Goal: Information Seeking & Learning: Learn about a topic

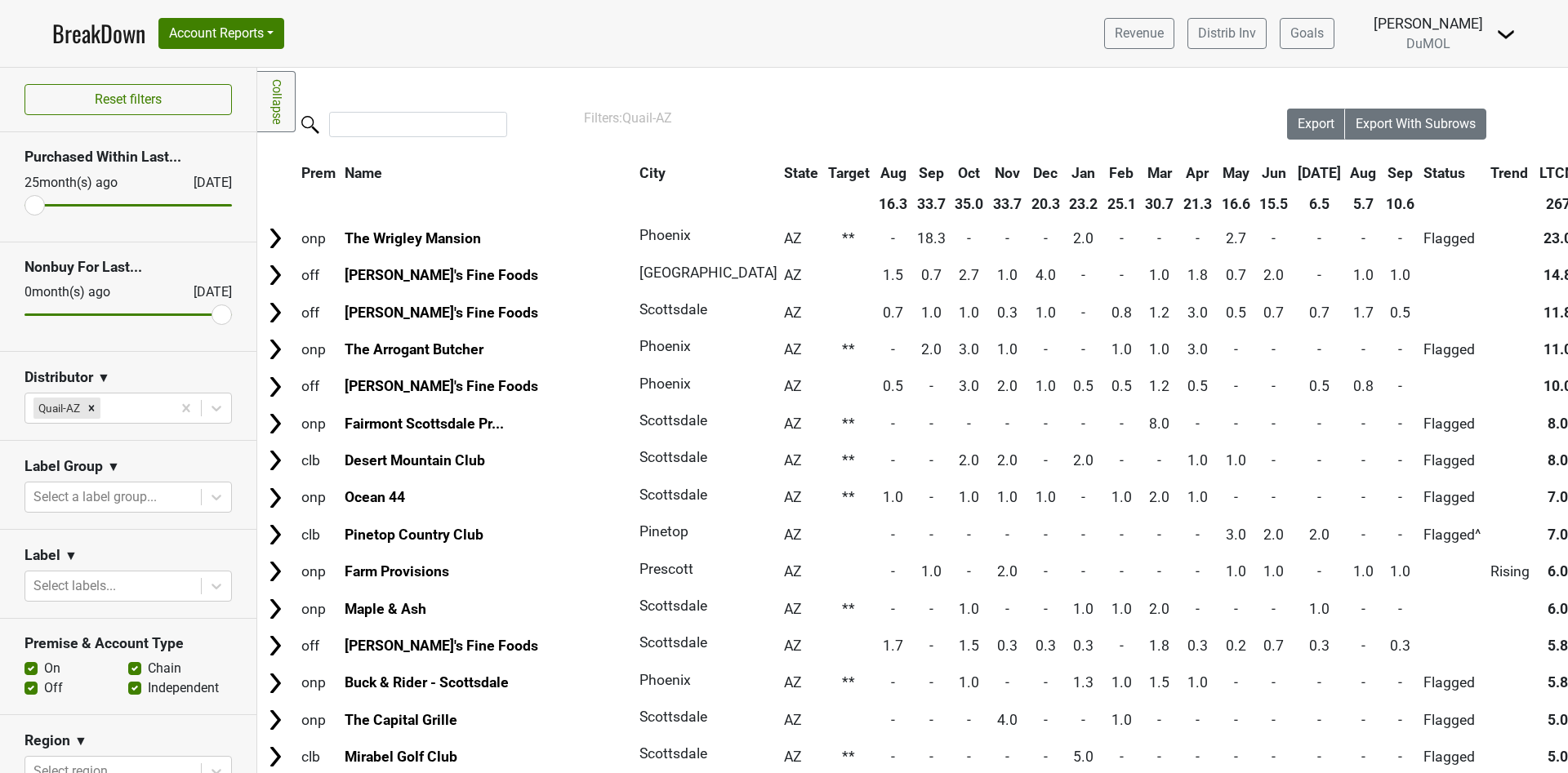
click at [1381, 162] on th "Sep" at bounding box center [1399, 173] width 36 height 30
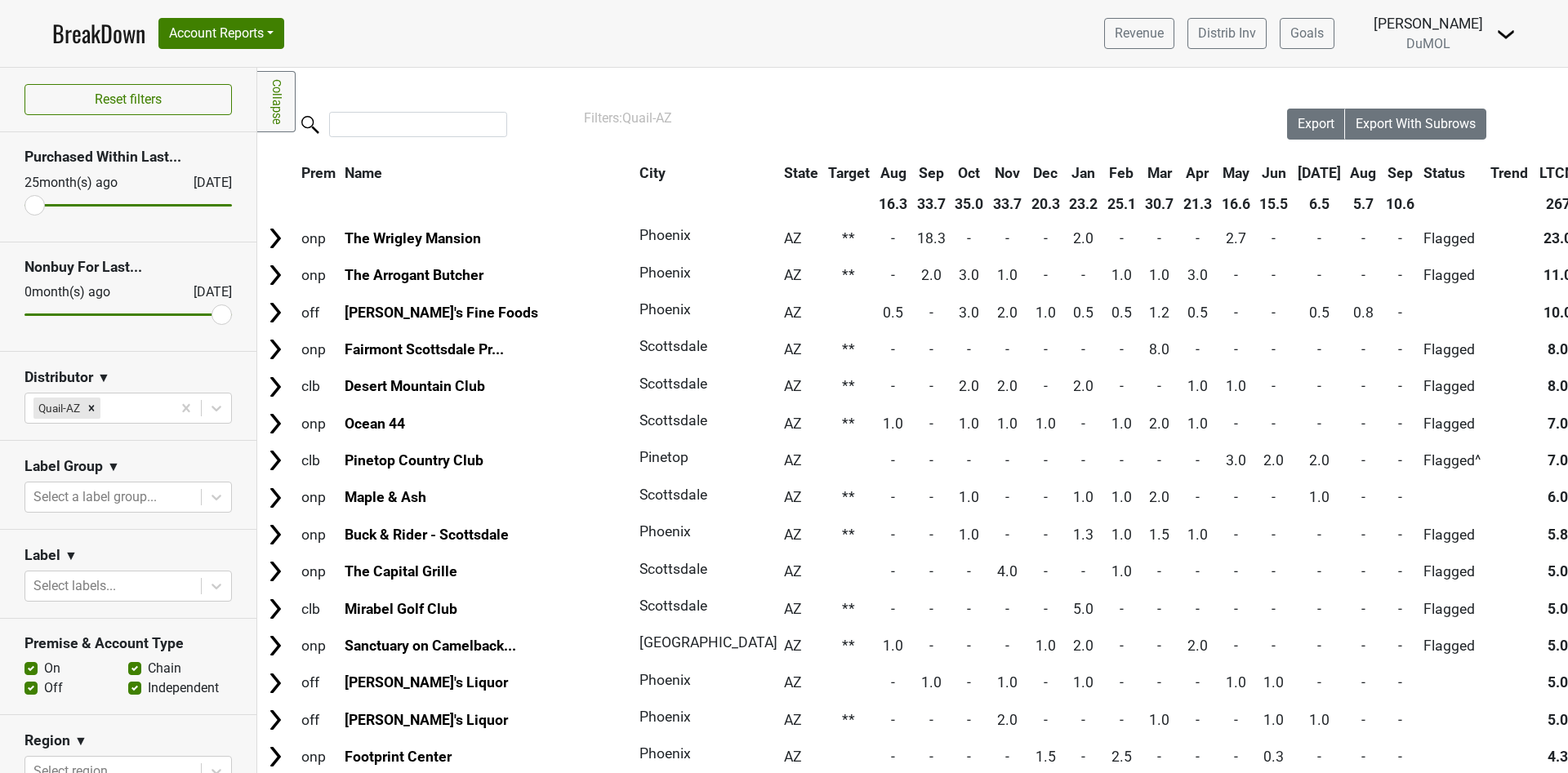
click at [1381, 162] on th "Sep" at bounding box center [1399, 173] width 36 height 30
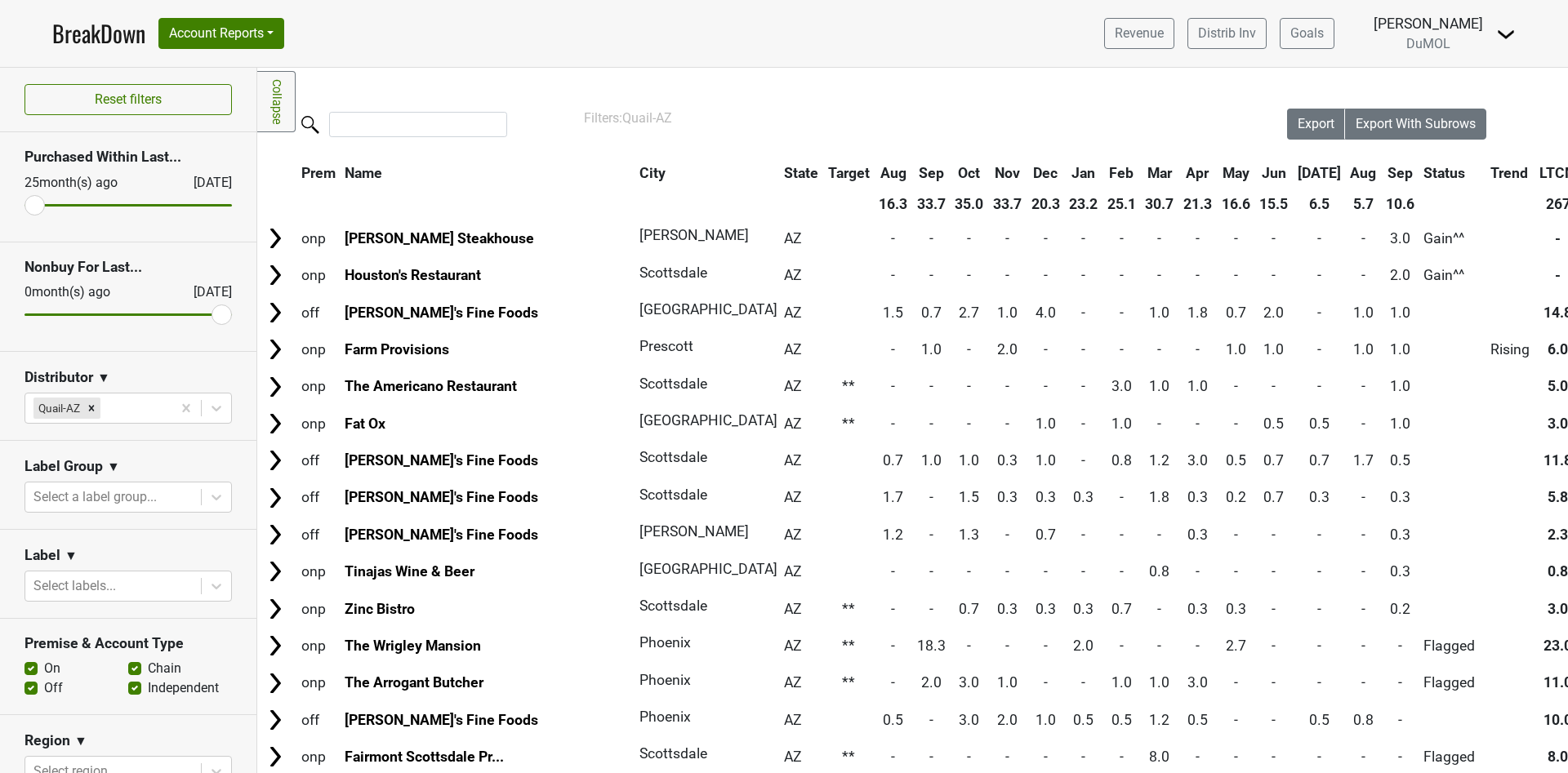
click at [82, 25] on link "BreakDown" at bounding box center [99, 33] width 93 height 34
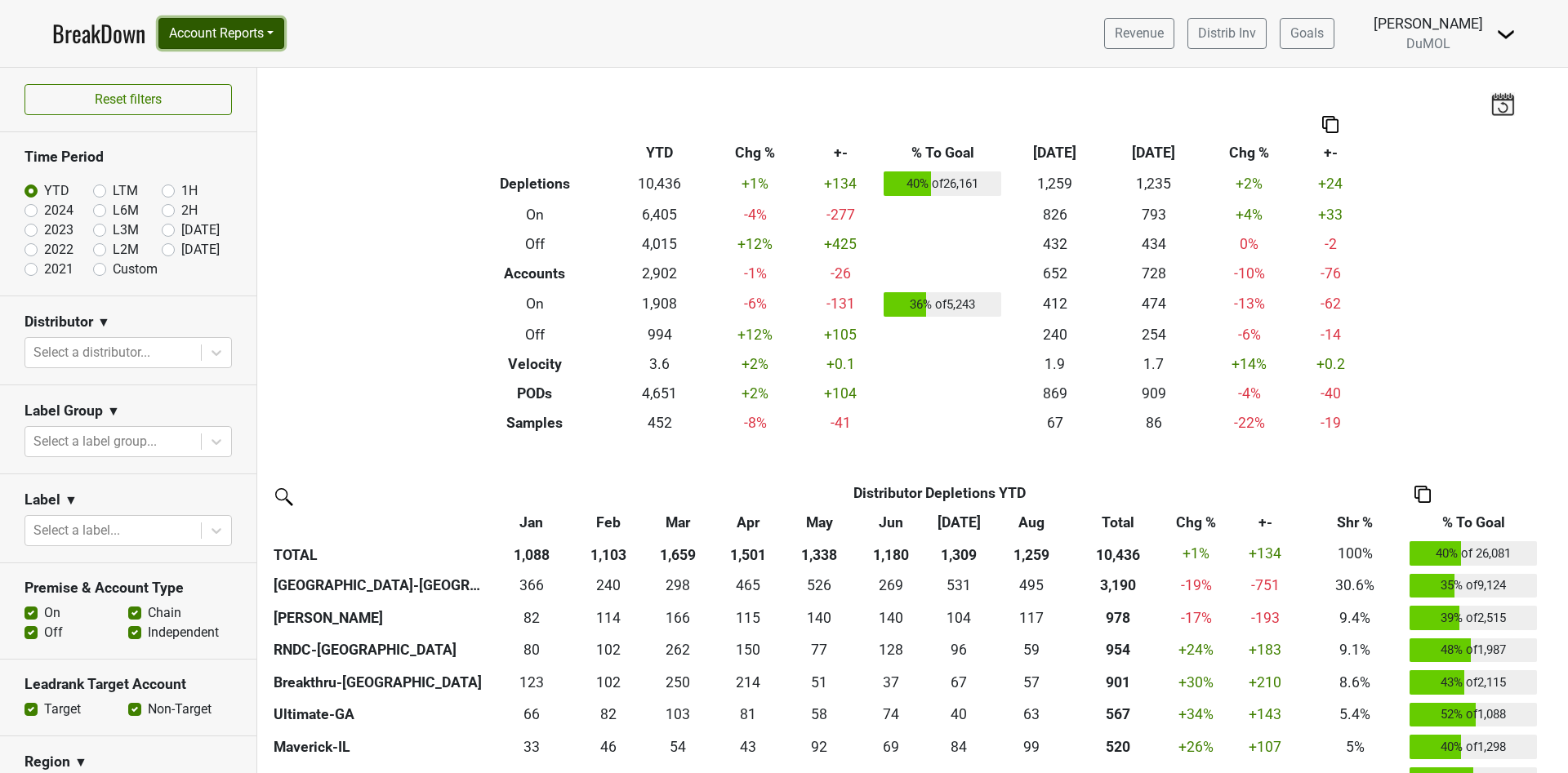
click at [275, 32] on button "Account Reports" at bounding box center [221, 33] width 126 height 31
click at [249, 70] on link "SuperRanker" at bounding box center [232, 70] width 144 height 26
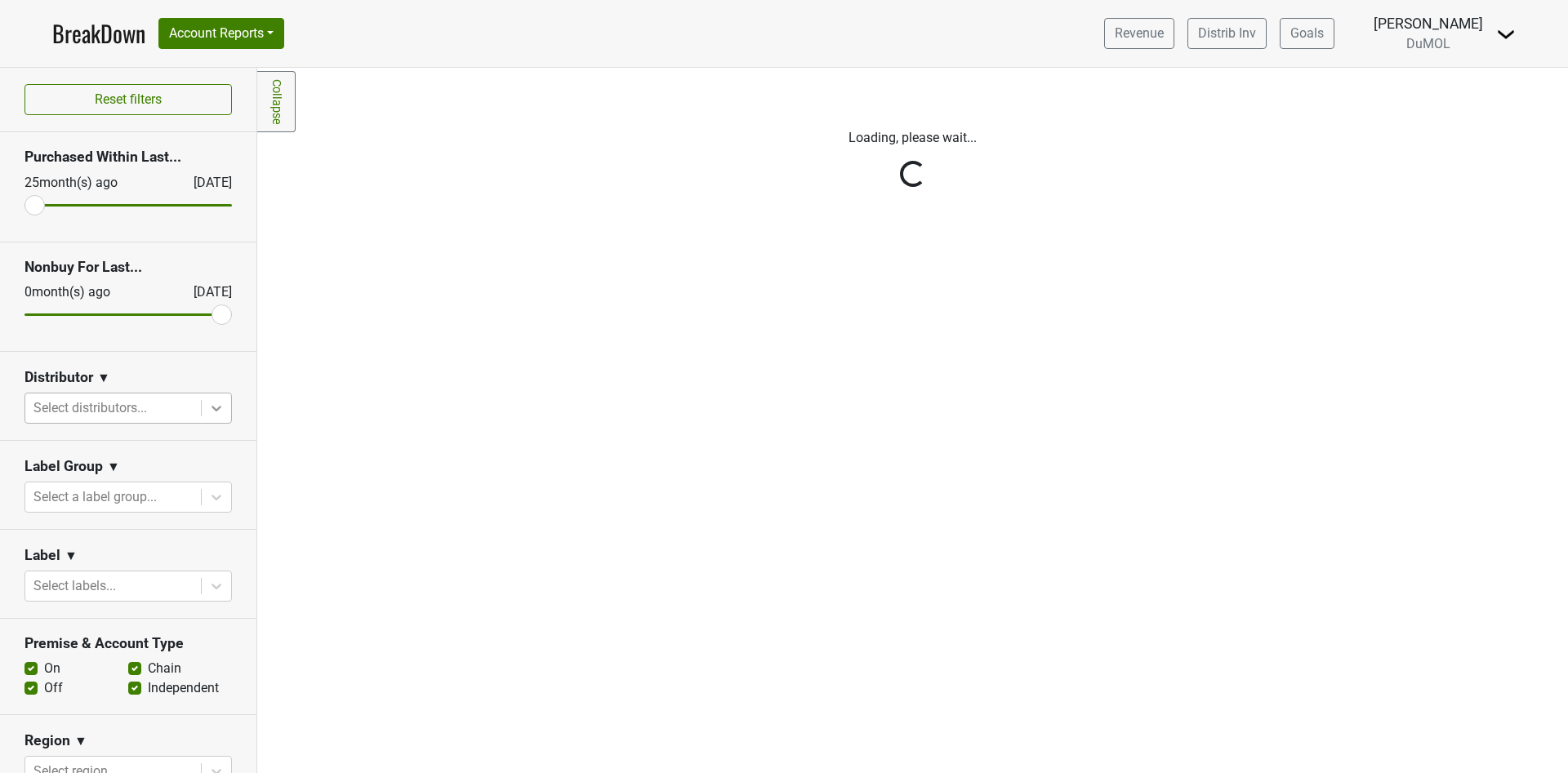
click at [211, 406] on icon at bounding box center [216, 408] width 10 height 6
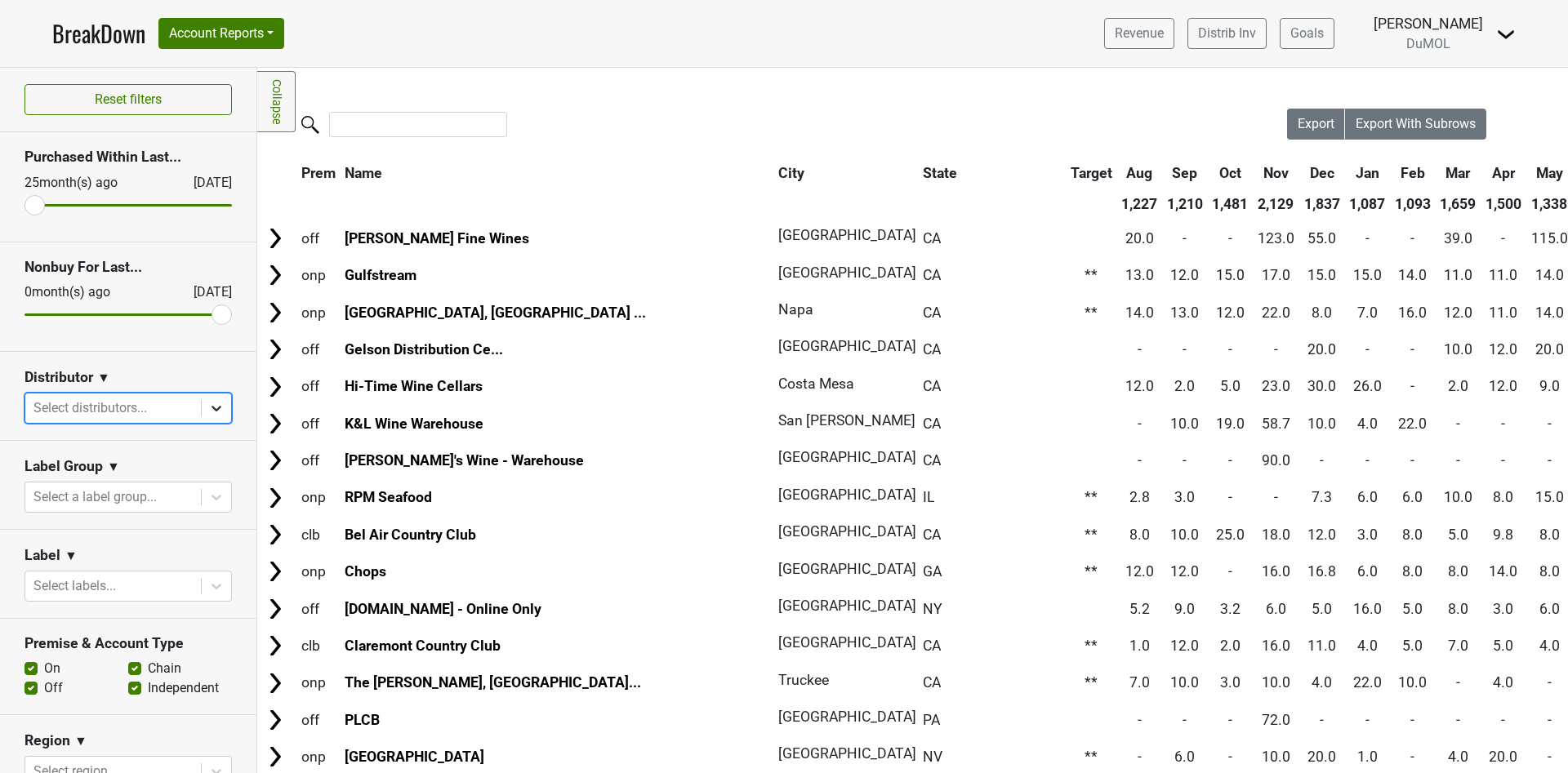
click at [208, 406] on icon at bounding box center [216, 408] width 16 height 16
type input "mont"
click at [132, 490] on div "Monterey-CA" at bounding box center [119, 512] width 188 height 53
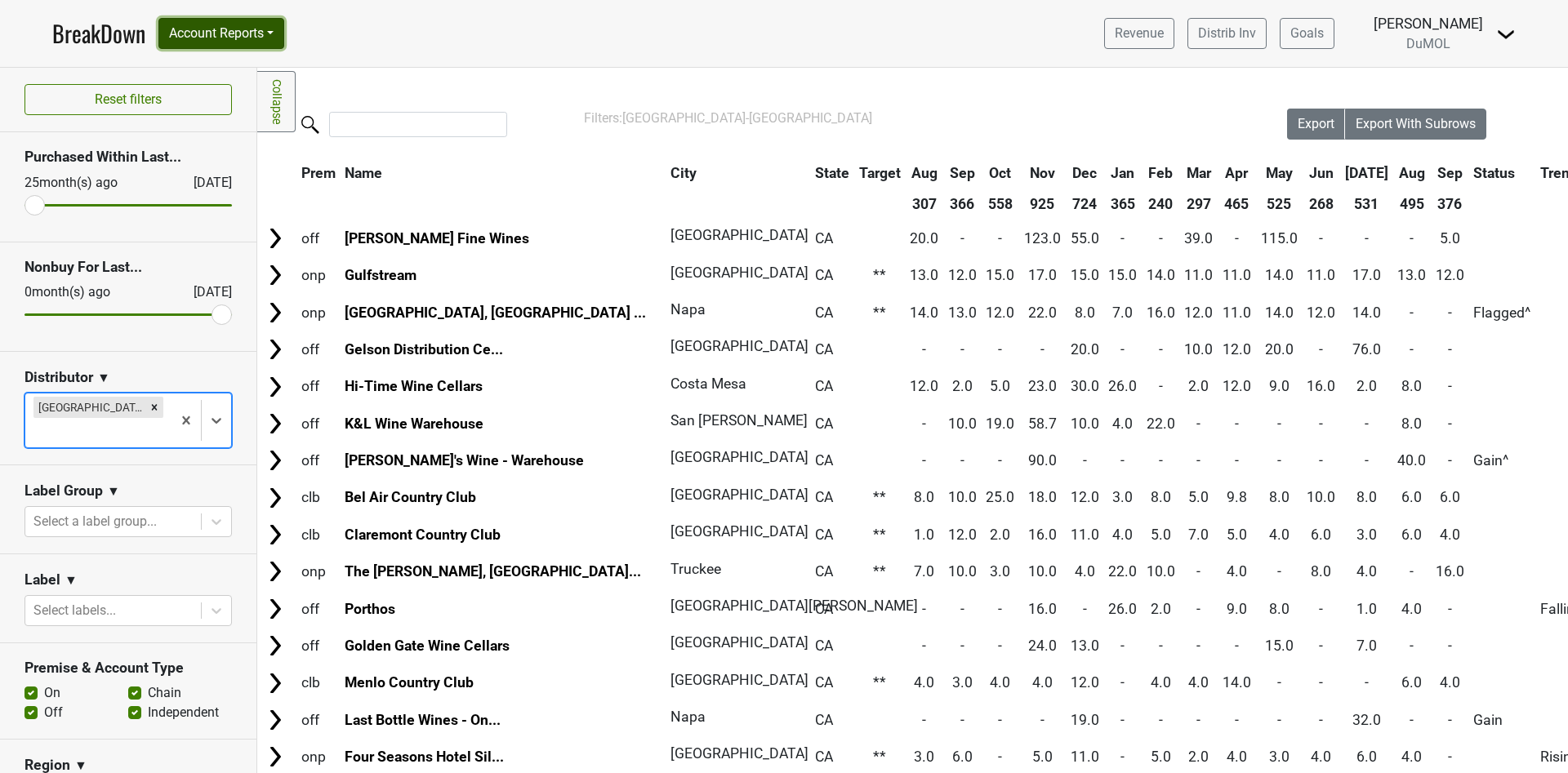
click at [260, 33] on button "Account Reports" at bounding box center [221, 33] width 126 height 31
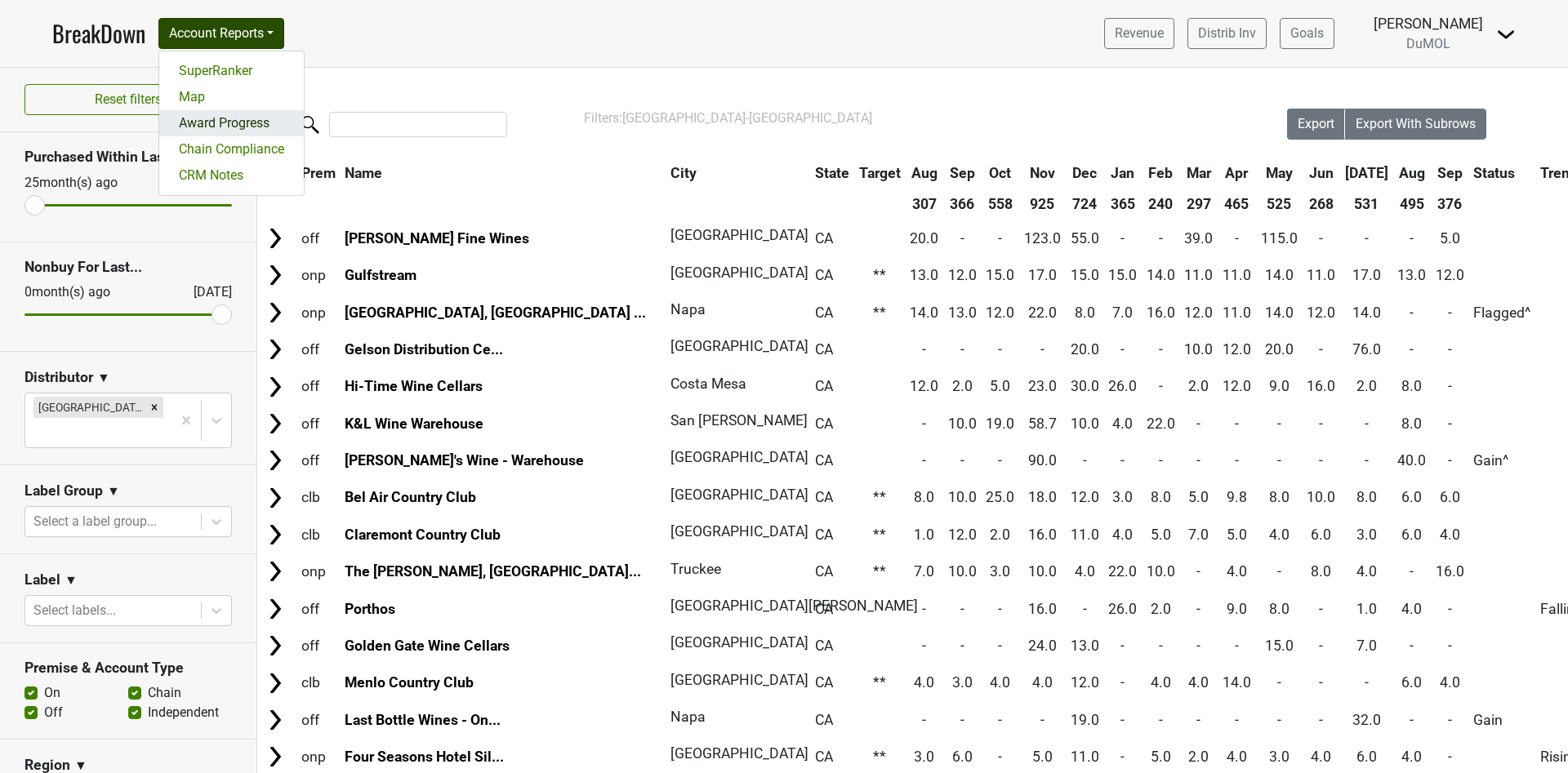
click at [199, 128] on link "Award Progress" at bounding box center [232, 123] width 144 height 26
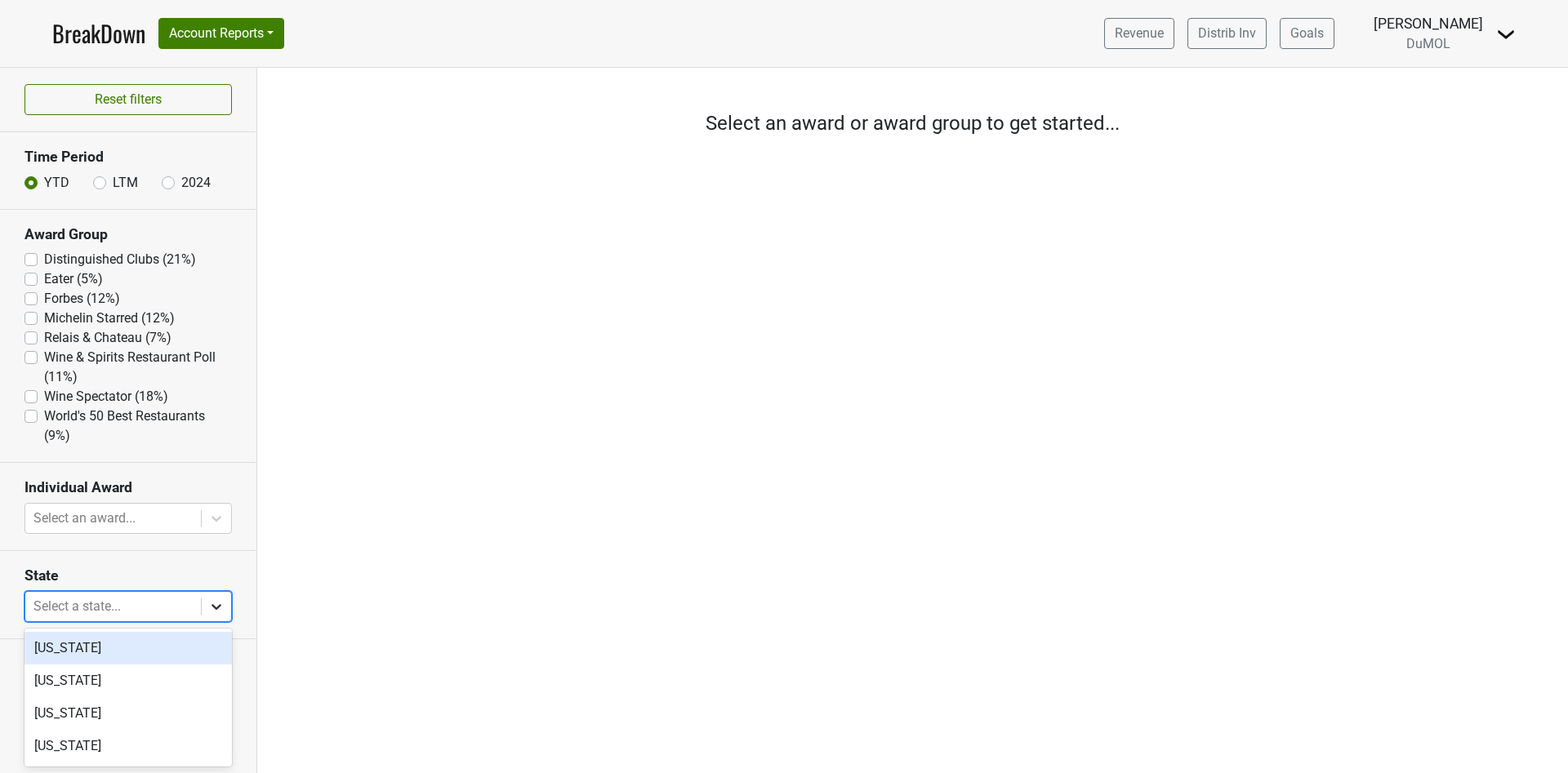
click at [221, 608] on icon at bounding box center [216, 606] width 16 height 16
type input "ca"
click at [91, 648] on div "[US_STATE]" at bounding box center [128, 648] width 207 height 32
click at [217, 517] on icon at bounding box center [216, 518] width 16 height 16
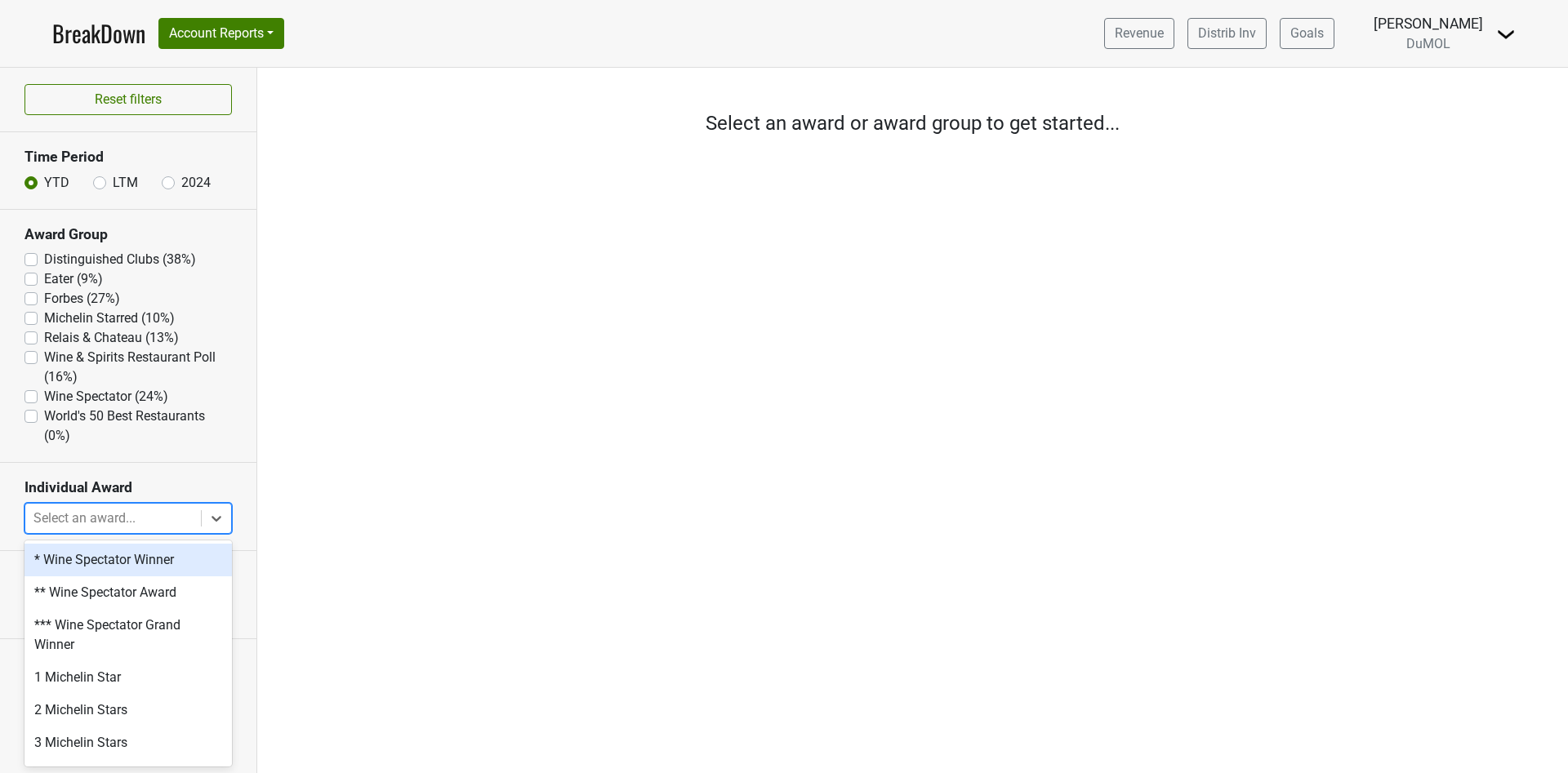
click at [44, 260] on label "Distinguished Clubs (38%)" at bounding box center [120, 259] width 152 height 20
click at [32, 260] on Clubs "Distinguished Clubs (38%)" at bounding box center [31, 257] width 13 height 16
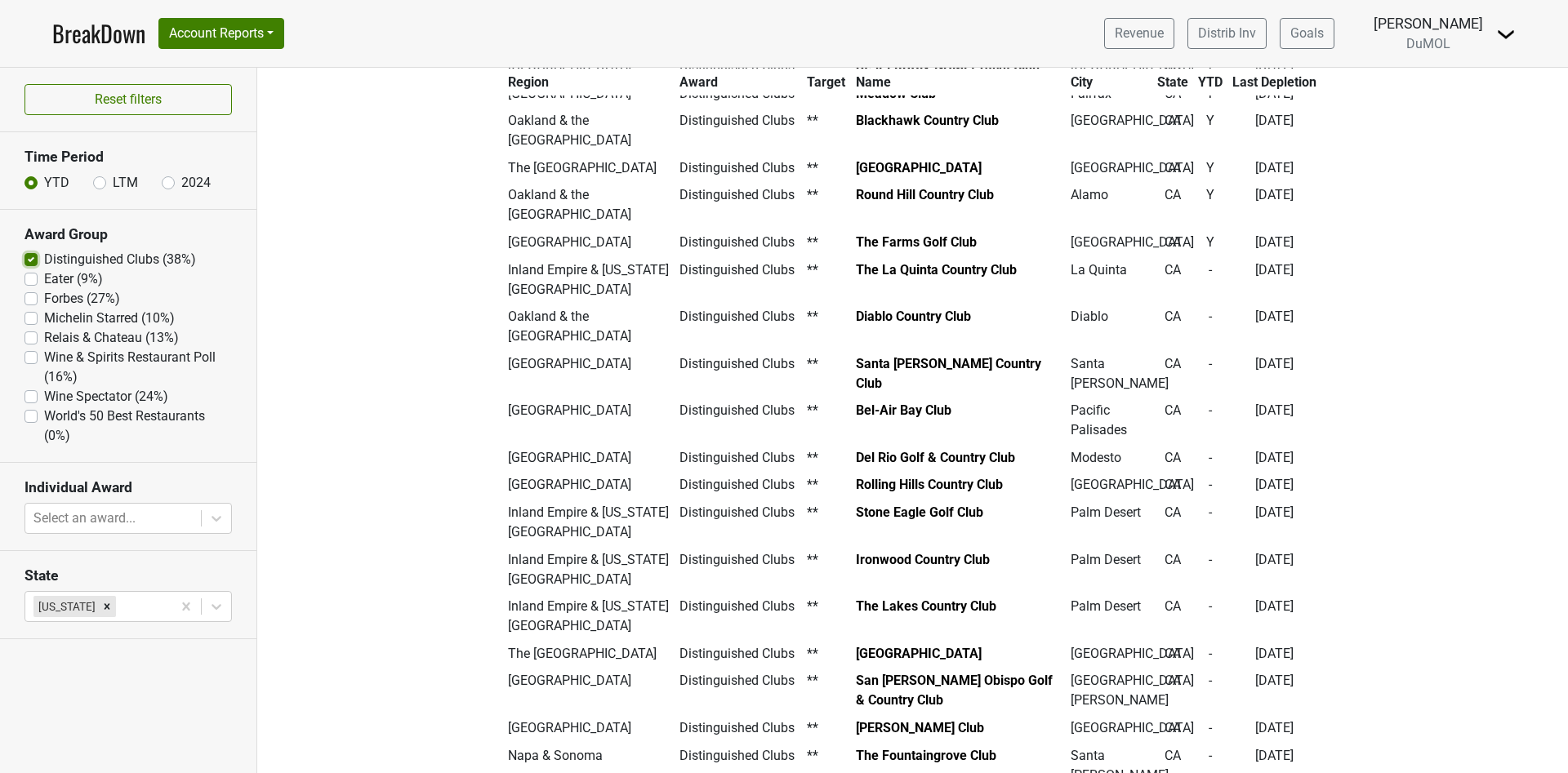
scroll to position [507, 0]
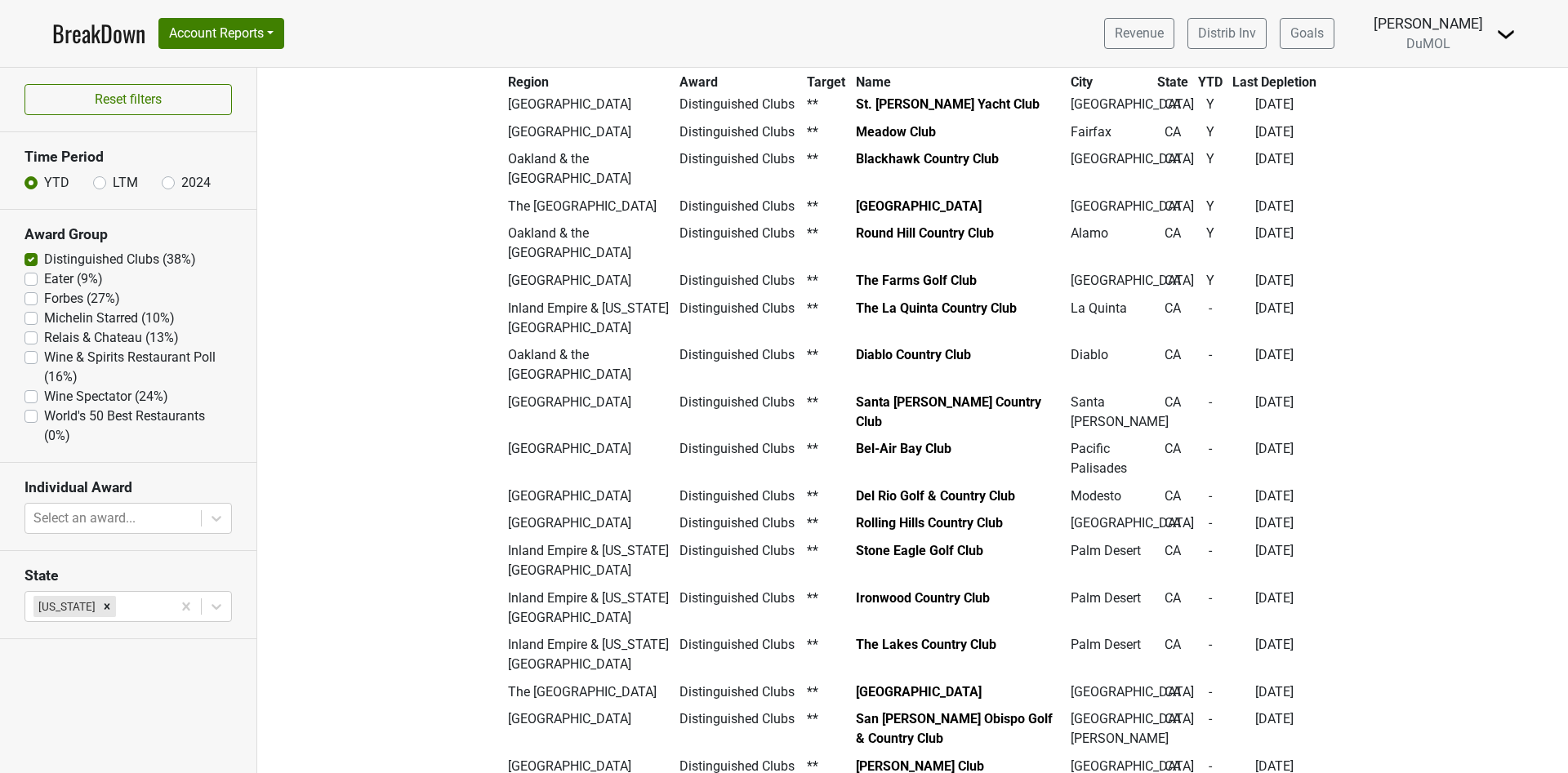
click at [44, 258] on label "Distinguished Clubs (38%)" at bounding box center [120, 259] width 152 height 20
click at [27, 258] on Clubs "Distinguished Clubs (38%)" at bounding box center [31, 257] width 13 height 16
checkbox Clubs "false"
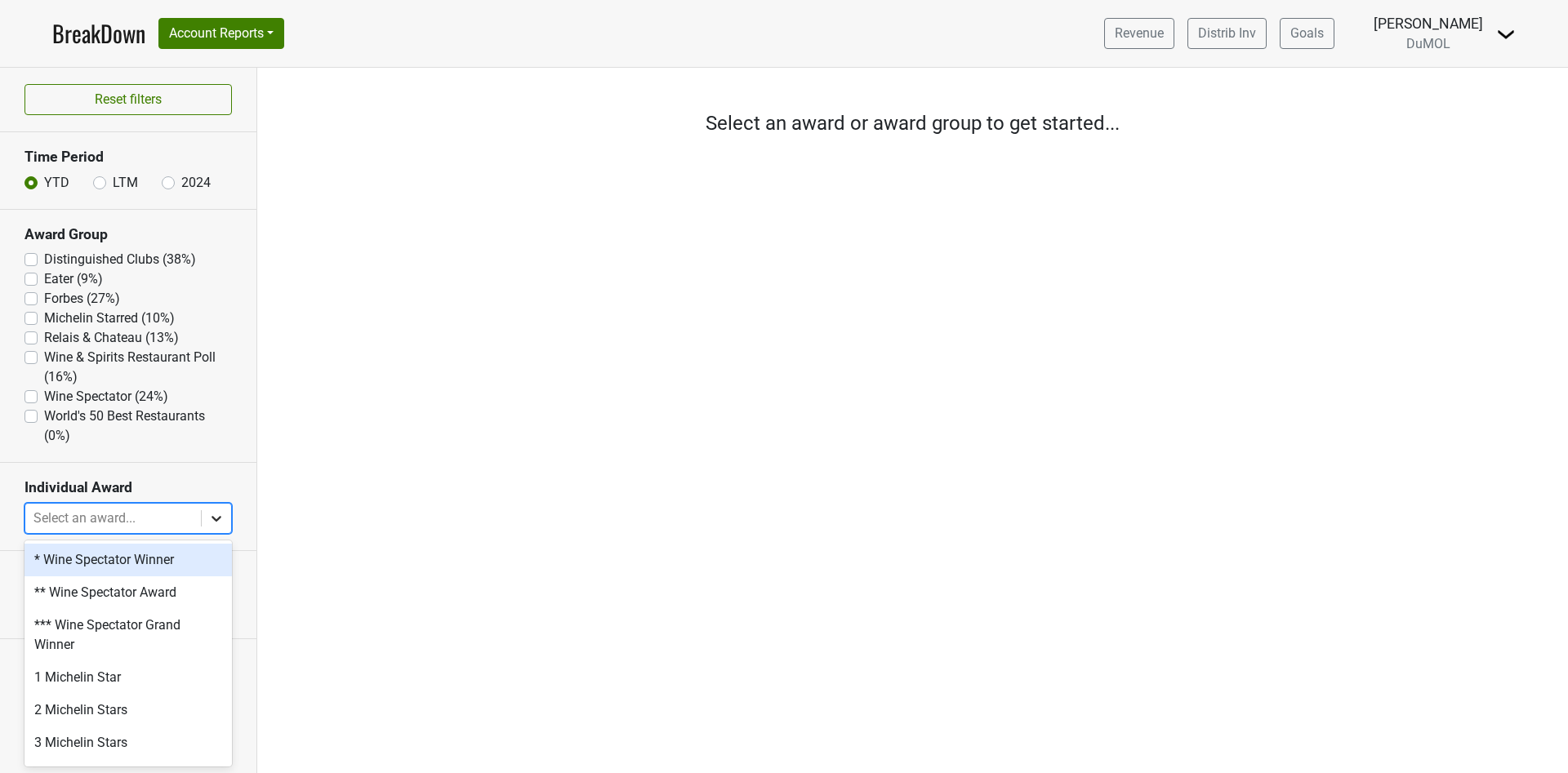
click at [216, 523] on icon at bounding box center [216, 518] width 16 height 16
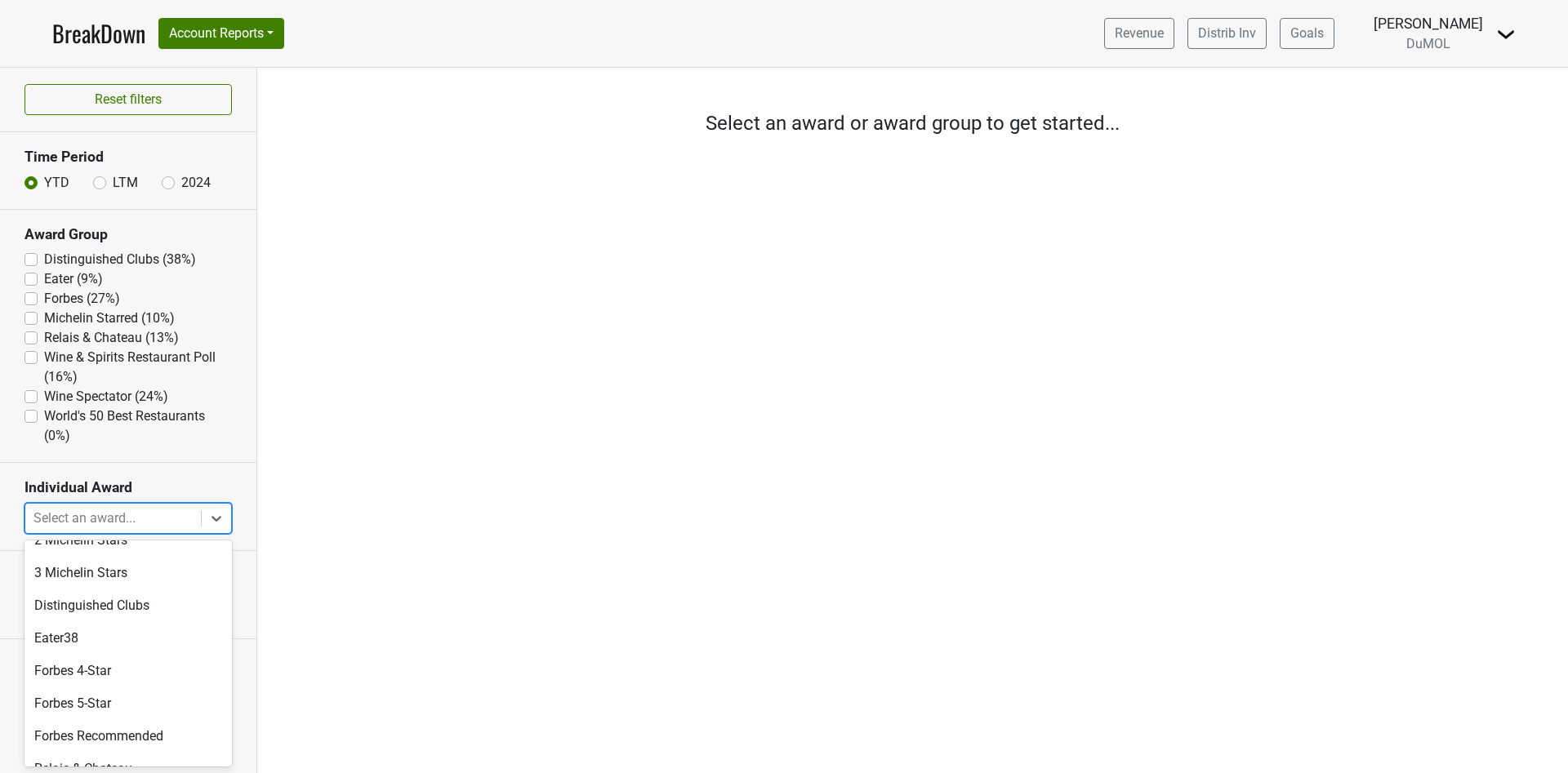
scroll to position [165, 0]
click at [141, 613] on div "Distinguished Clubs" at bounding box center [128, 610] width 207 height 32
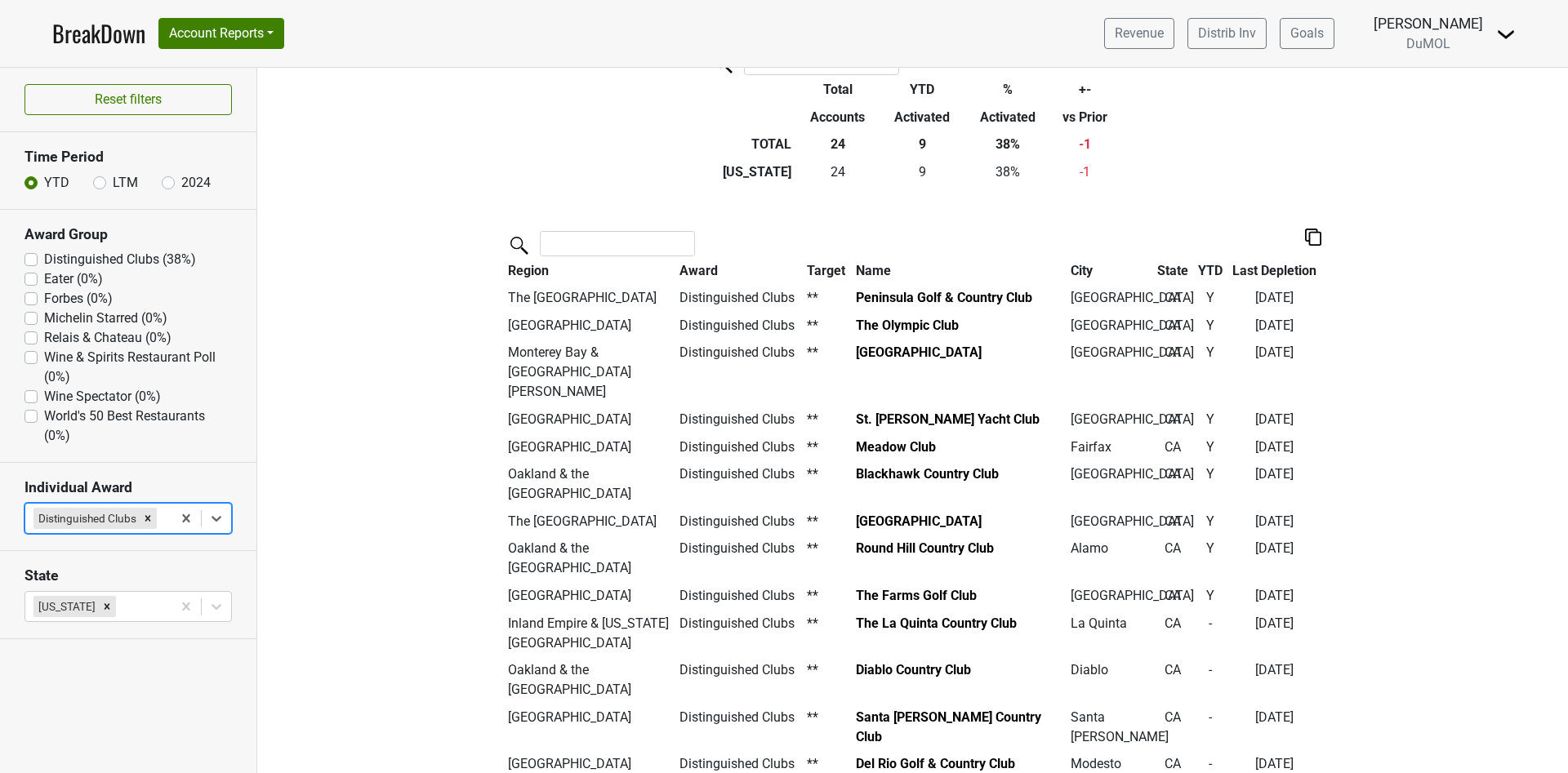
scroll to position [122, 0]
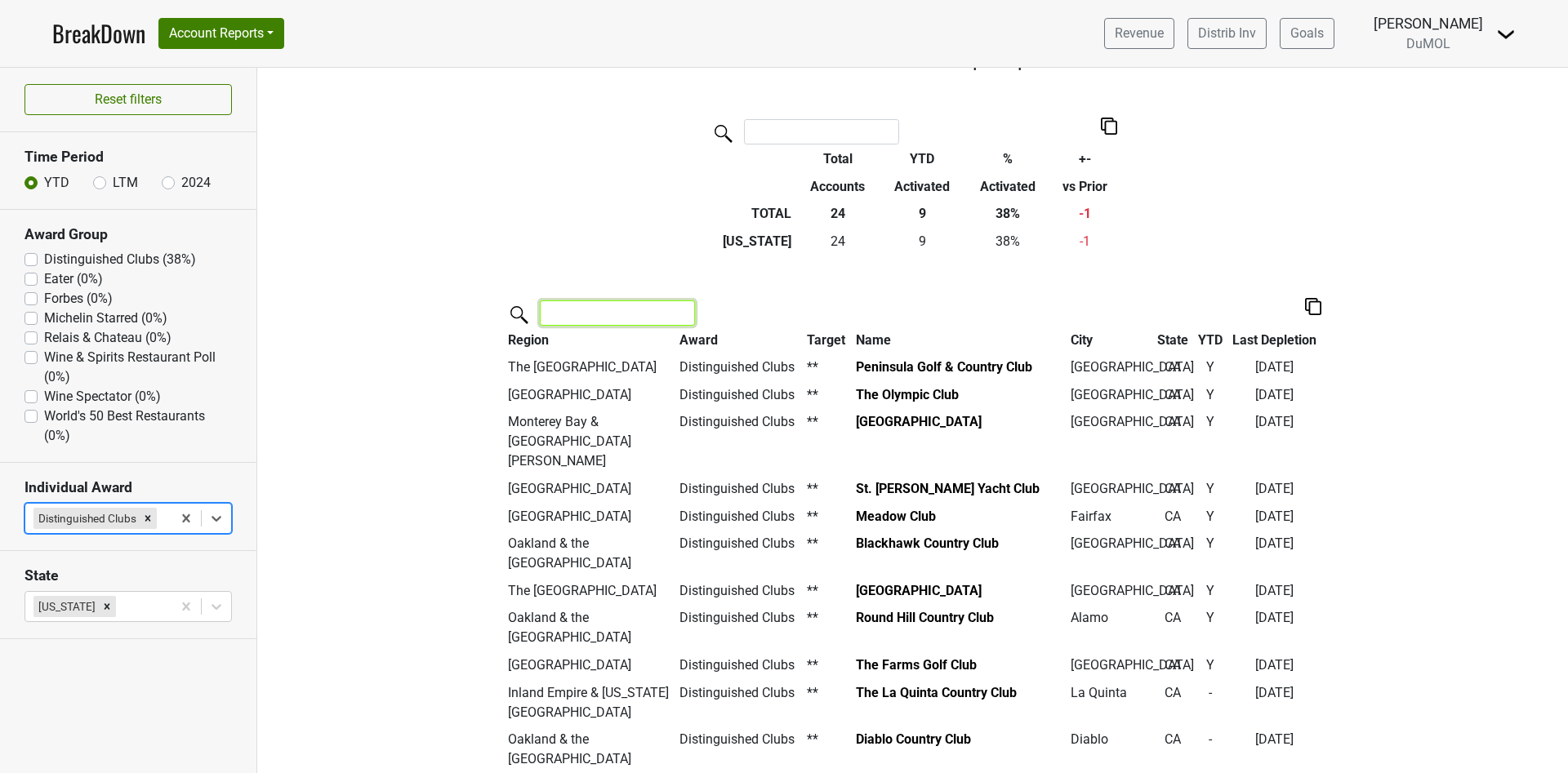
click at [558, 315] on input "search" at bounding box center [617, 313] width 155 height 25
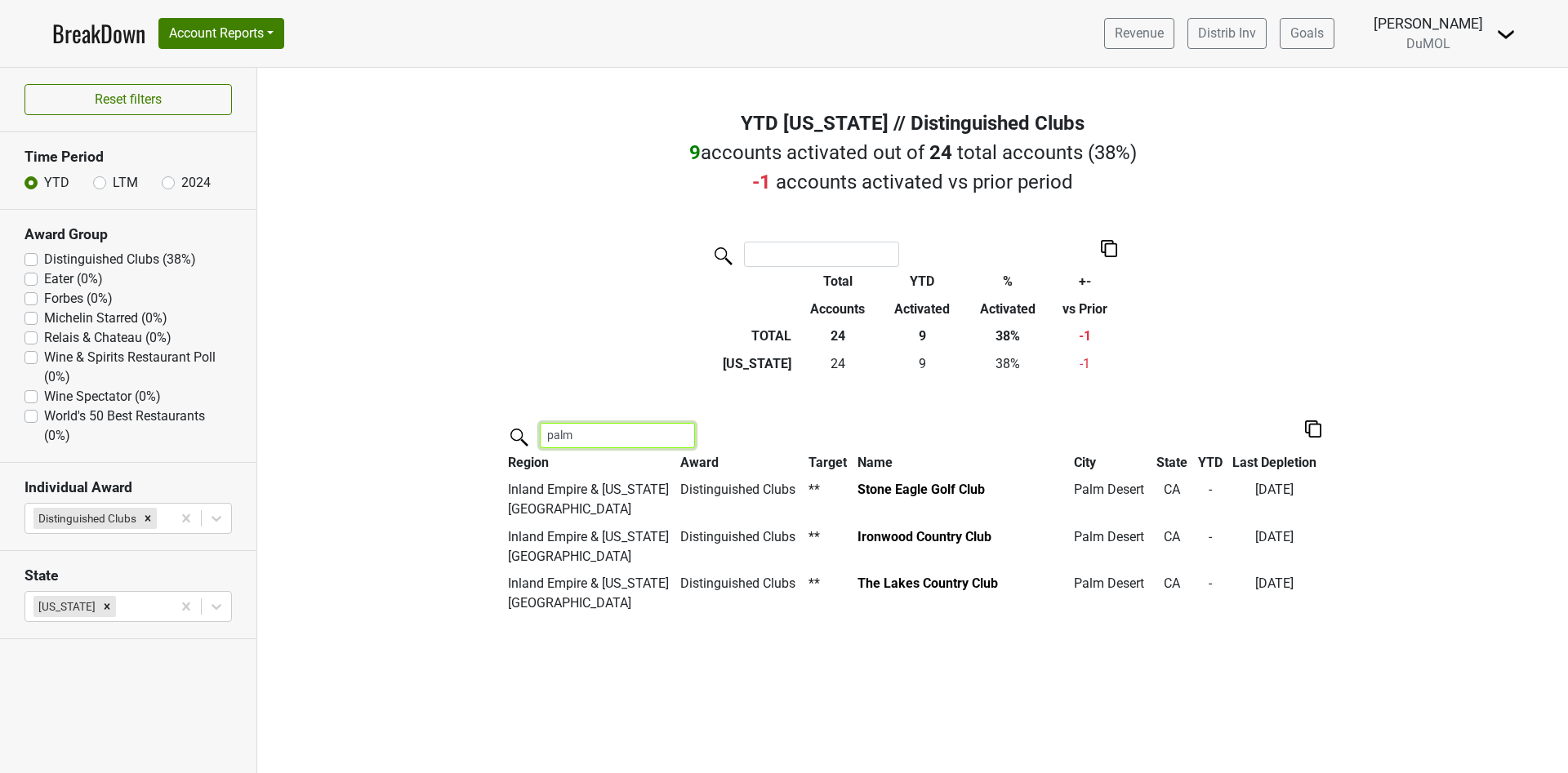
scroll to position [0, 0]
type input "palm"
click at [1316, 427] on img at bounding box center [1313, 429] width 16 height 17
click at [1314, 378] on div "Copy as Image" at bounding box center [1313, 375] width 81 height 24
click at [154, 517] on div "Remove Distinguished Clubs" at bounding box center [148, 518] width 18 height 21
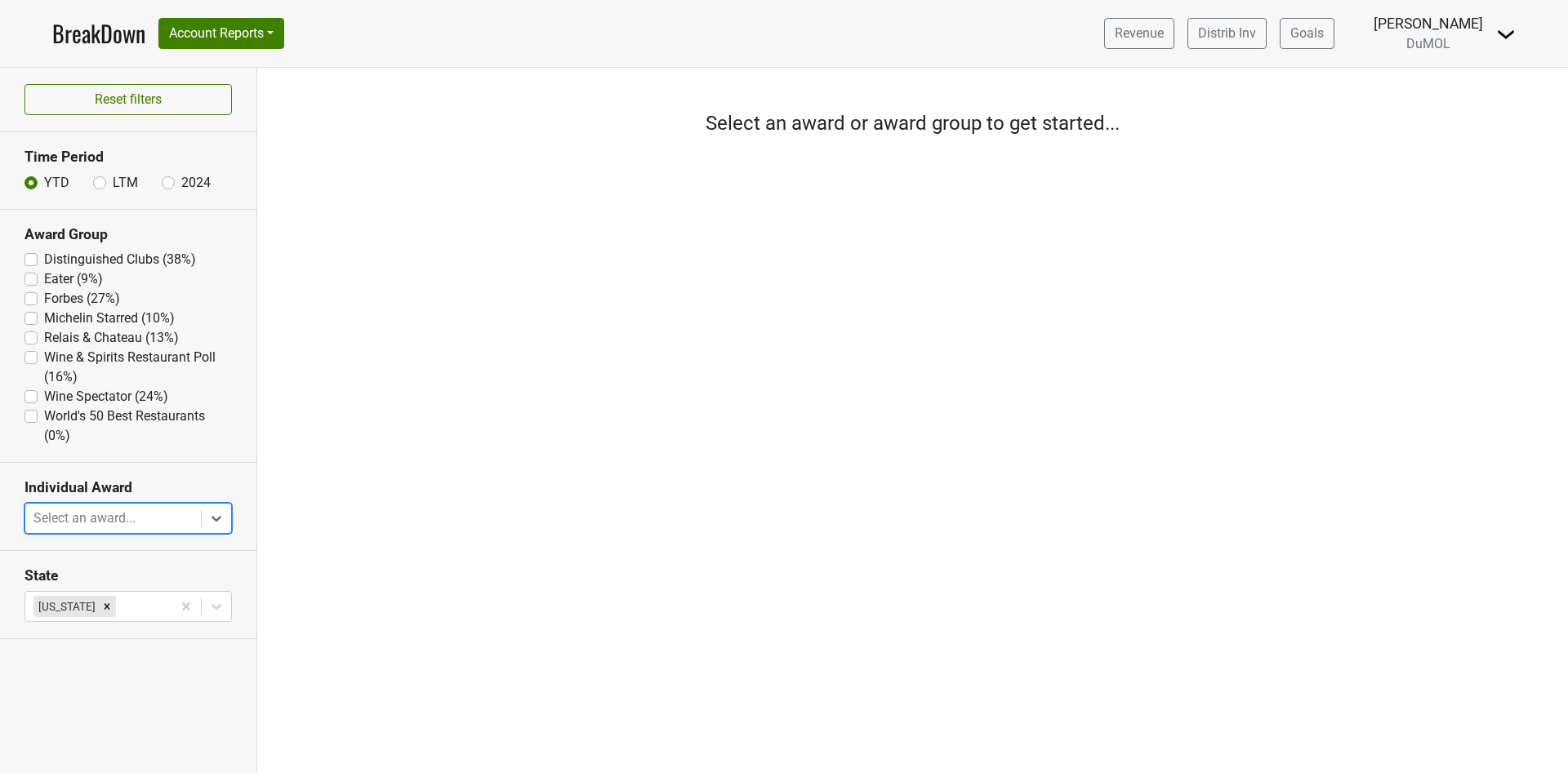
click at [88, 510] on div at bounding box center [113, 518] width 160 height 23
type input "p"
click at [231, 609] on section "State [US_STATE]" at bounding box center [128, 596] width 256 height 88
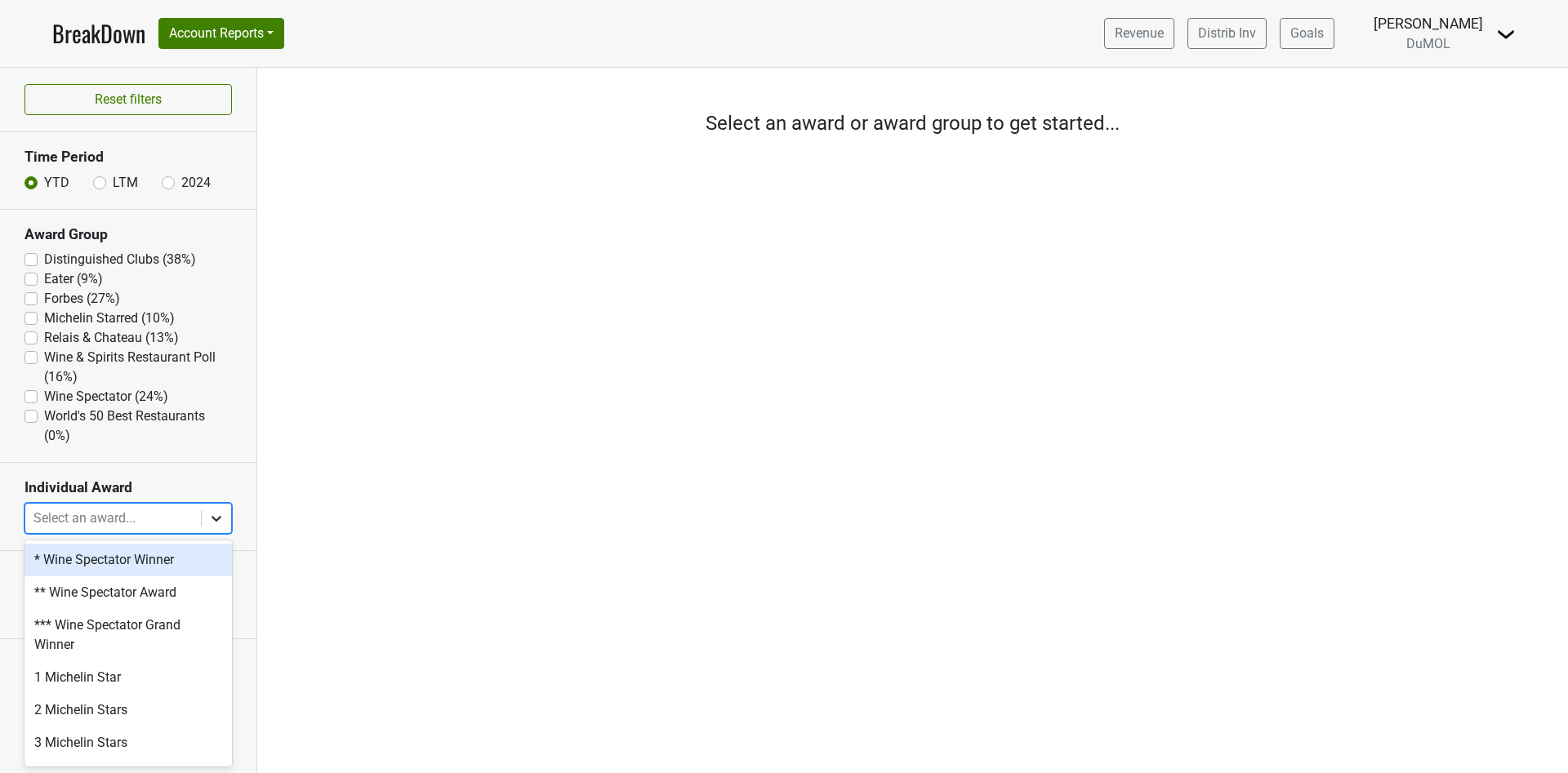
click at [210, 518] on icon at bounding box center [216, 518] width 16 height 16
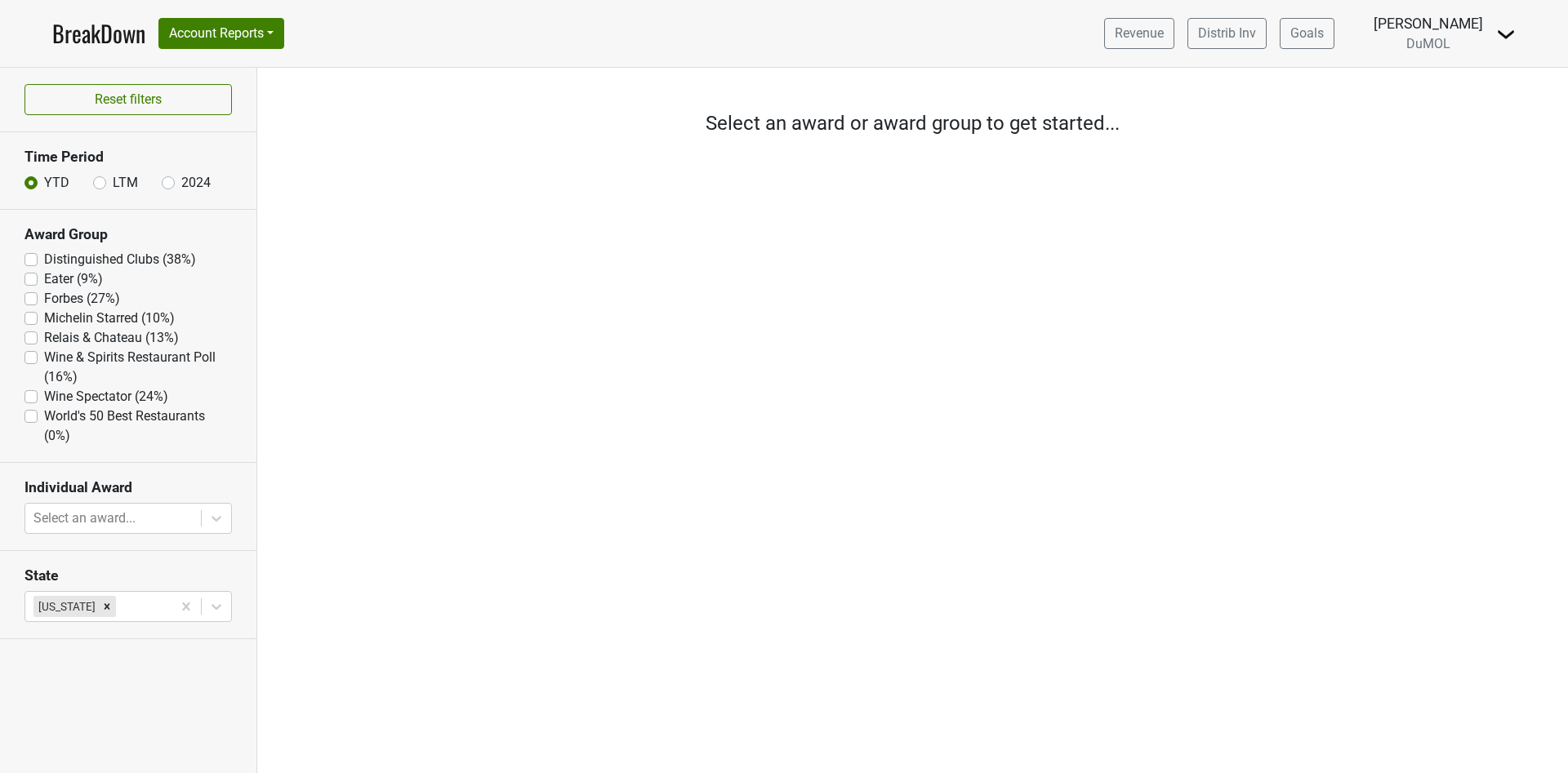
click at [427, 527] on div "Filters Select an award or award group to get started..." at bounding box center [912, 421] width 1311 height 706
click at [98, 597] on div "Remove California" at bounding box center [106, 607] width 18 height 21
click at [42, 519] on div at bounding box center [113, 518] width 160 height 23
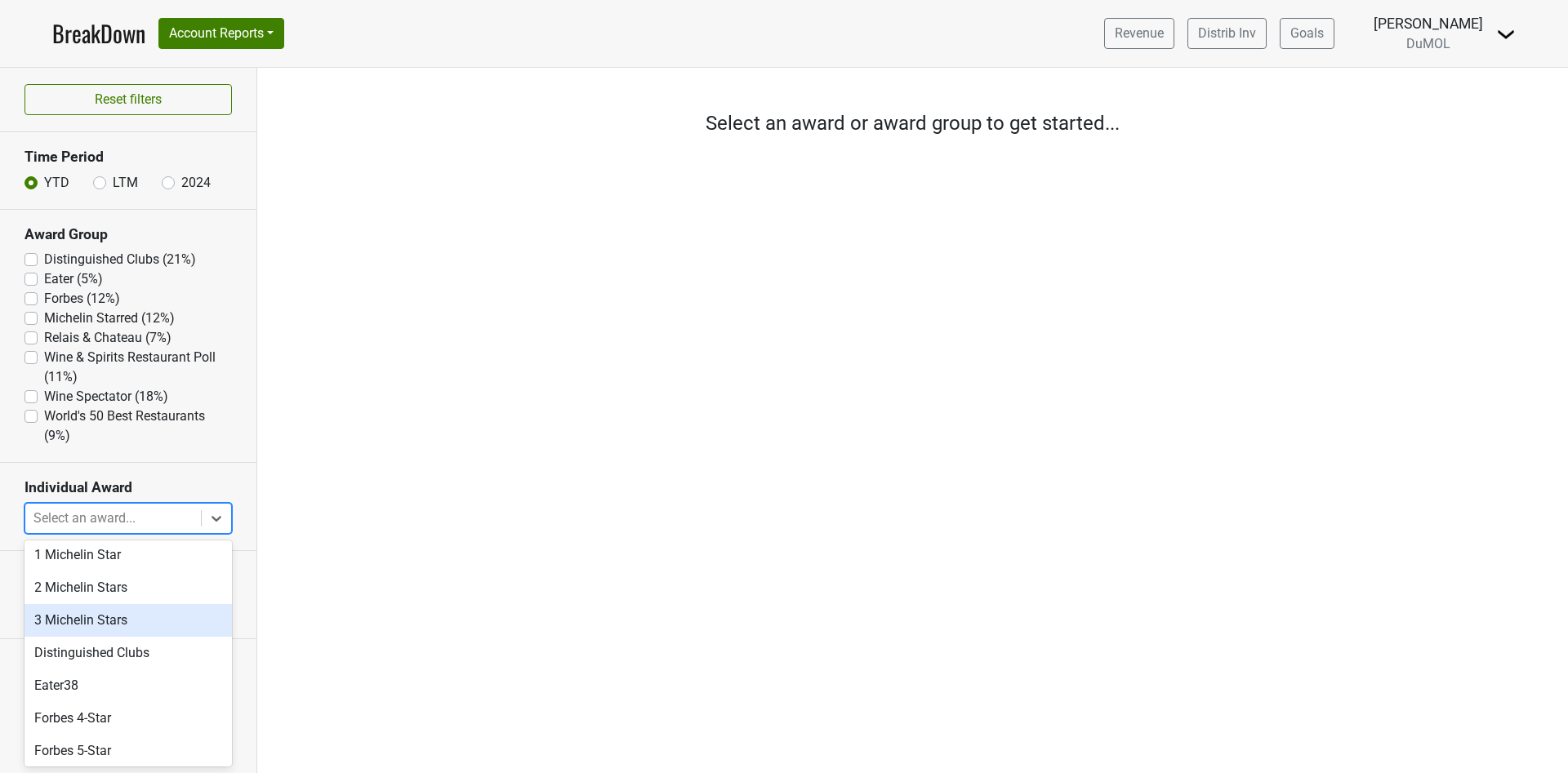
scroll to position [277, 0]
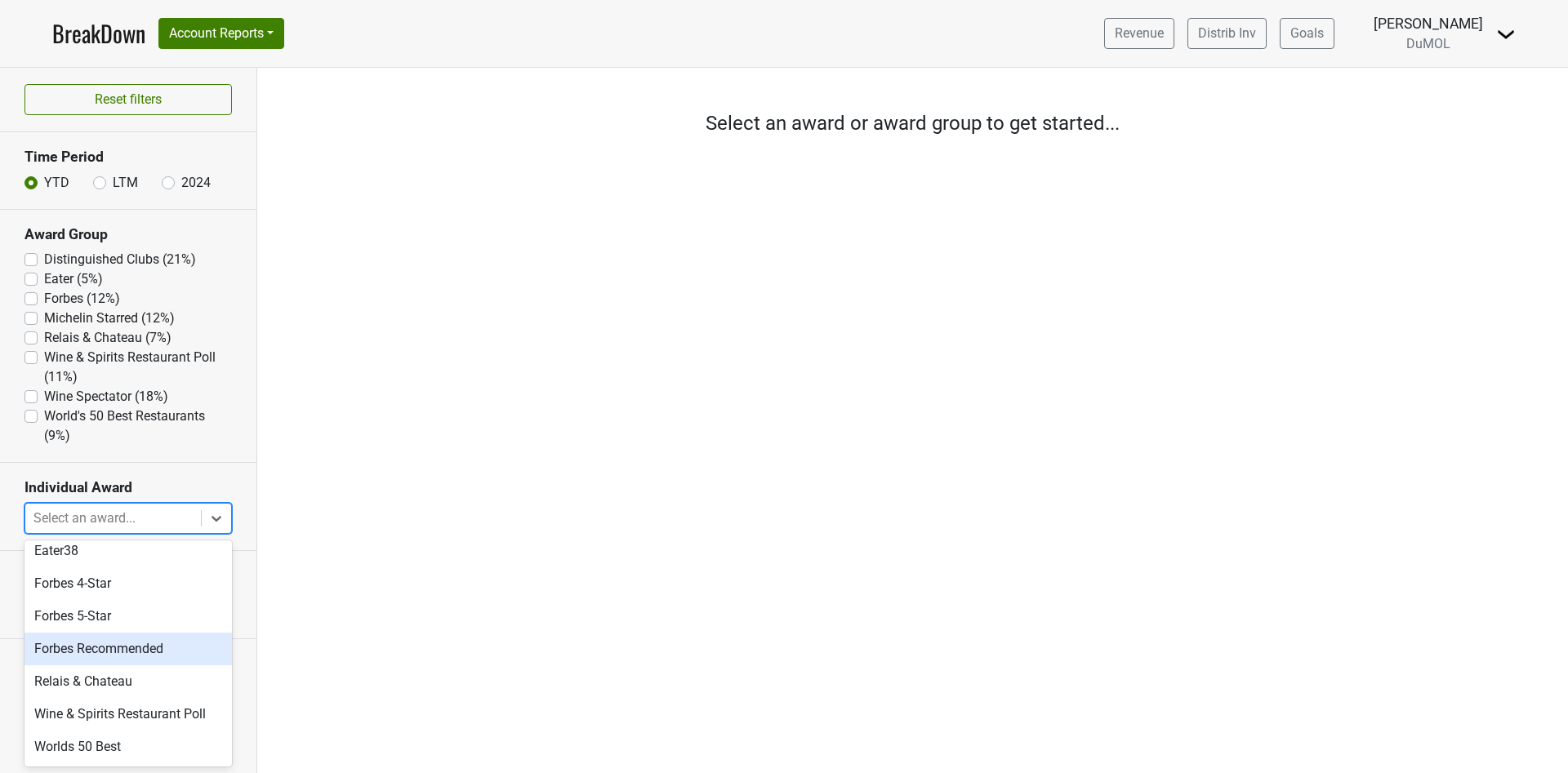
drag, startPoint x: 387, startPoint y: 596, endPoint x: 372, endPoint y: 482, distance: 115.0
click at [384, 581] on div "Filters Select an award or award group to get started..." at bounding box center [912, 421] width 1311 height 706
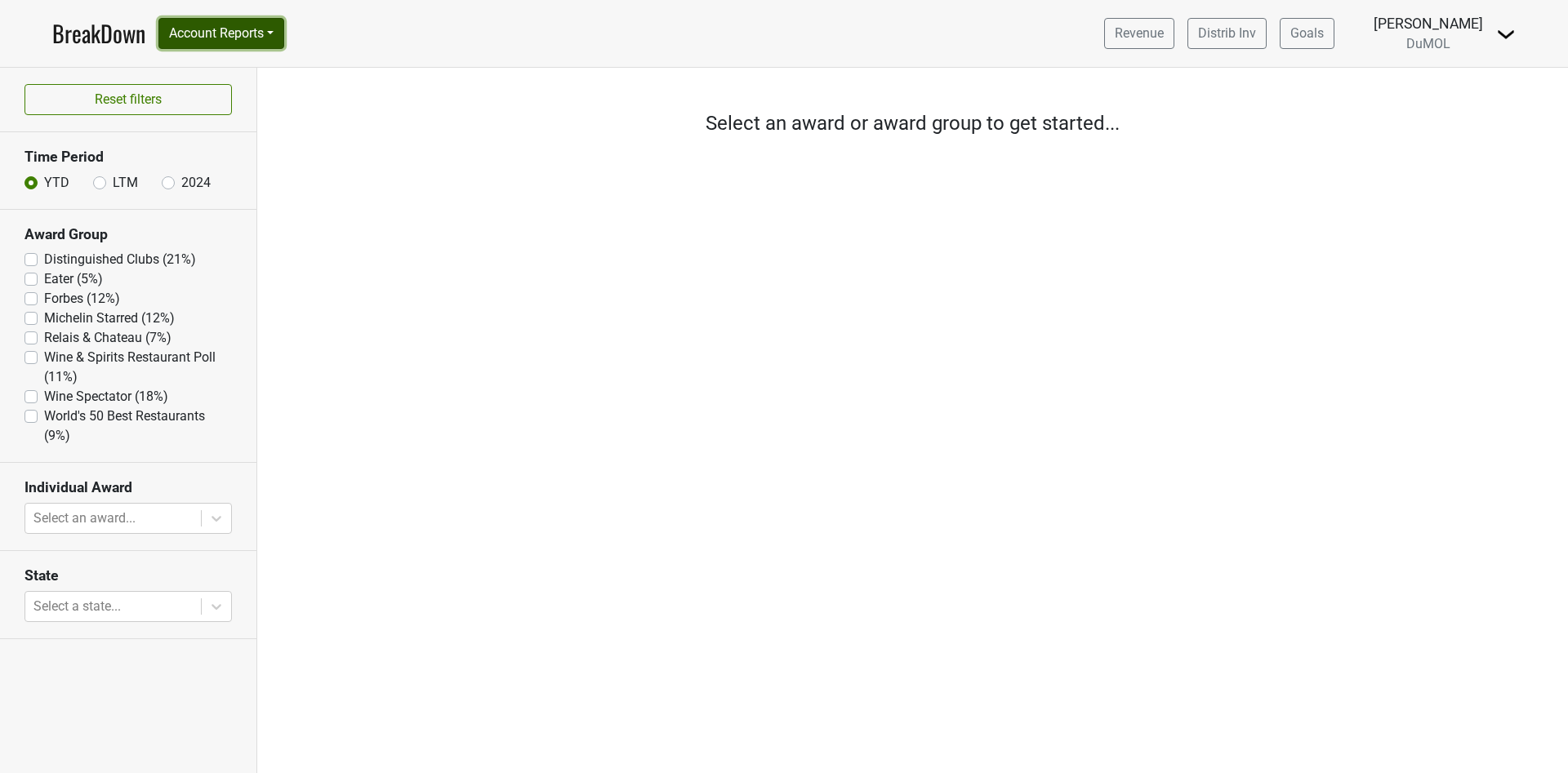
click at [266, 28] on button "Account Reports" at bounding box center [221, 33] width 126 height 31
click at [216, 76] on link "SuperRanker" at bounding box center [232, 70] width 144 height 26
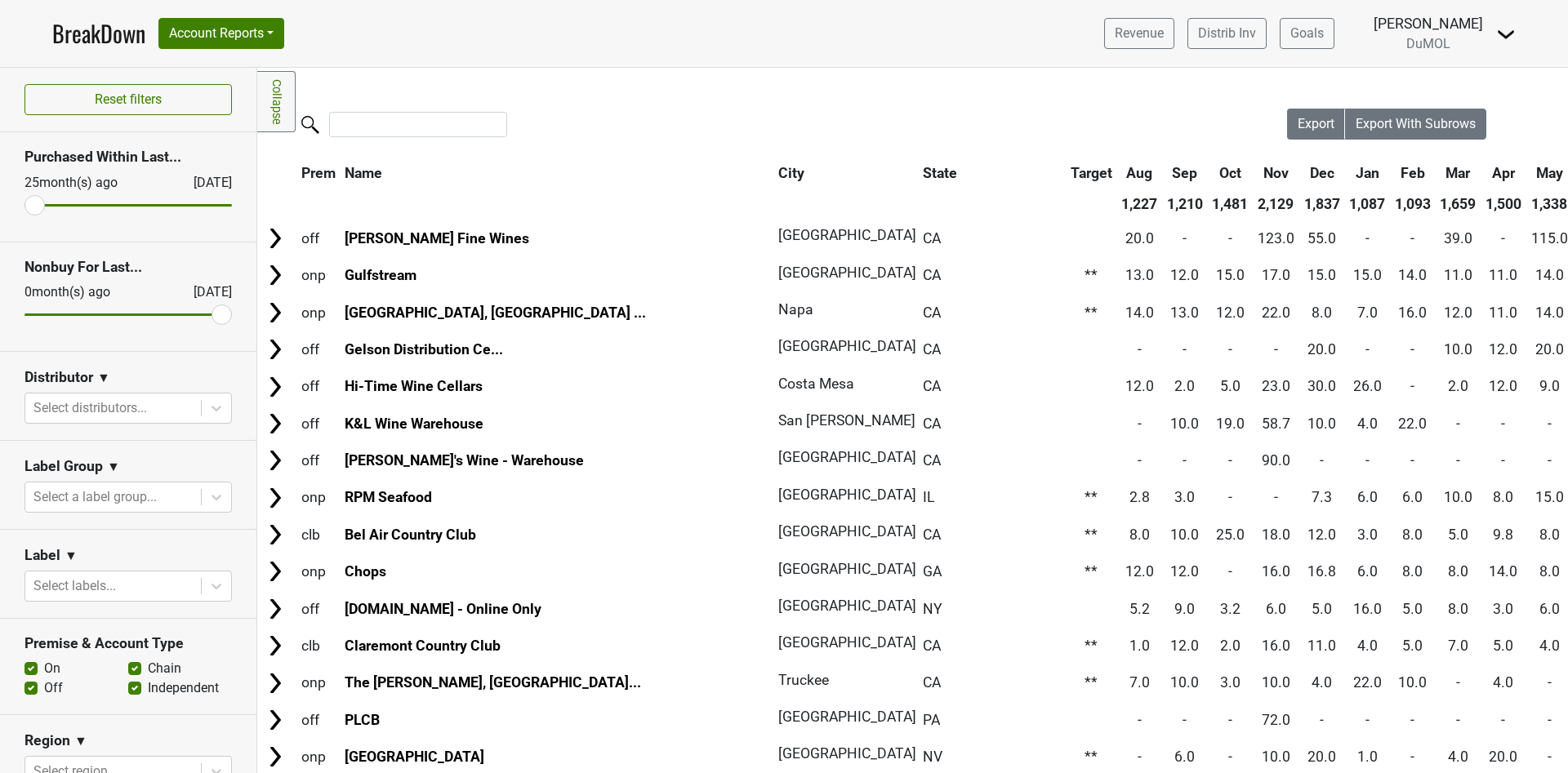
scroll to position [490, 0]
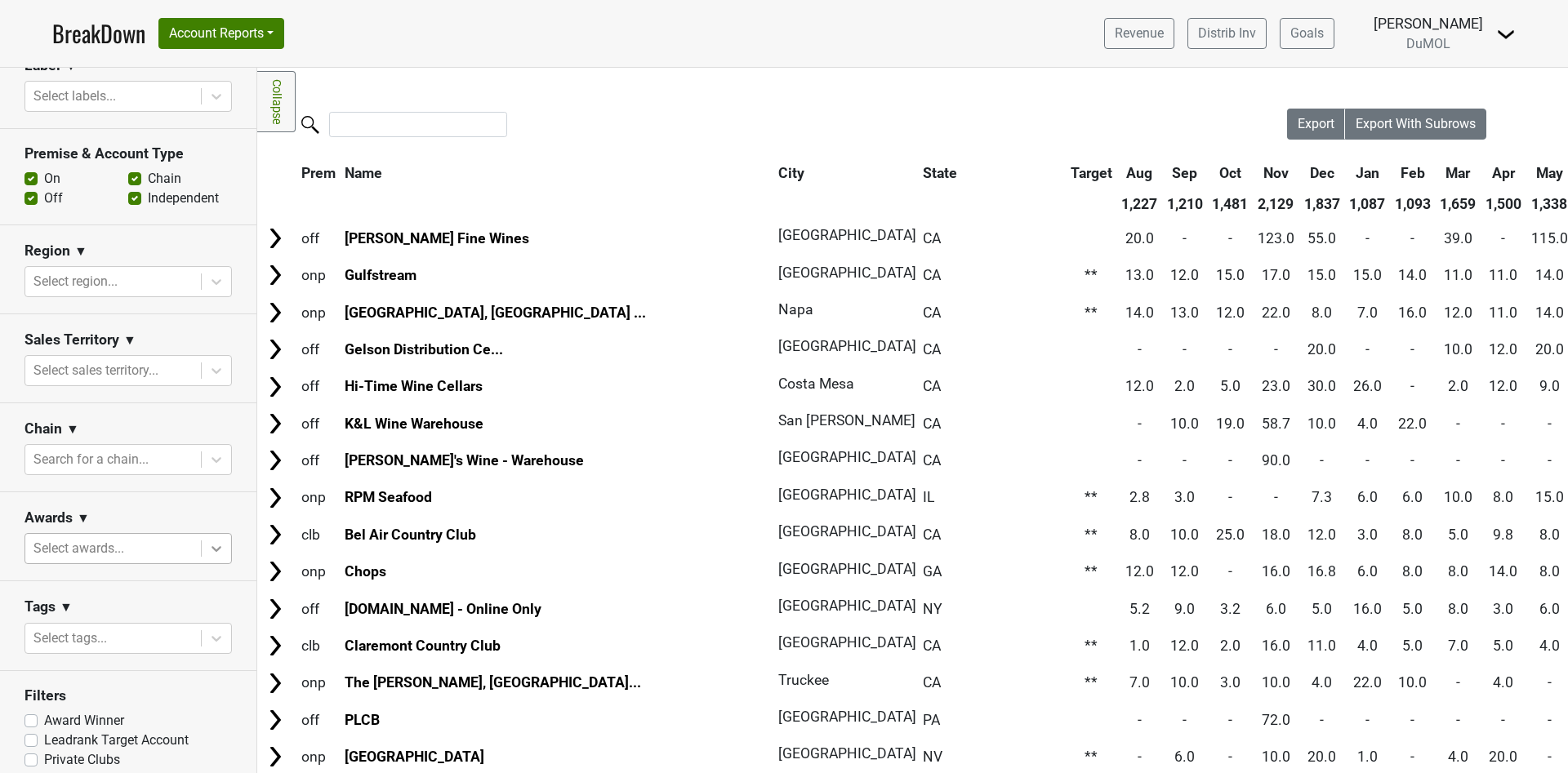
click at [202, 541] on div at bounding box center [216, 548] width 30 height 30
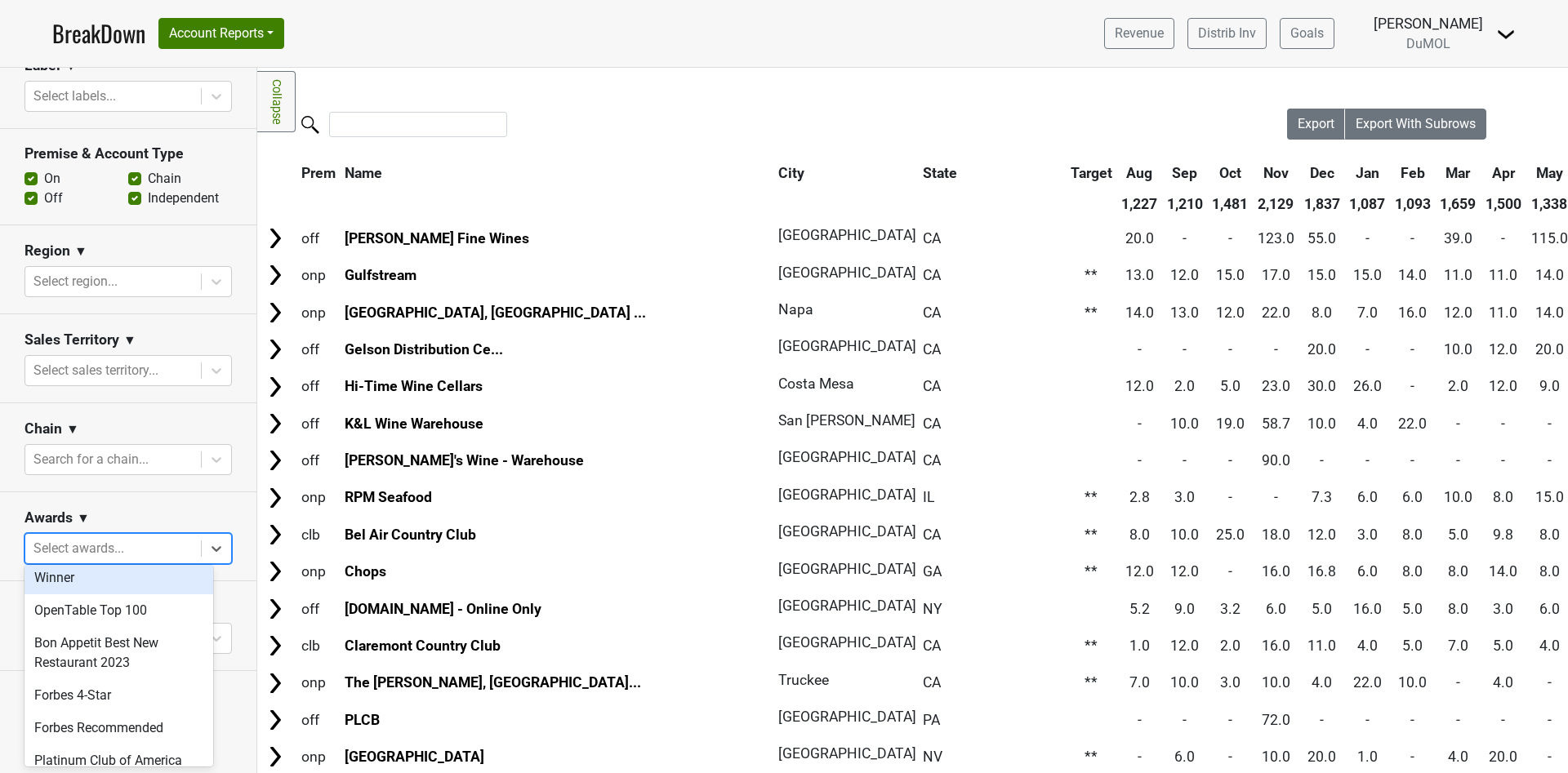
scroll to position [613, 0]
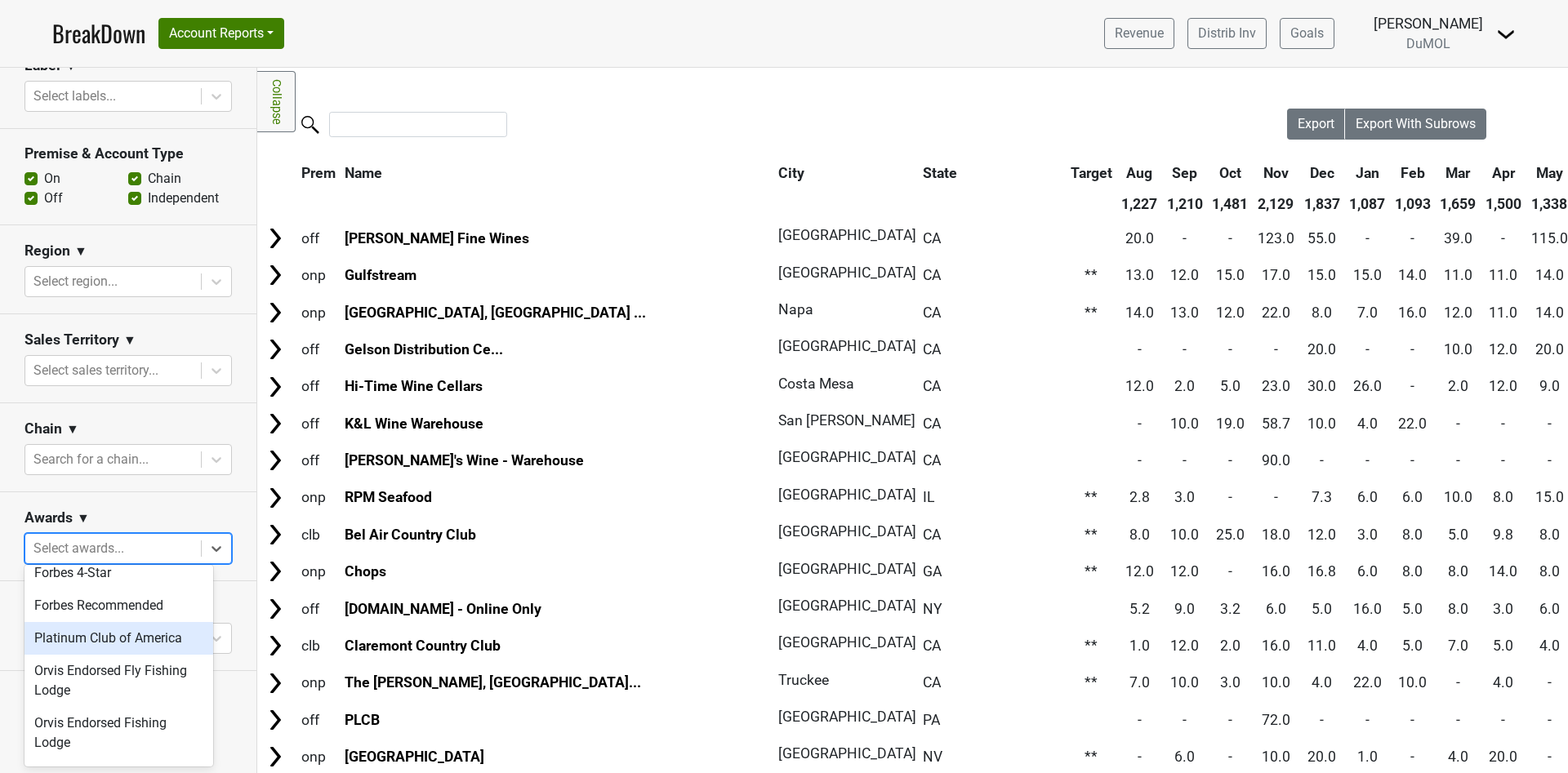
click at [122, 644] on div "Platinum Club of America" at bounding box center [119, 638] width 188 height 32
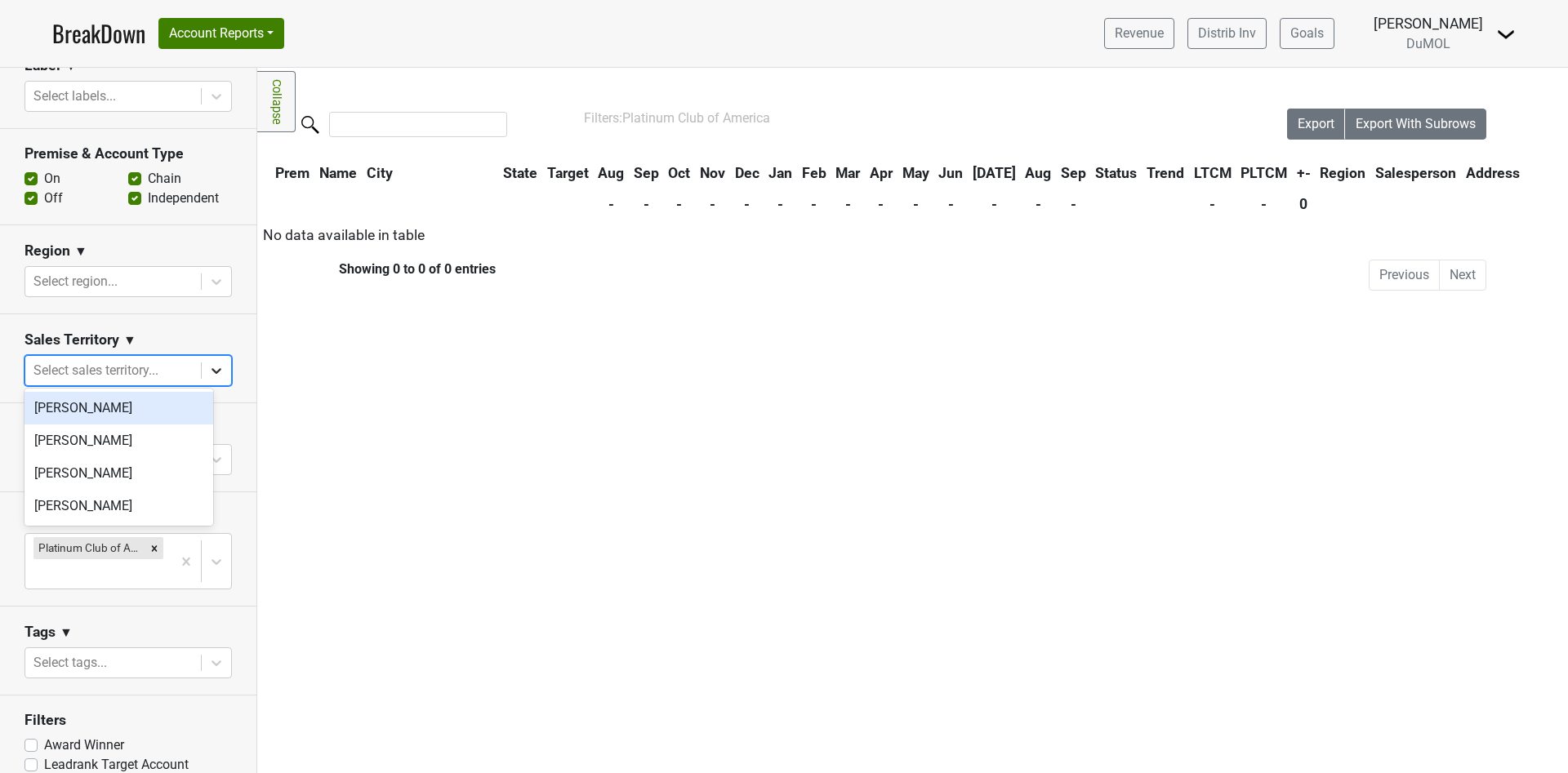
click at [208, 369] on icon at bounding box center [216, 370] width 16 height 16
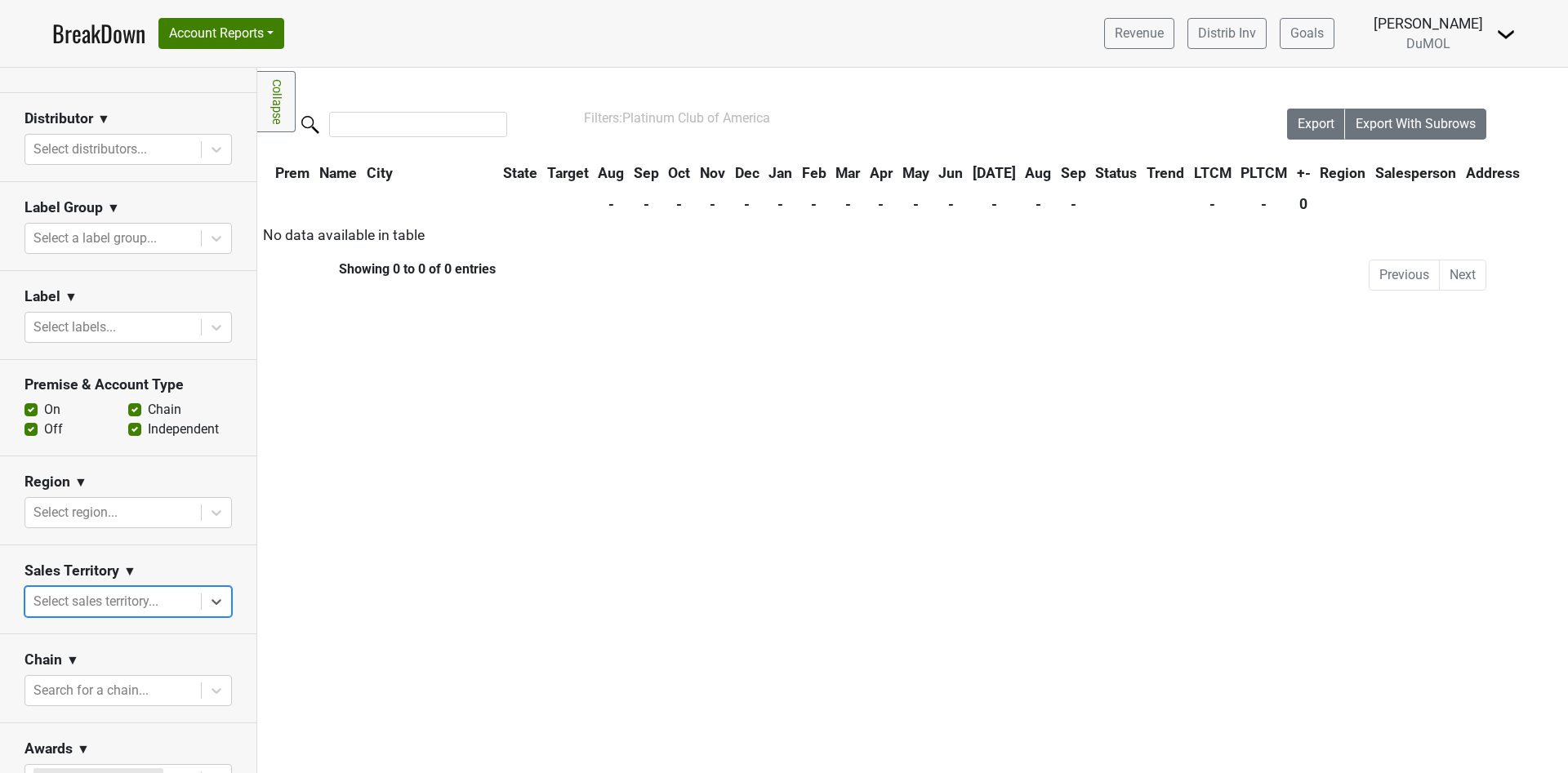
scroll to position [154, 0]
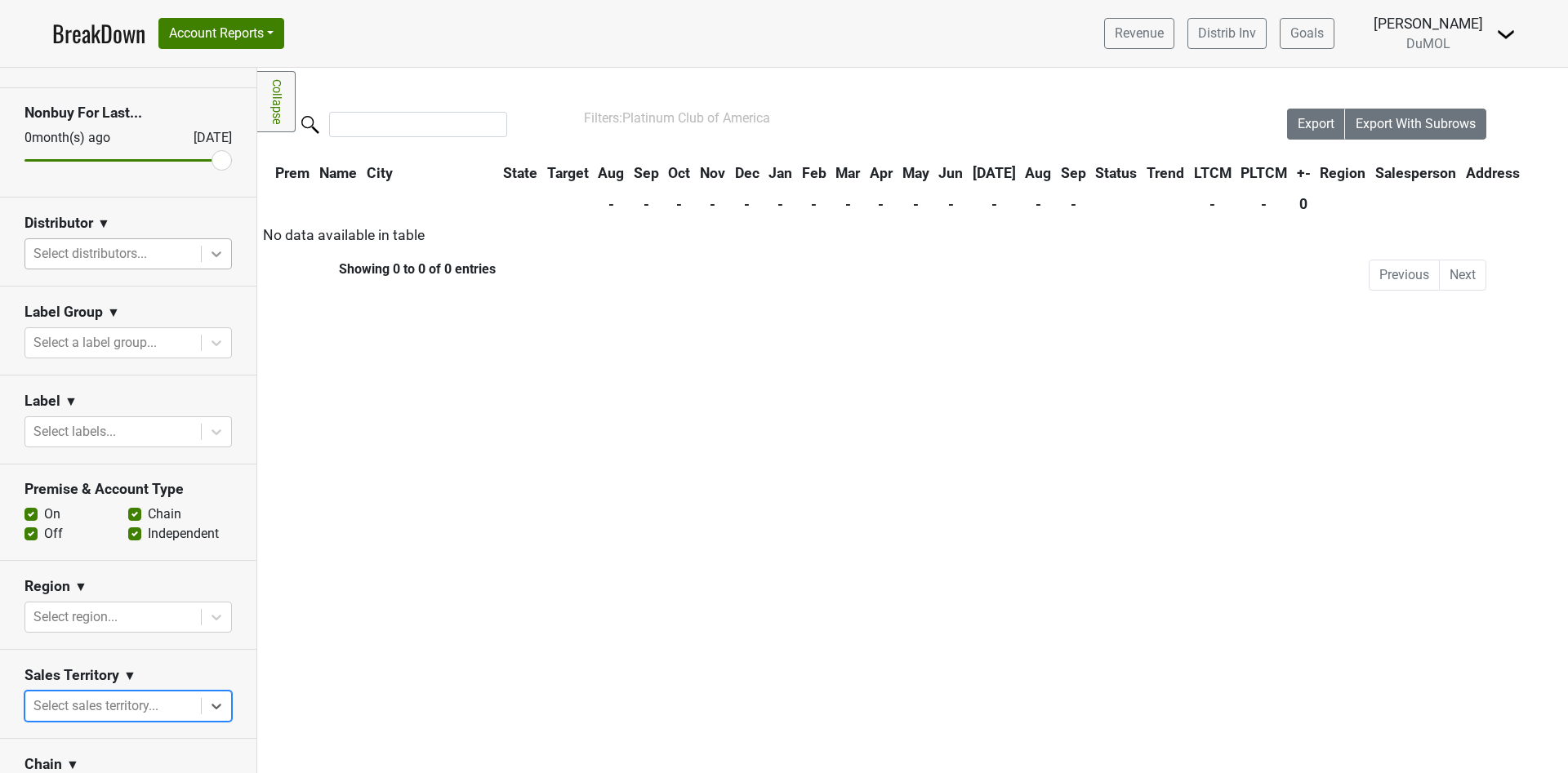
click at [208, 255] on icon at bounding box center [216, 254] width 16 height 16
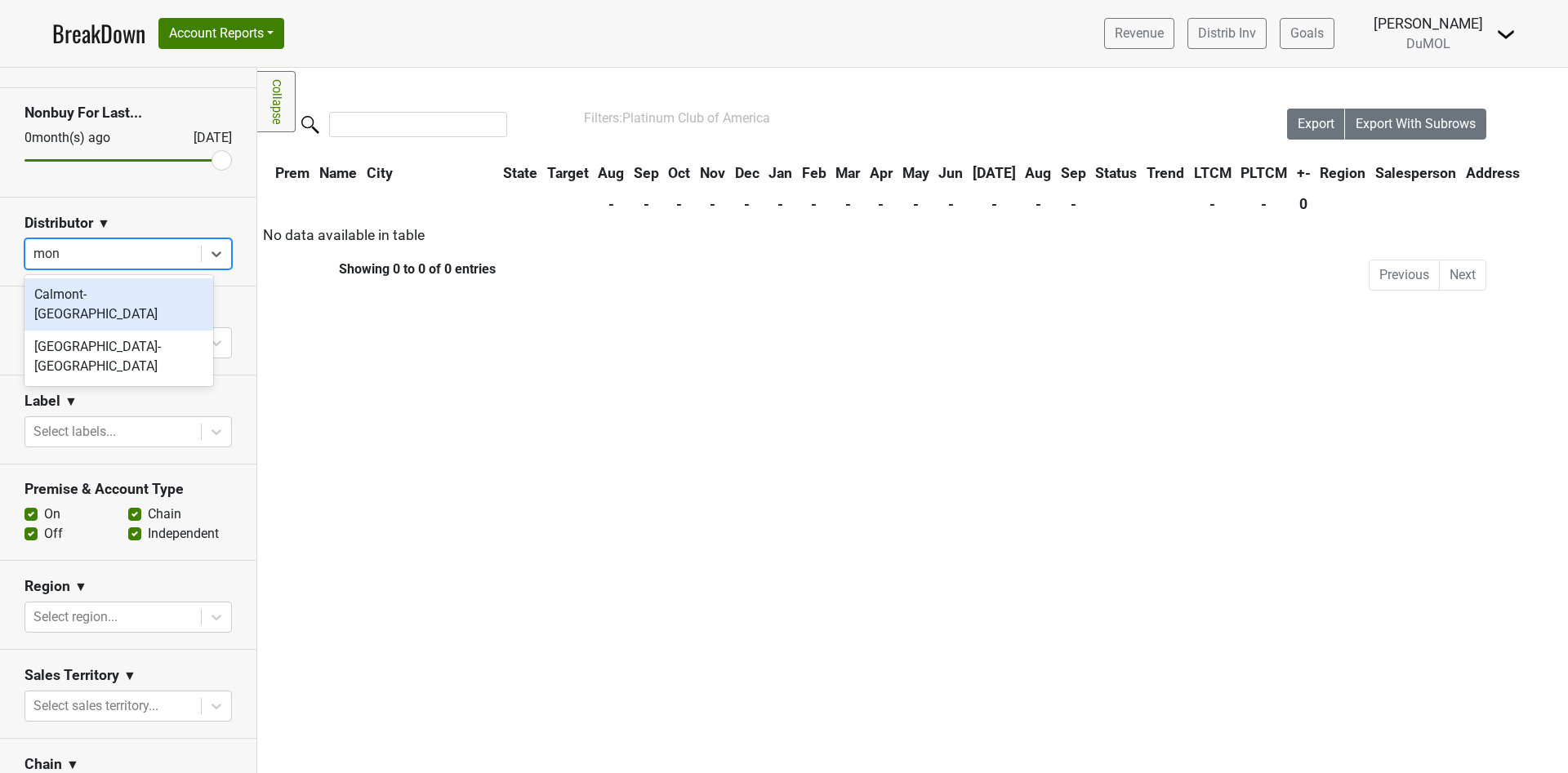
type input "mont"
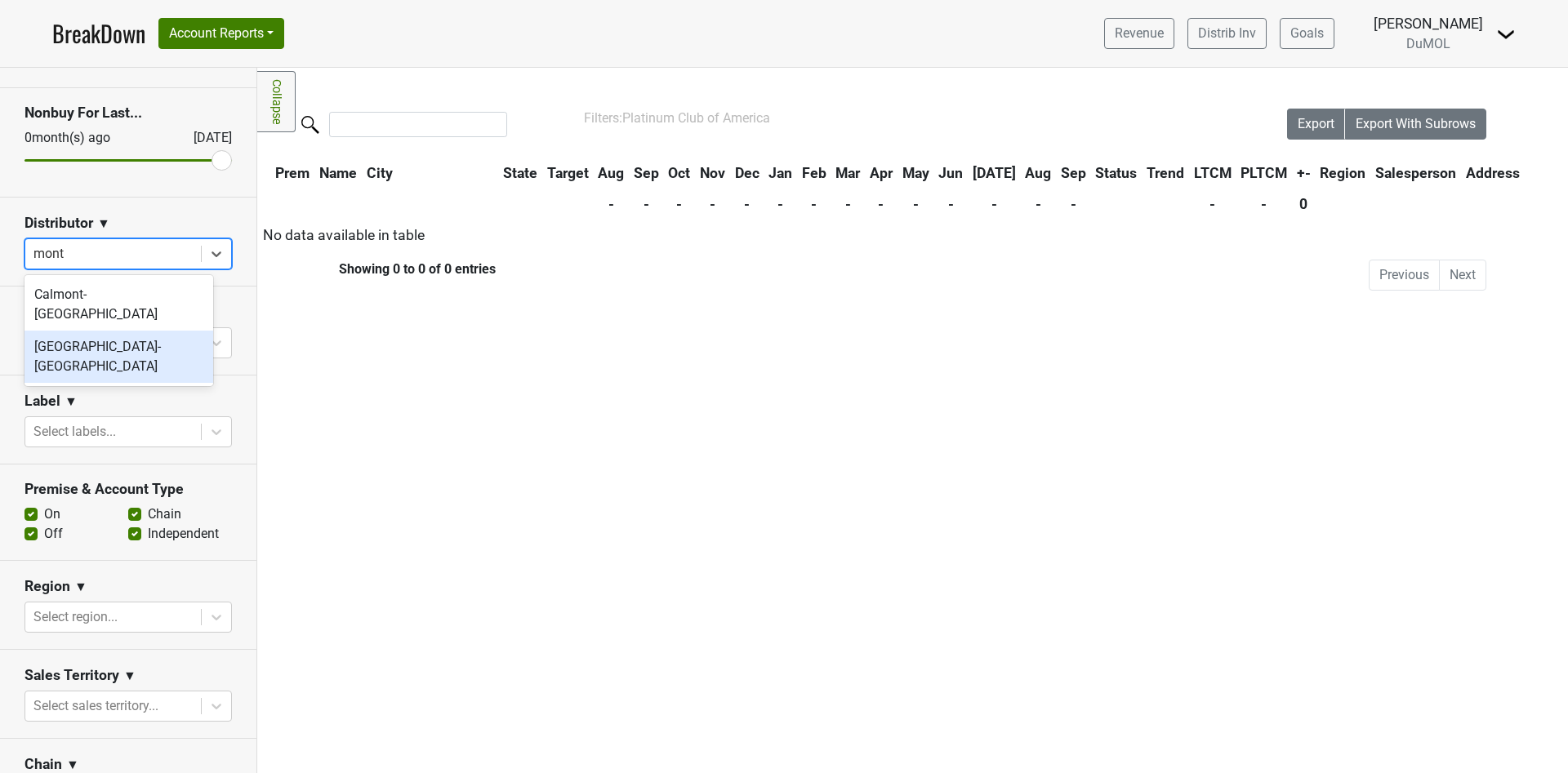
click at [93, 331] on div "Monterey-CA" at bounding box center [119, 357] width 188 height 53
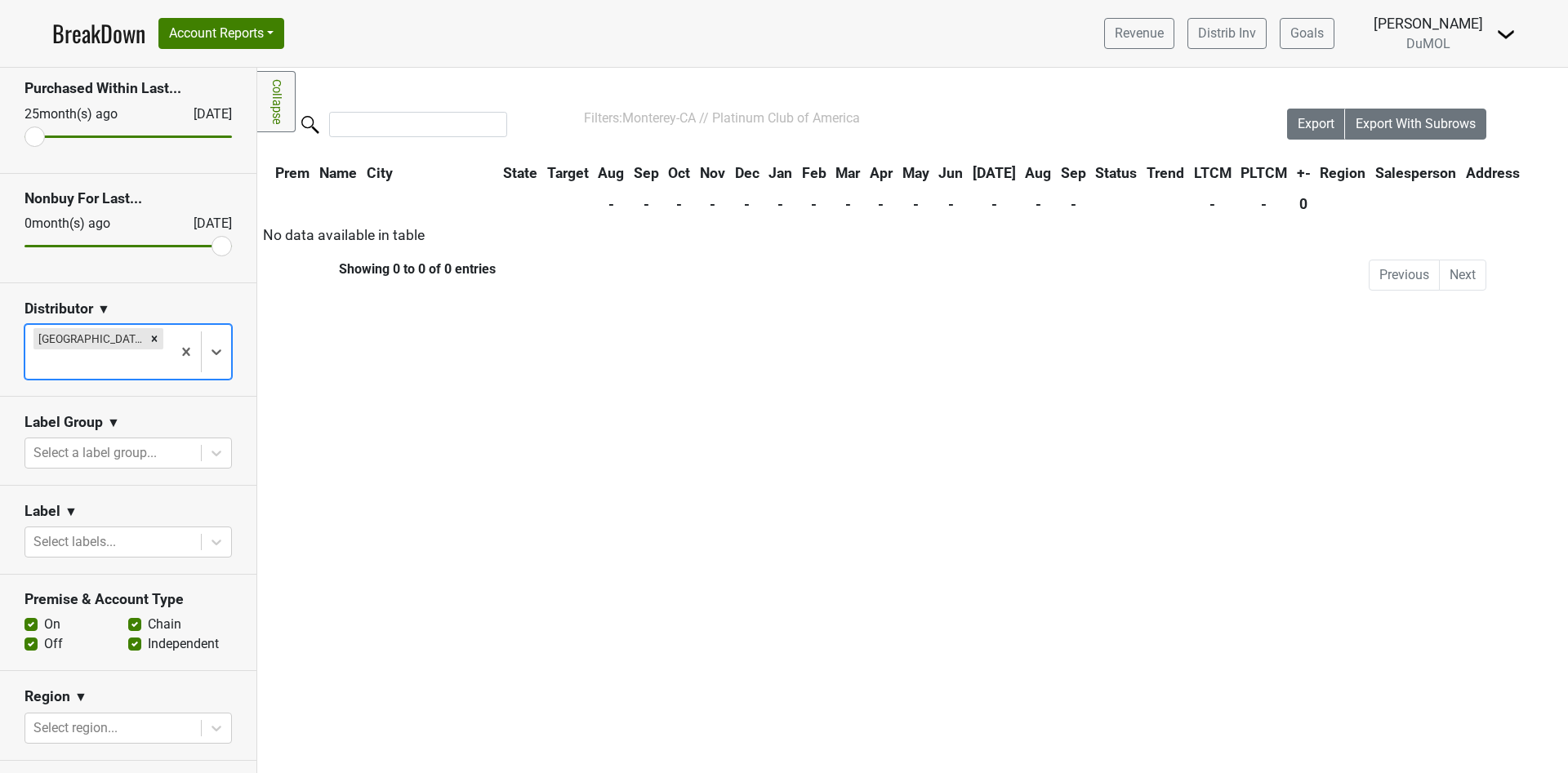
scroll to position [0, 0]
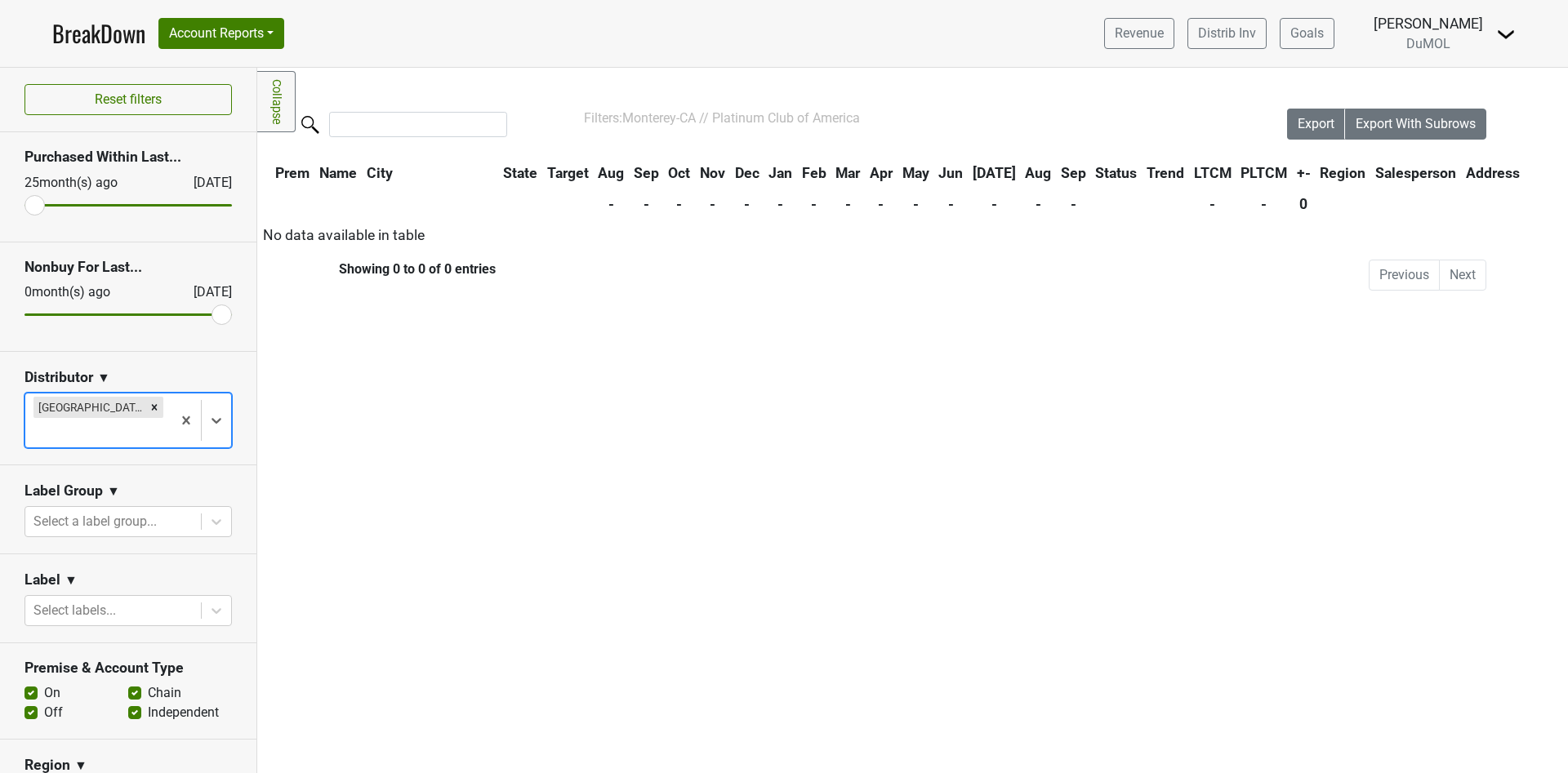
click at [148, 406] on icon "Remove Monterey-CA" at bounding box center [154, 406] width 11 height 11
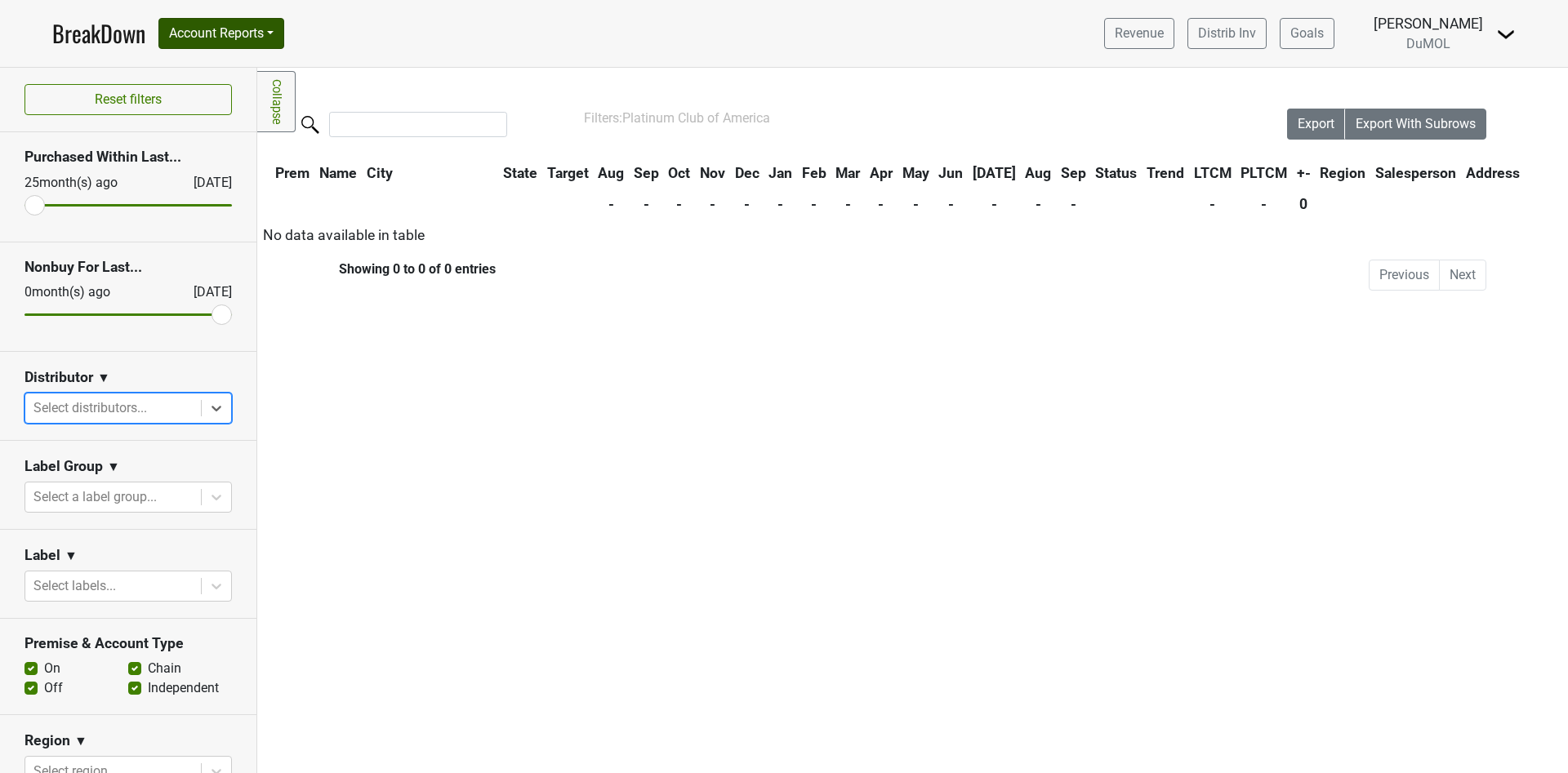
drag, startPoint x: 292, startPoint y: 39, endPoint x: 278, endPoint y: 39, distance: 14.0
click at [288, 39] on nav "BreakDown Account Reports SuperRanker Map Award Progress Chain Compliance CRM N…" at bounding box center [783, 33] width 1489 height 67
click at [282, 36] on button "Account Reports" at bounding box center [221, 33] width 126 height 31
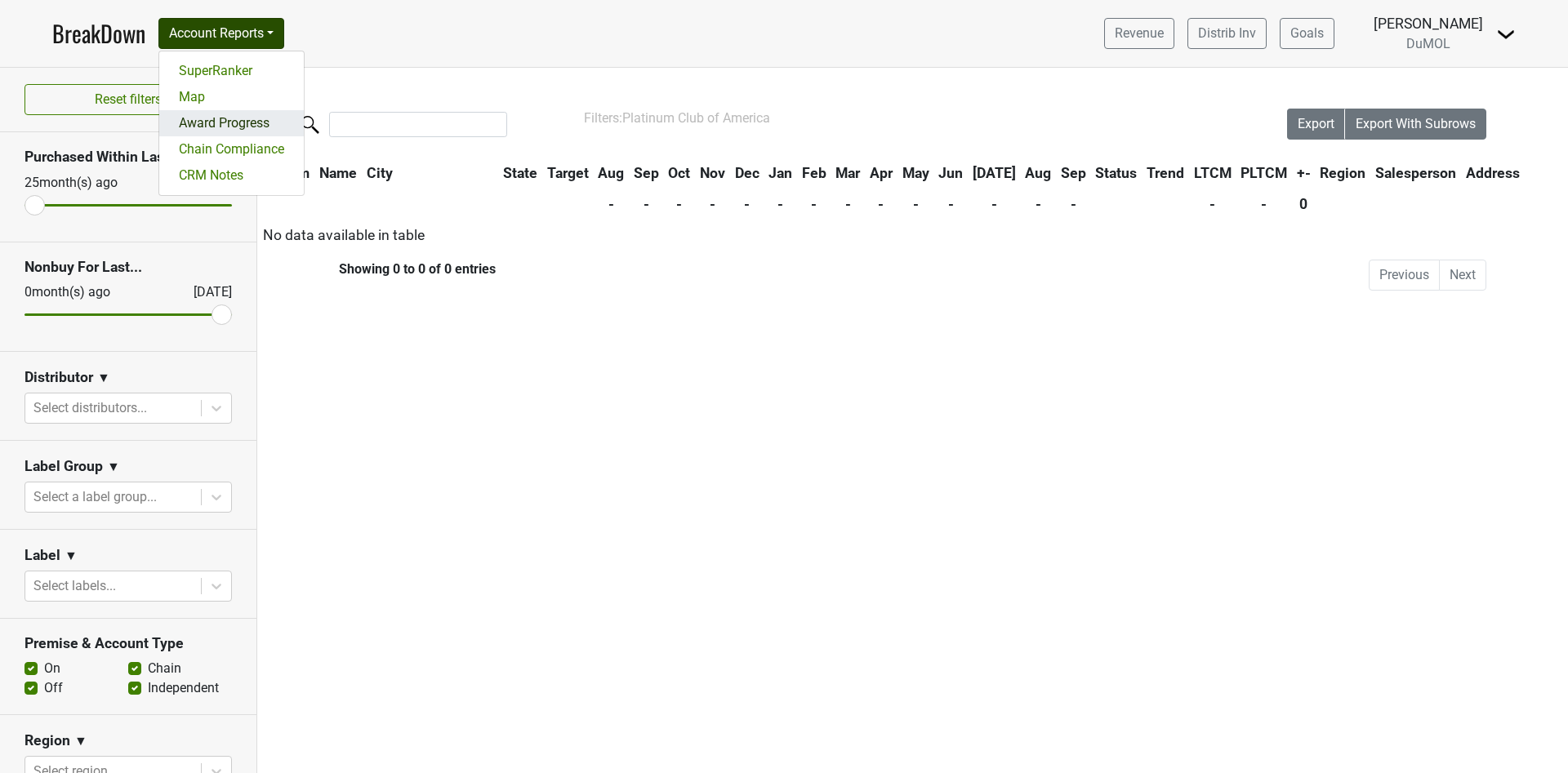
click at [236, 128] on link "Award Progress" at bounding box center [232, 123] width 144 height 26
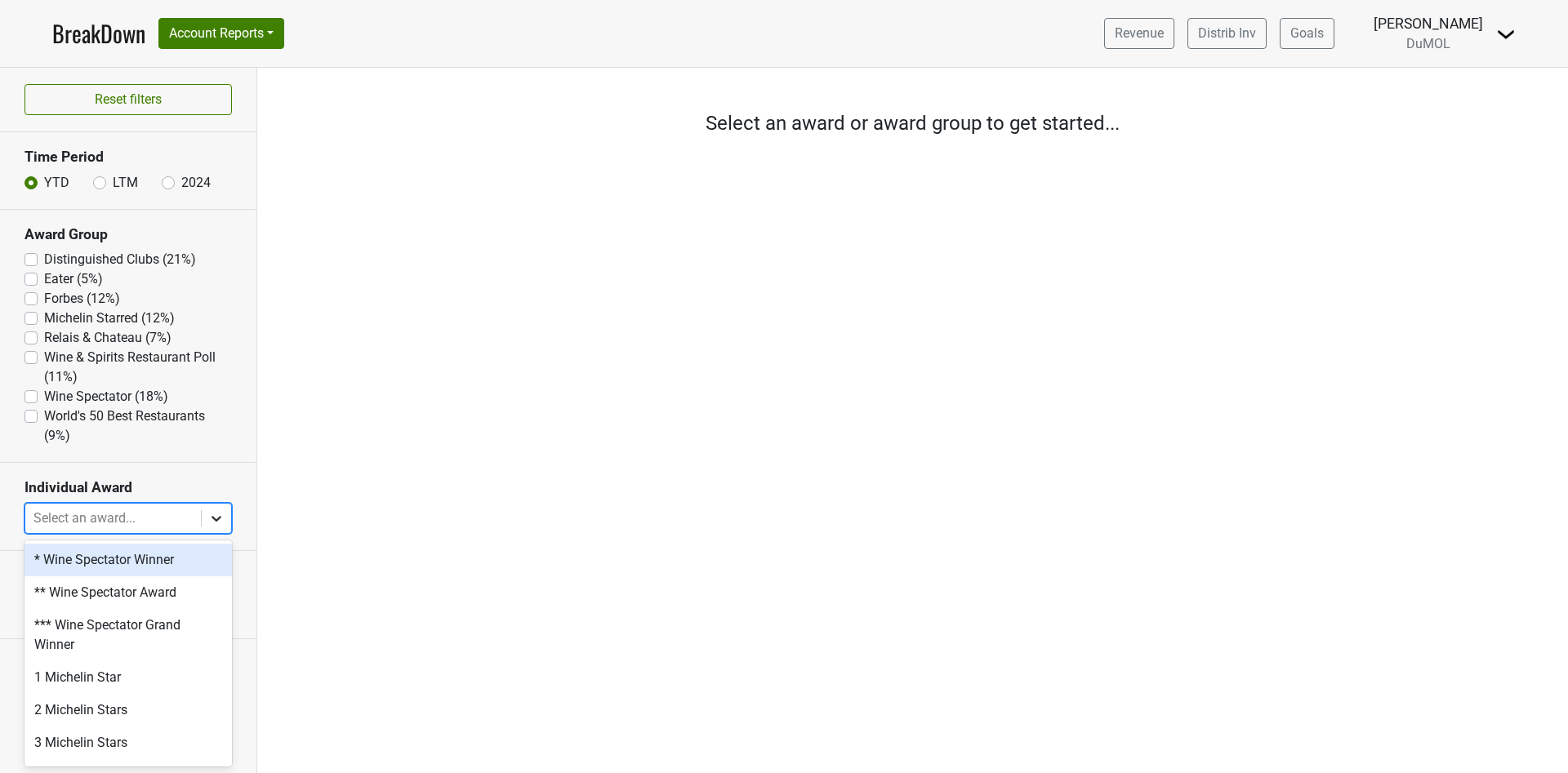
click at [225, 518] on div at bounding box center [216, 518] width 30 height 30
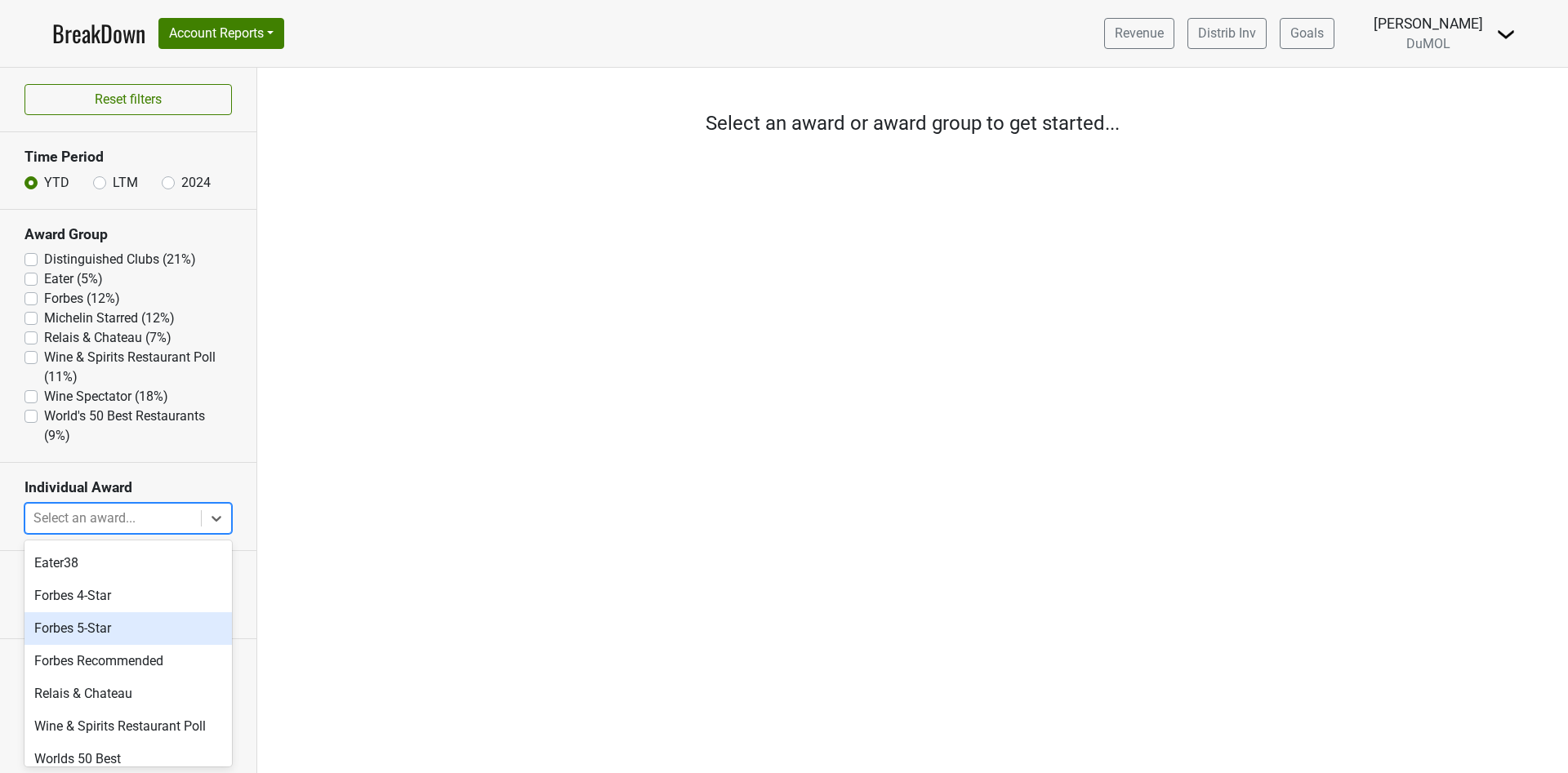
scroll to position [277, 0]
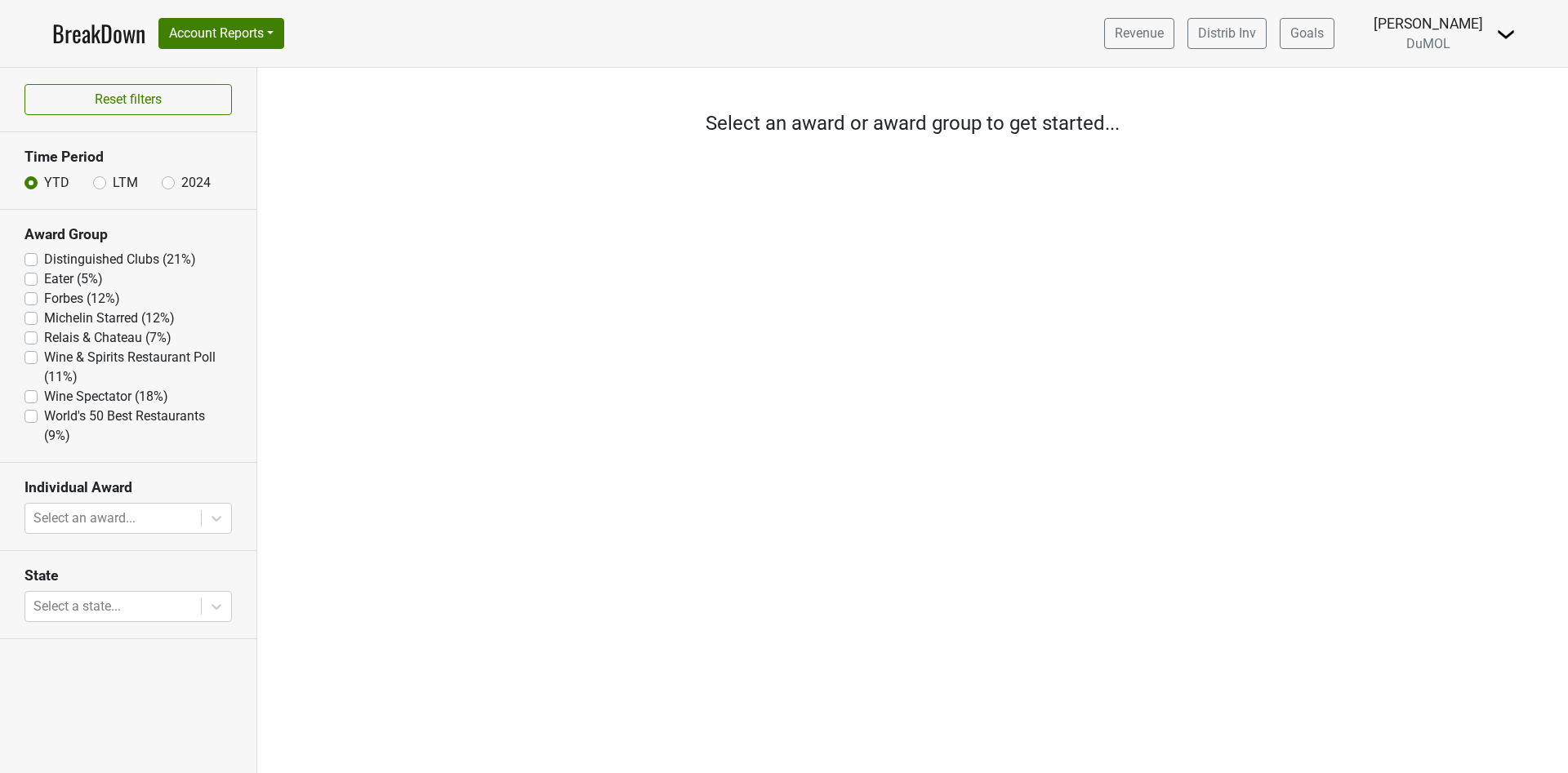
click at [115, 26] on link "BreakDown" at bounding box center [99, 33] width 93 height 34
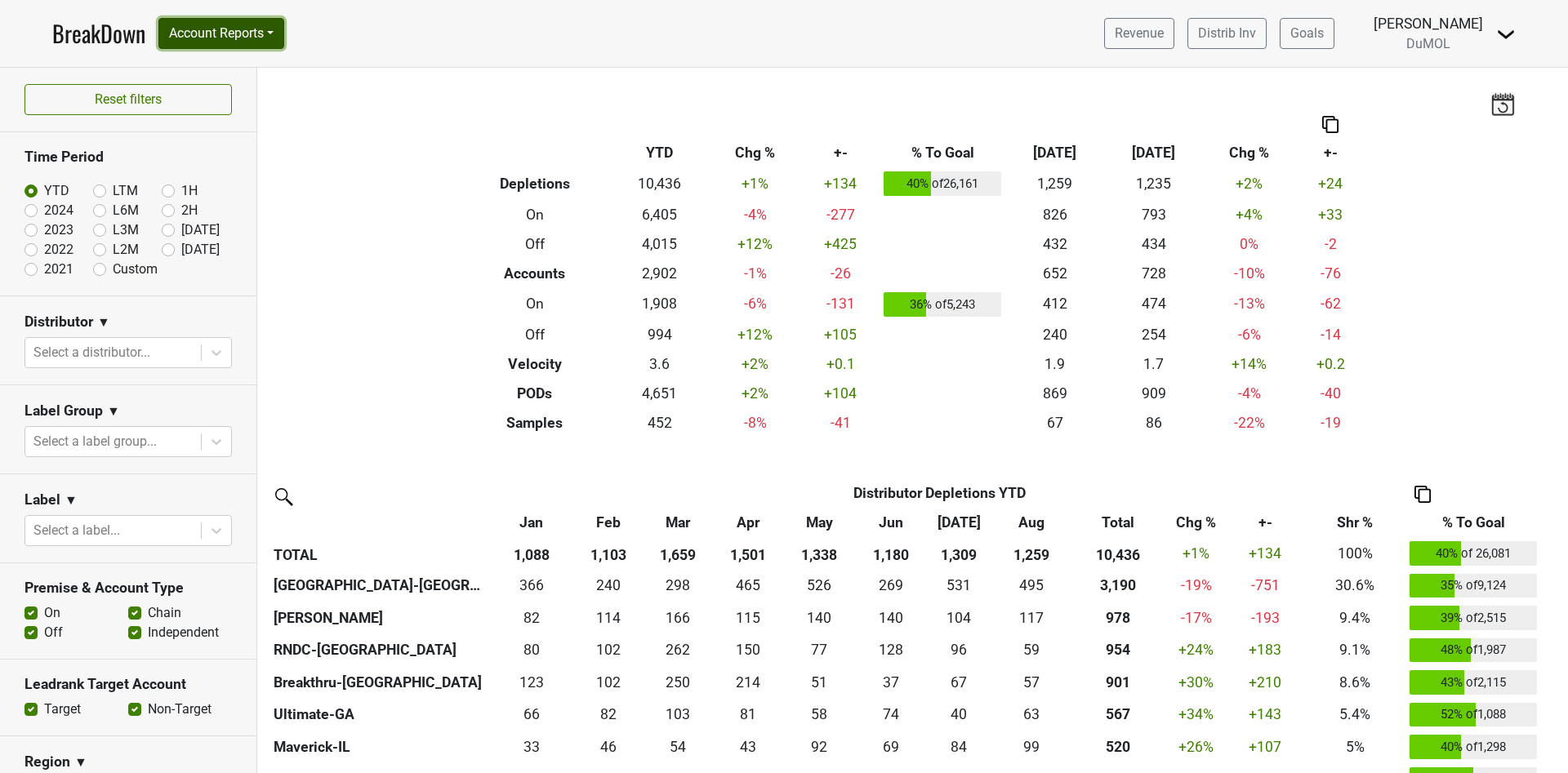
drag, startPoint x: 282, startPoint y: 32, endPoint x: 273, endPoint y: 34, distance: 9.2
click at [278, 33] on button "Account Reports" at bounding box center [221, 33] width 126 height 31
click at [242, 71] on link "SuperRanker" at bounding box center [232, 70] width 144 height 26
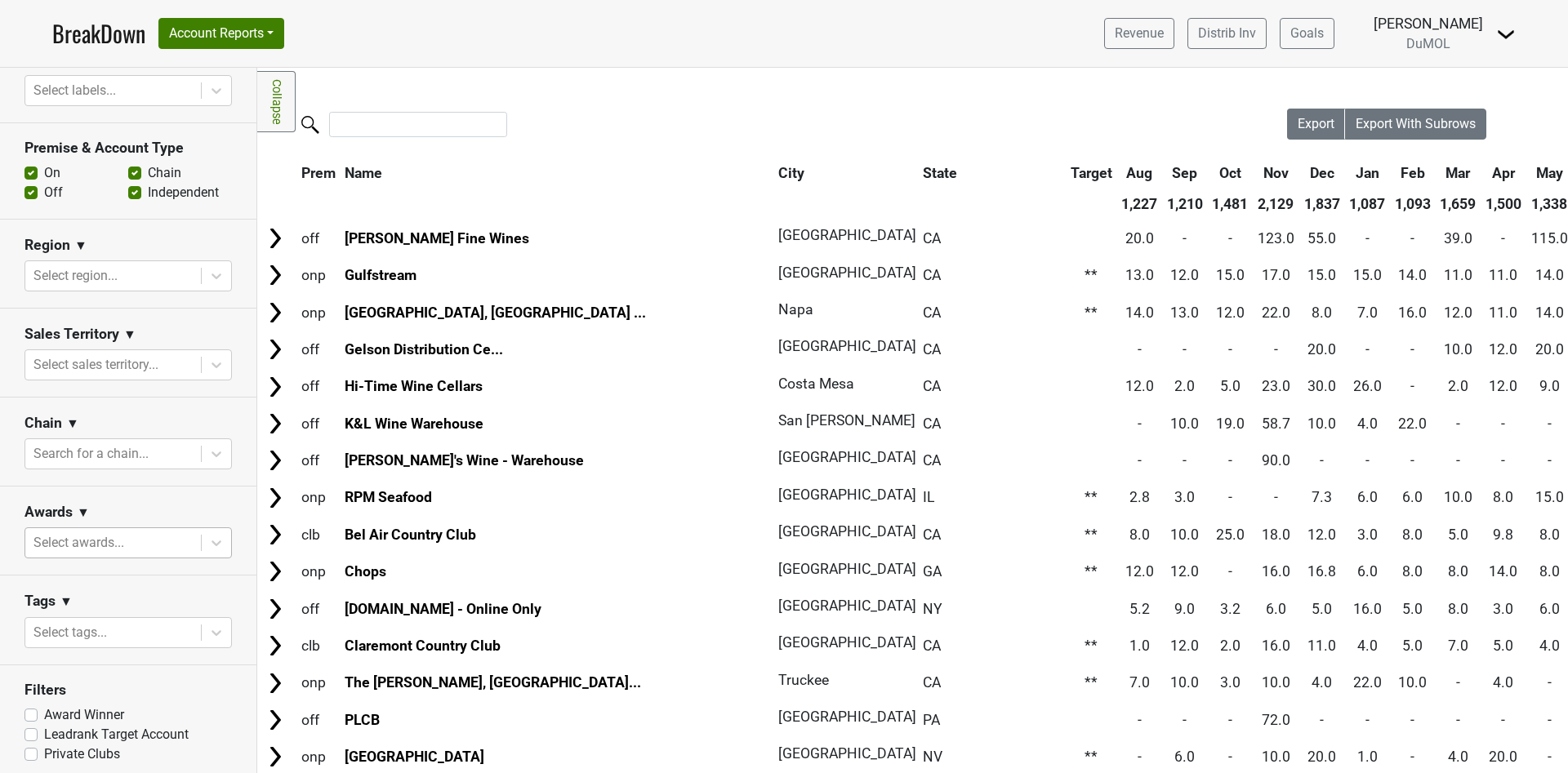
scroll to position [496, 0]
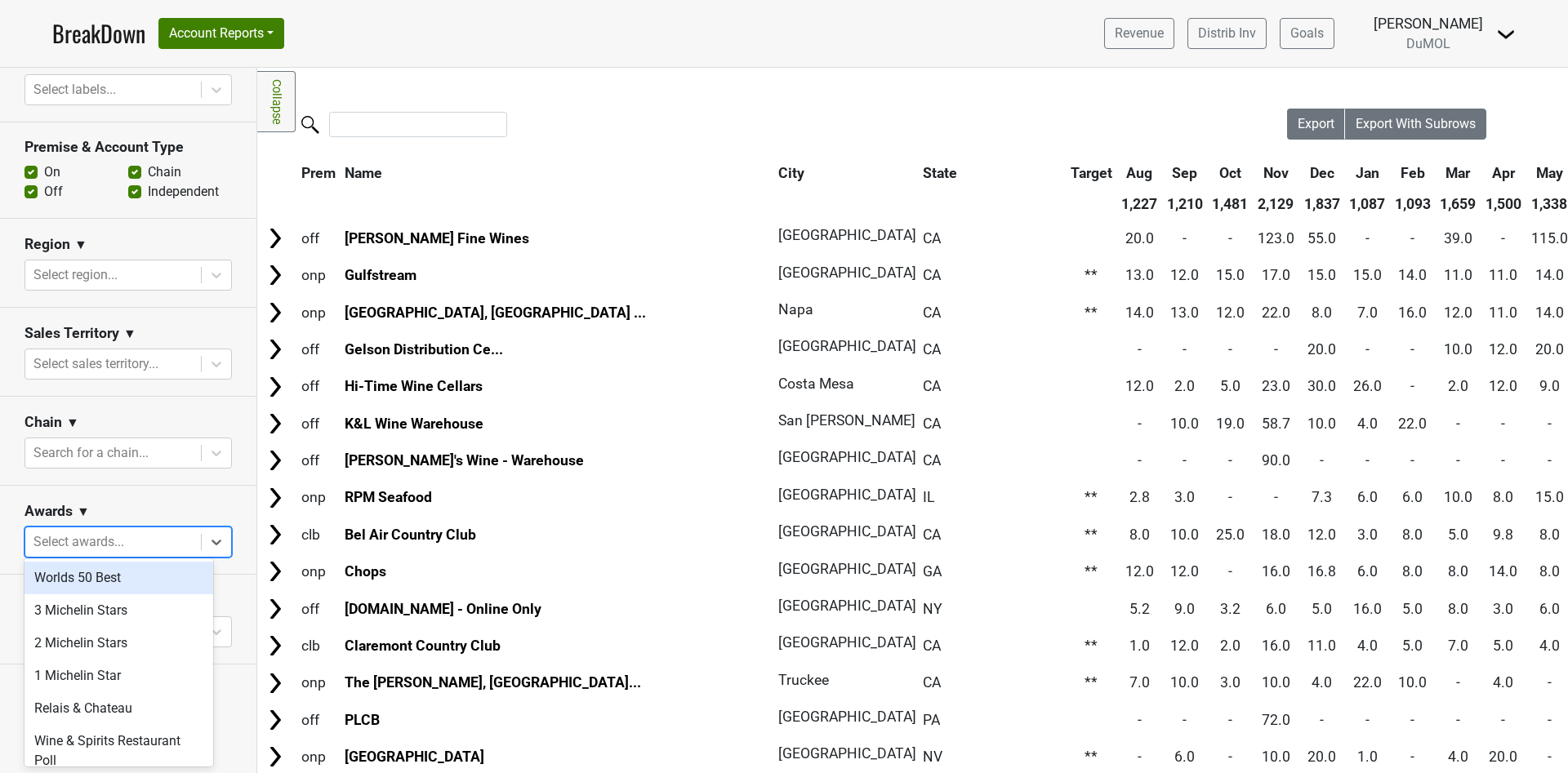
click at [83, 531] on div at bounding box center [113, 542] width 160 height 23
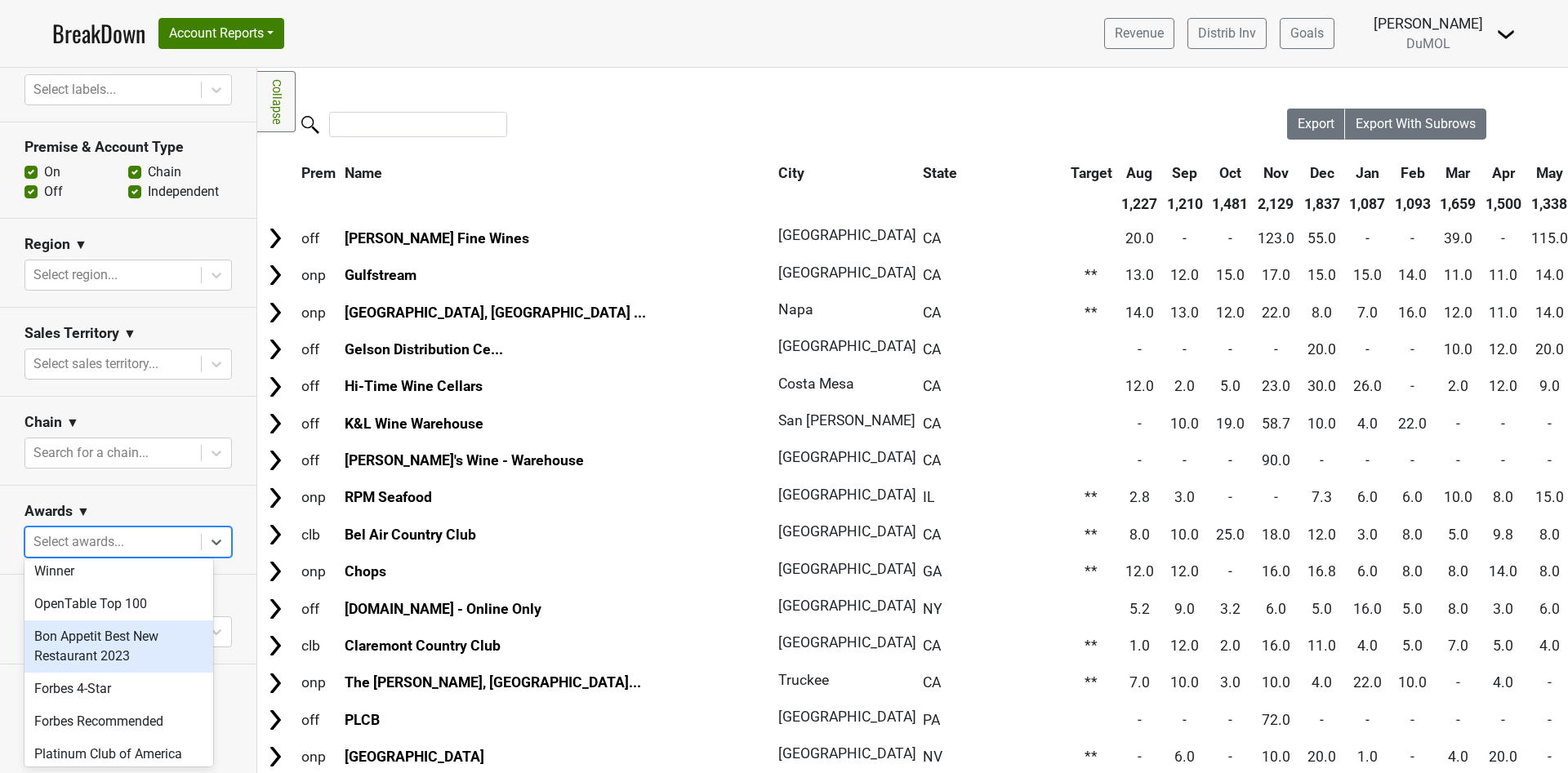
scroll to position [613, 0]
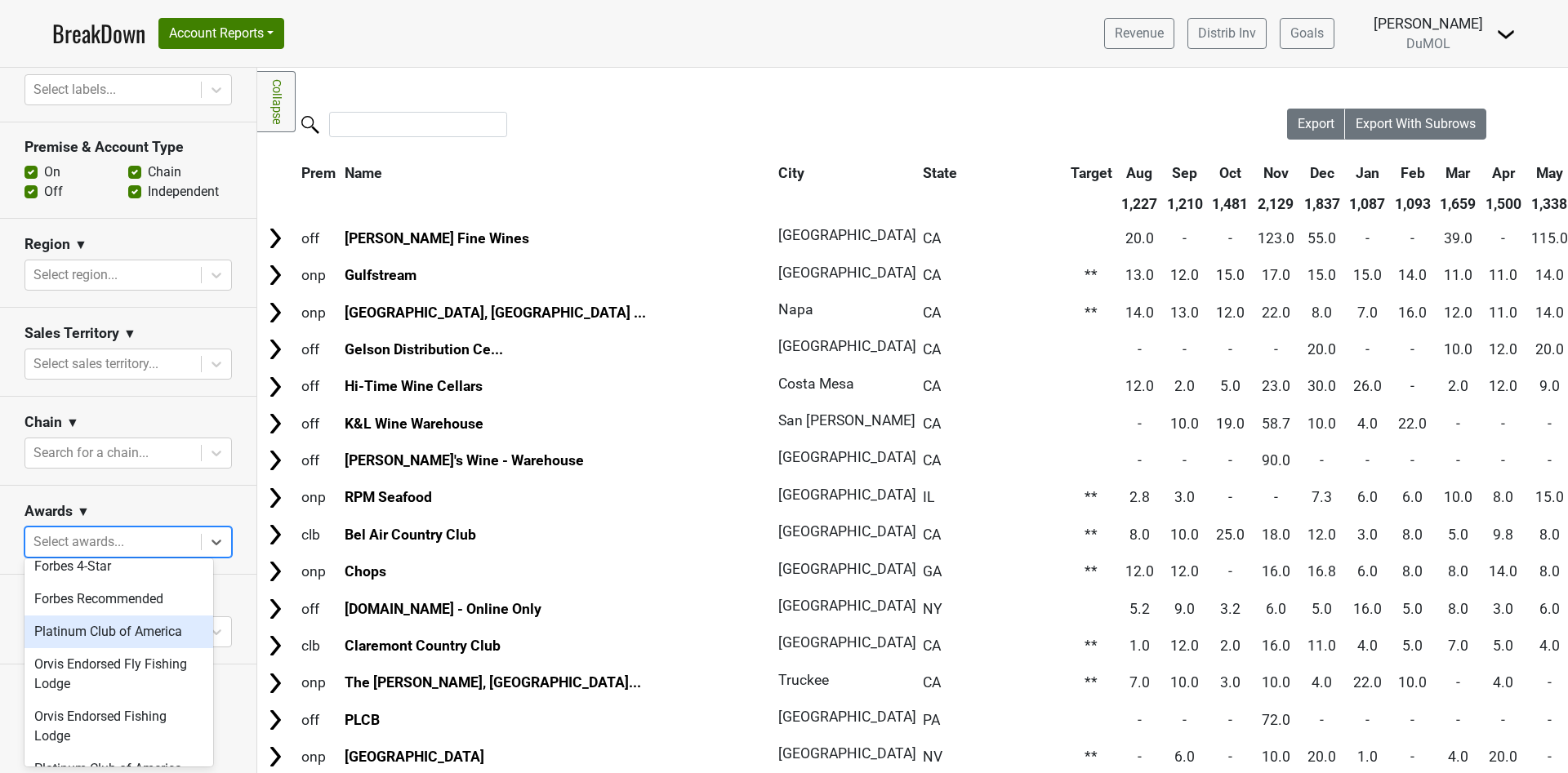
click at [96, 627] on div "Platinum Club of America" at bounding box center [119, 632] width 188 height 32
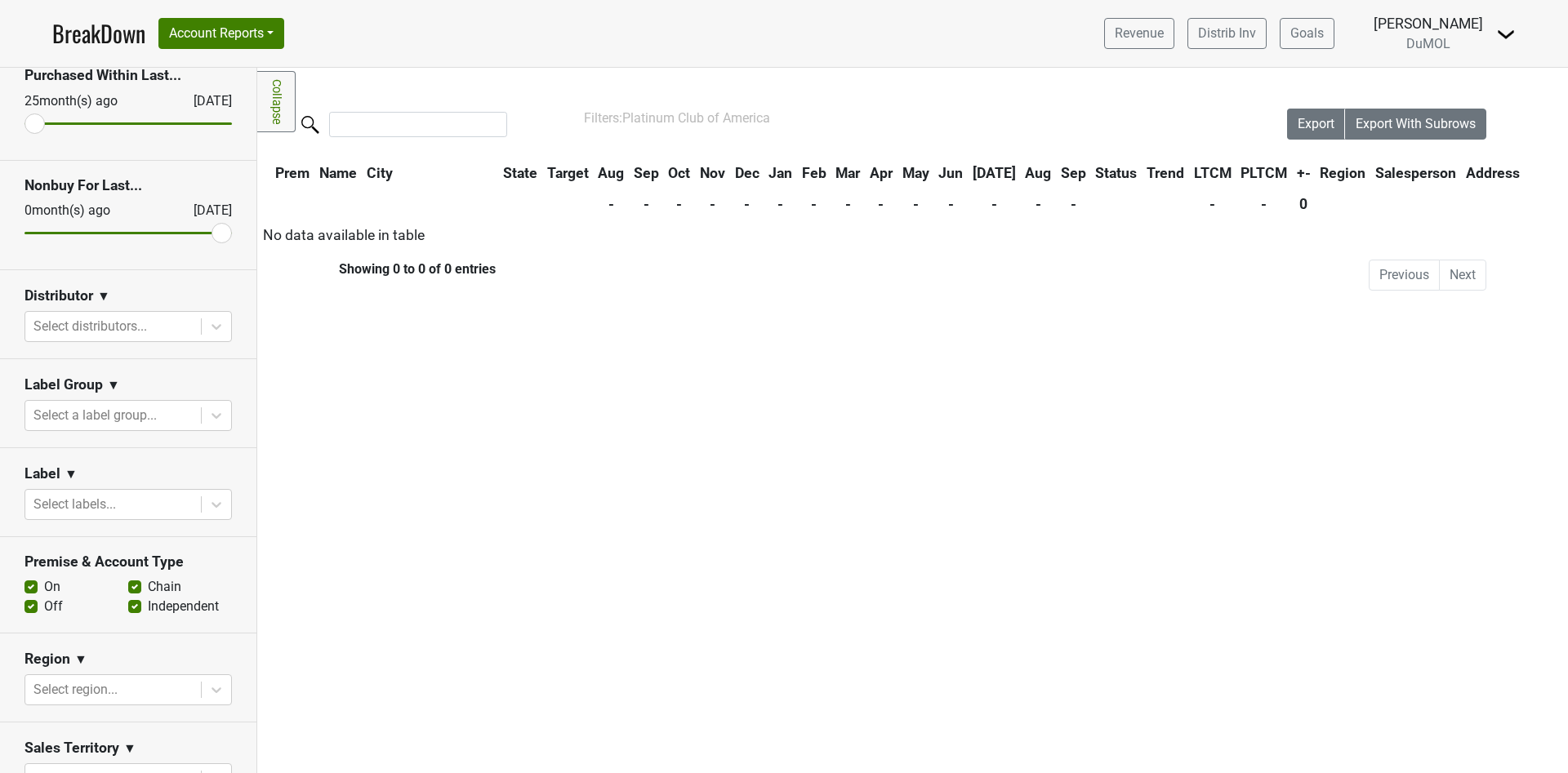
scroll to position [0, 0]
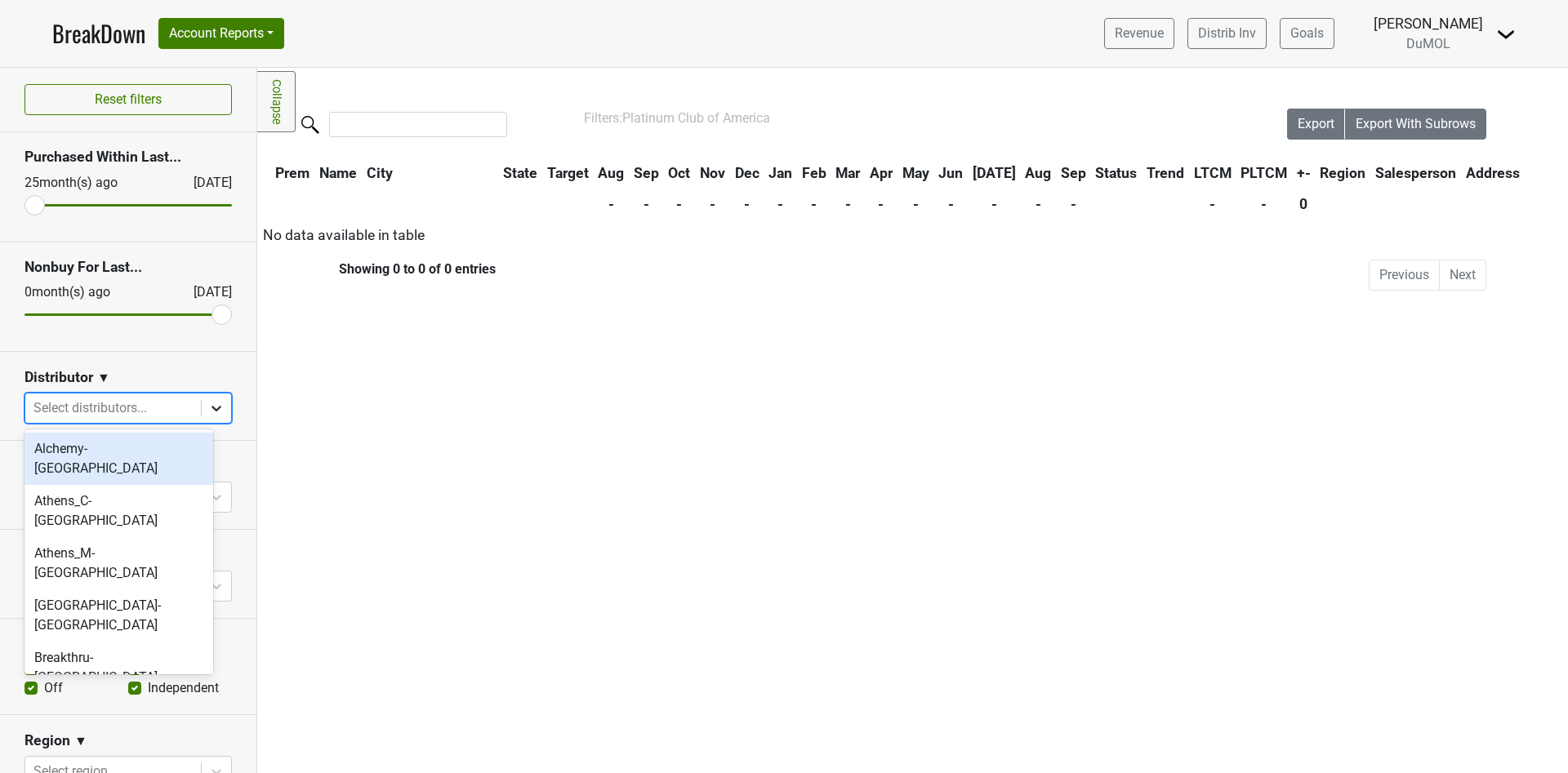
click at [208, 410] on icon at bounding box center [216, 408] width 16 height 16
type input "mon"
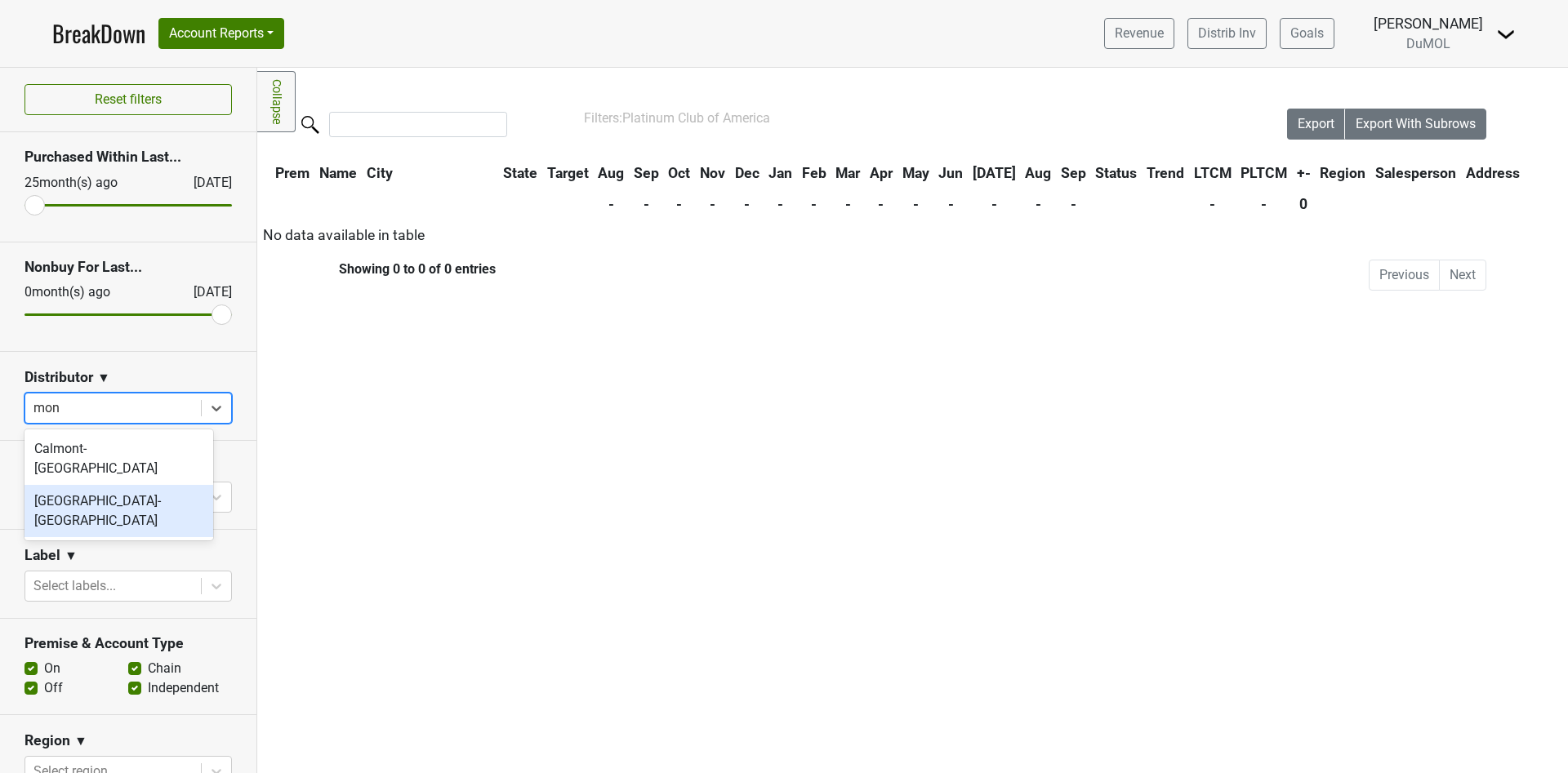
click at [160, 485] on div "Monterey-CA" at bounding box center [119, 512] width 188 height 53
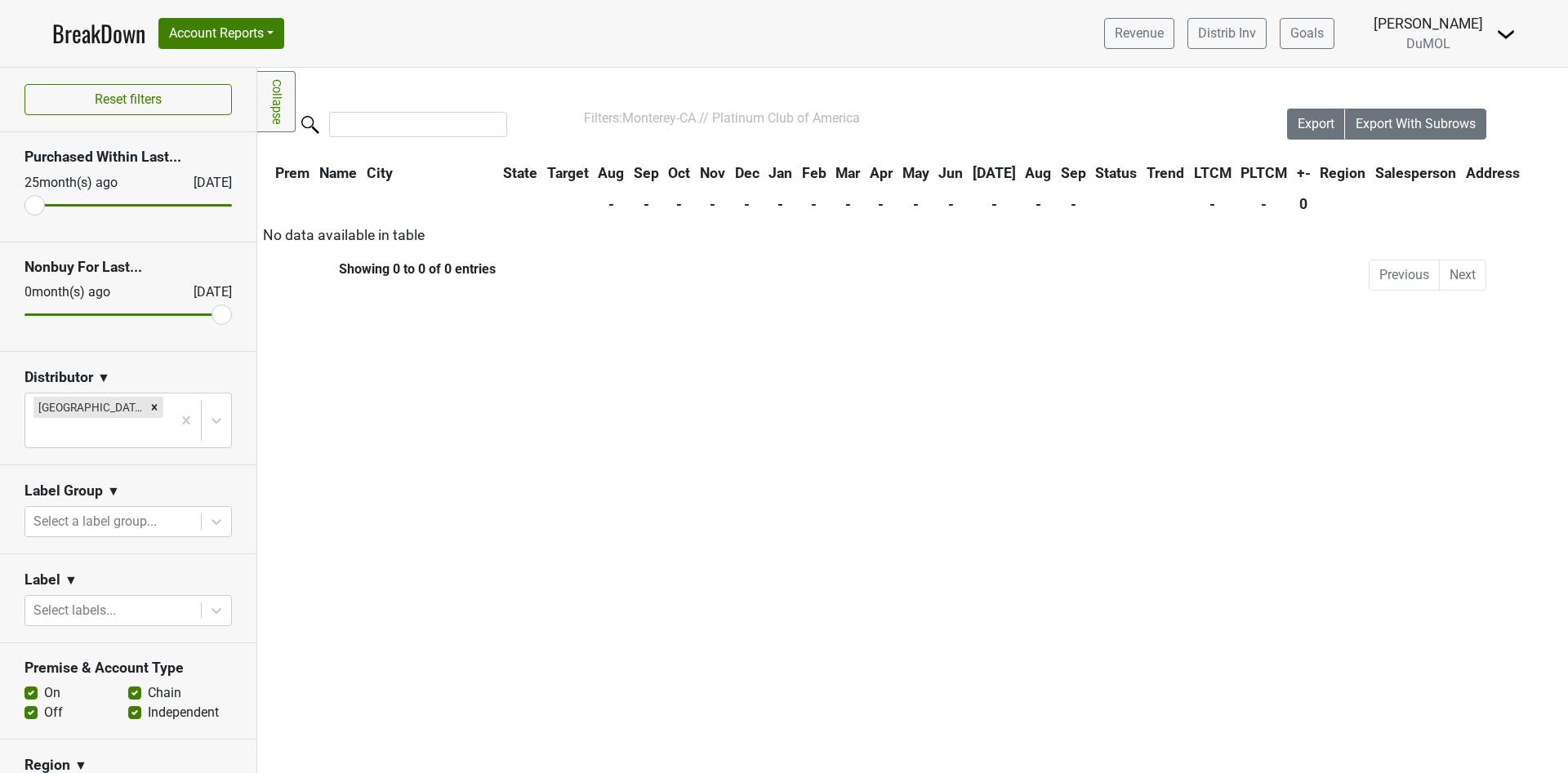
click at [98, 44] on link "BreakDown" at bounding box center [99, 33] width 93 height 34
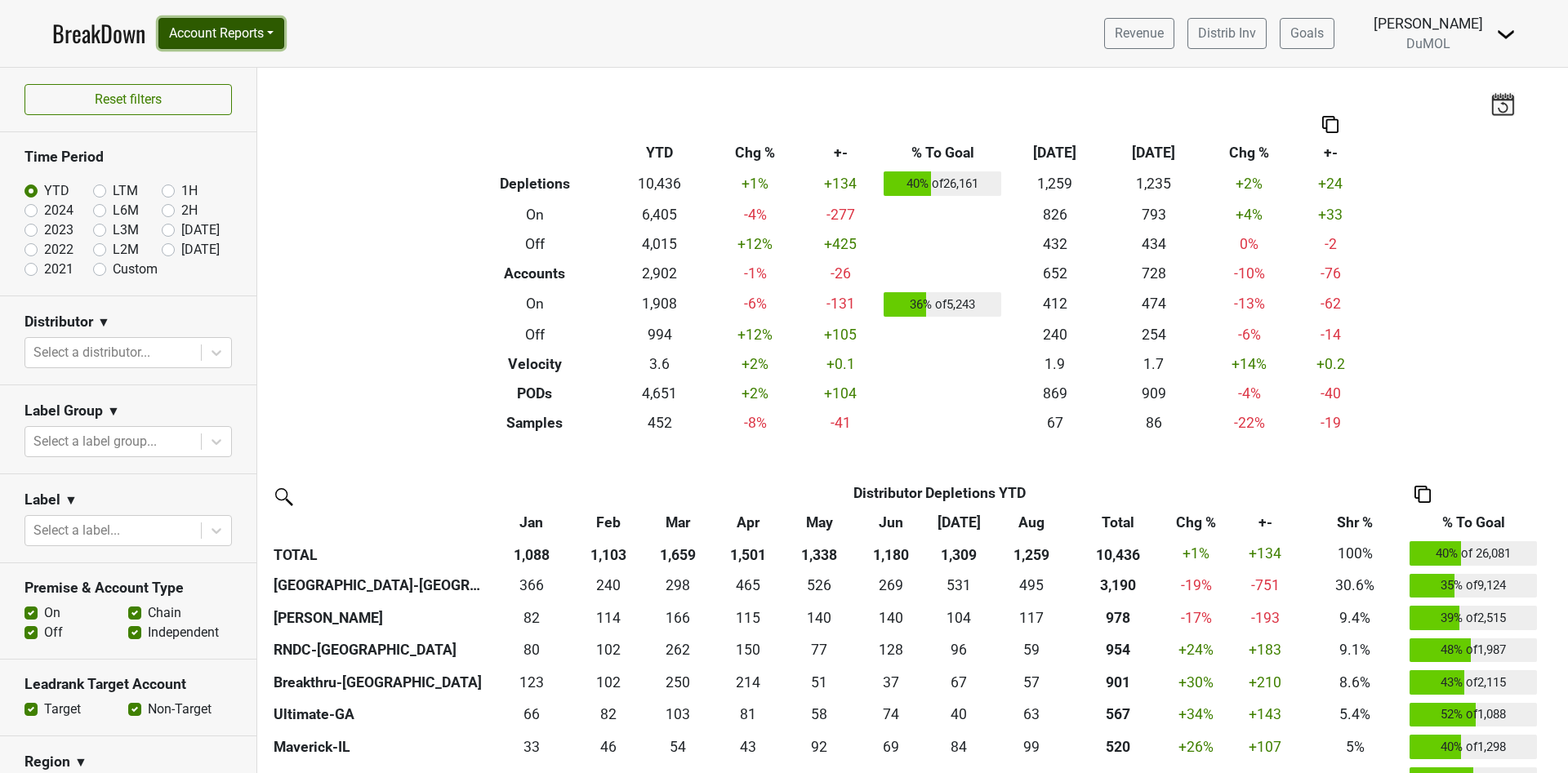
click at [266, 34] on button "Account Reports" at bounding box center [221, 33] width 126 height 31
click at [249, 129] on link "Award Progress" at bounding box center [232, 123] width 144 height 26
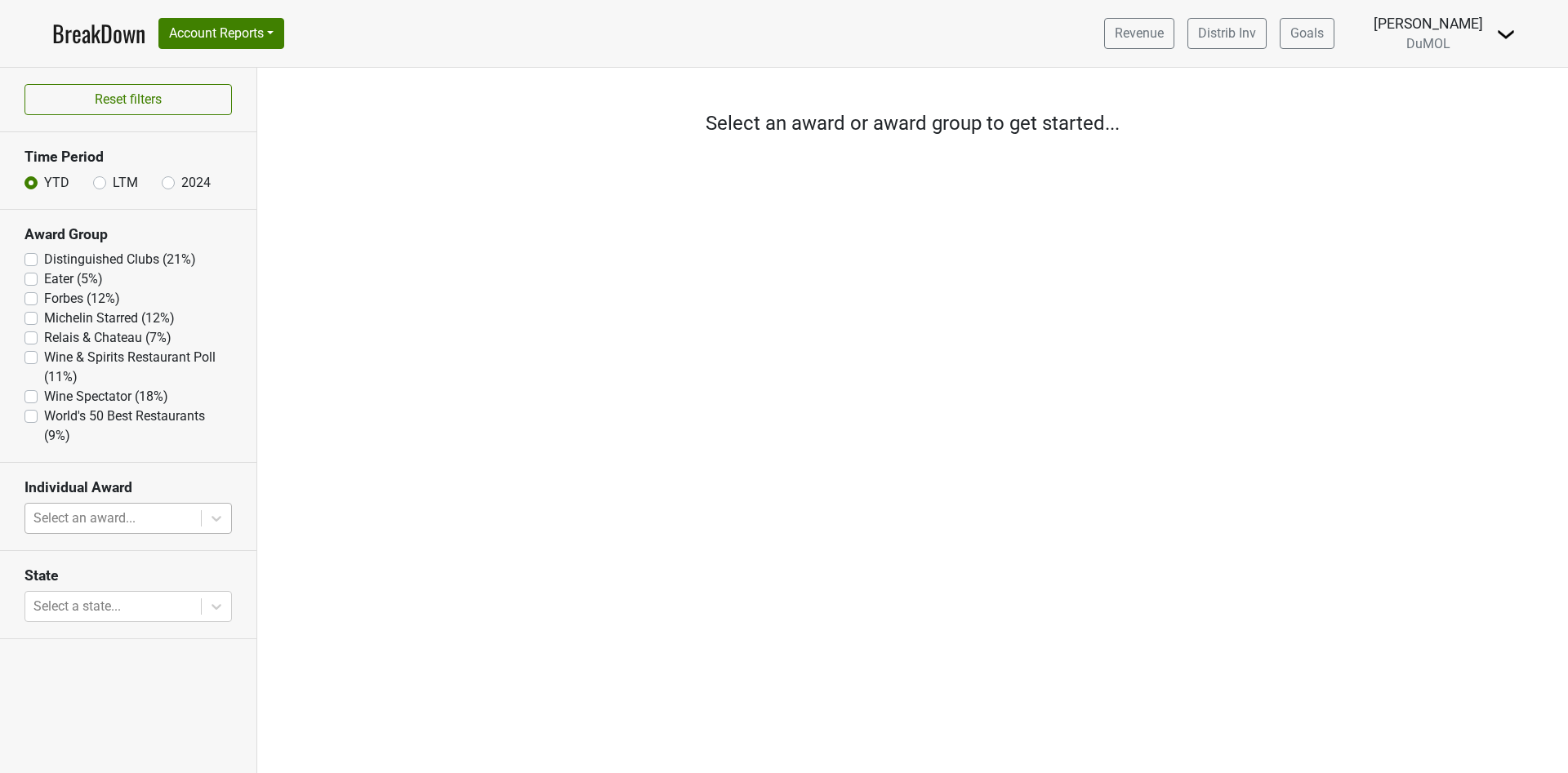
click at [99, 520] on div at bounding box center [113, 518] width 160 height 23
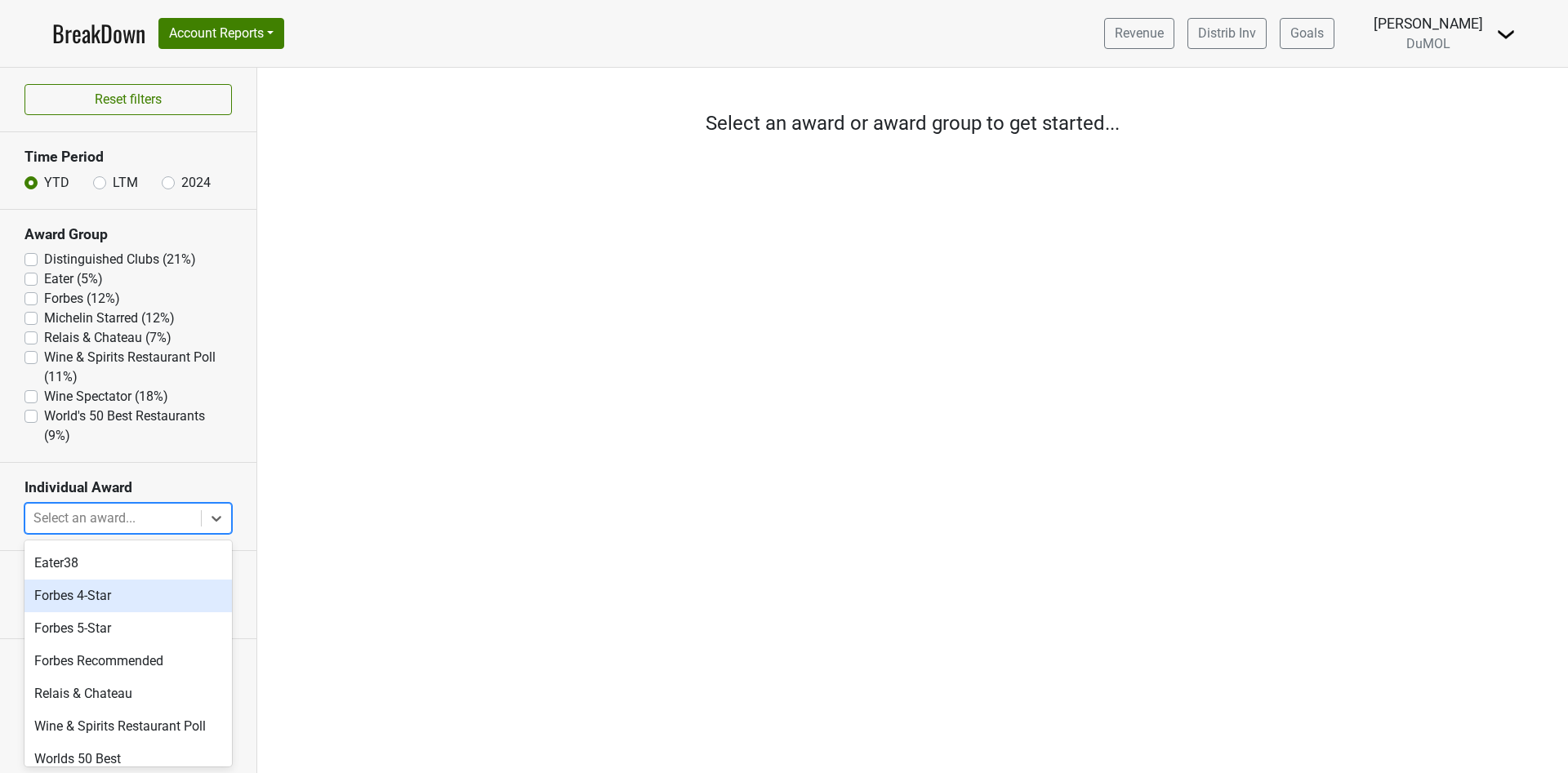
scroll to position [277, 0]
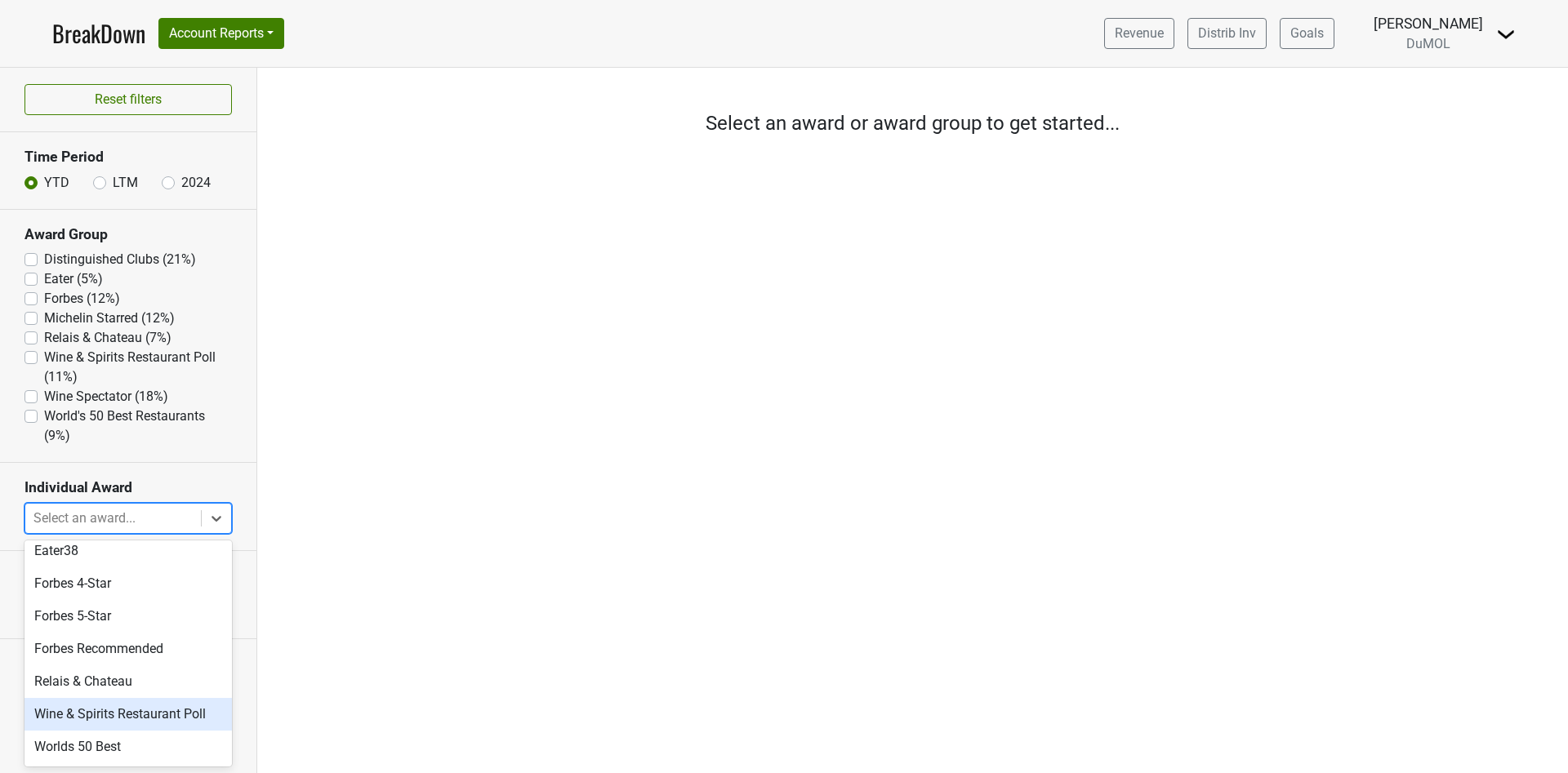
drag, startPoint x: 205, startPoint y: 707, endPoint x: 220, endPoint y: 612, distance: 96.2
click at [222, 612] on div "* Wine Spectator Winner ** Wine Spectator Award *** Wine Spectator Grand Winner…" at bounding box center [128, 653] width 207 height 227
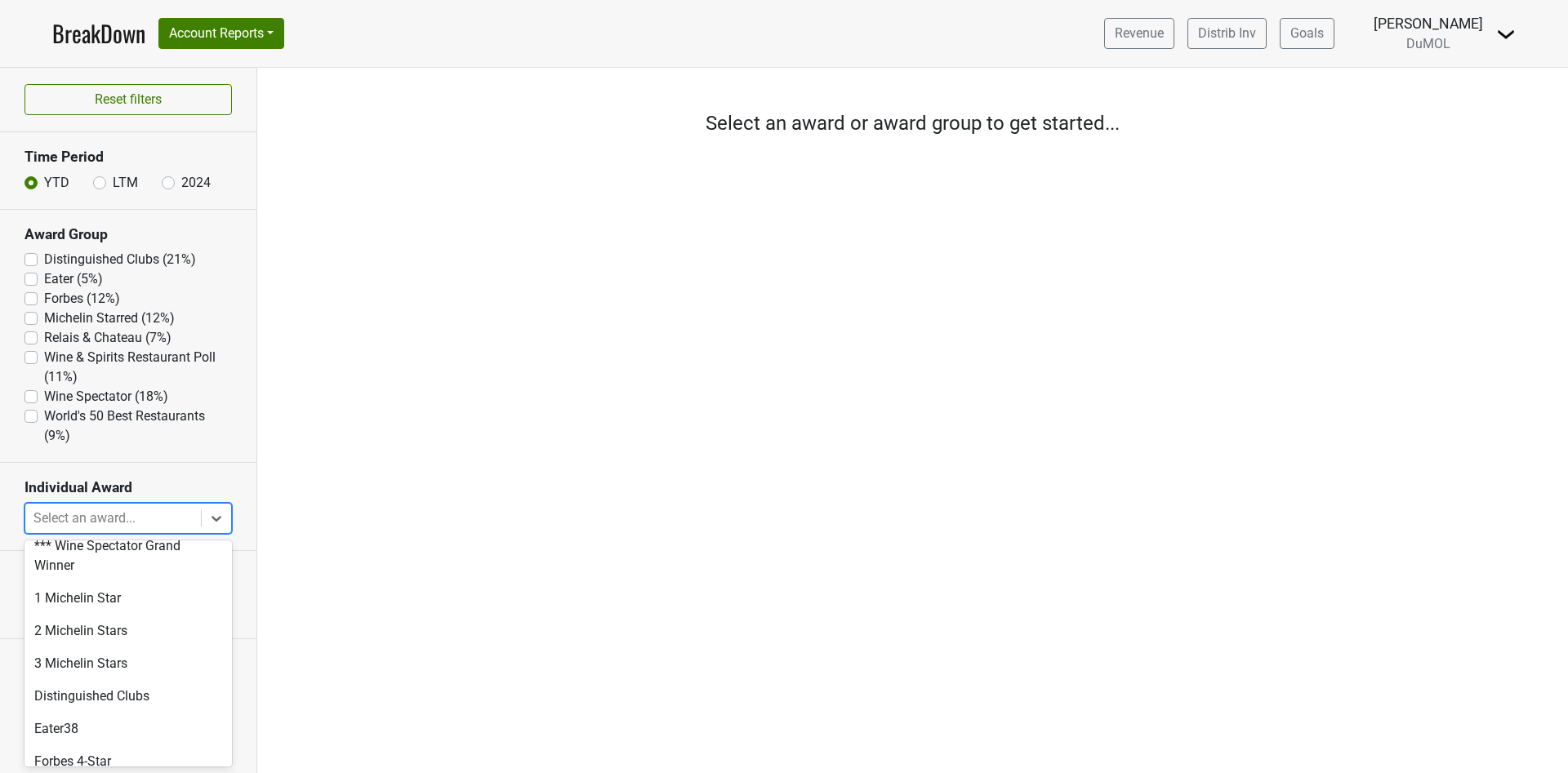
scroll to position [0, 0]
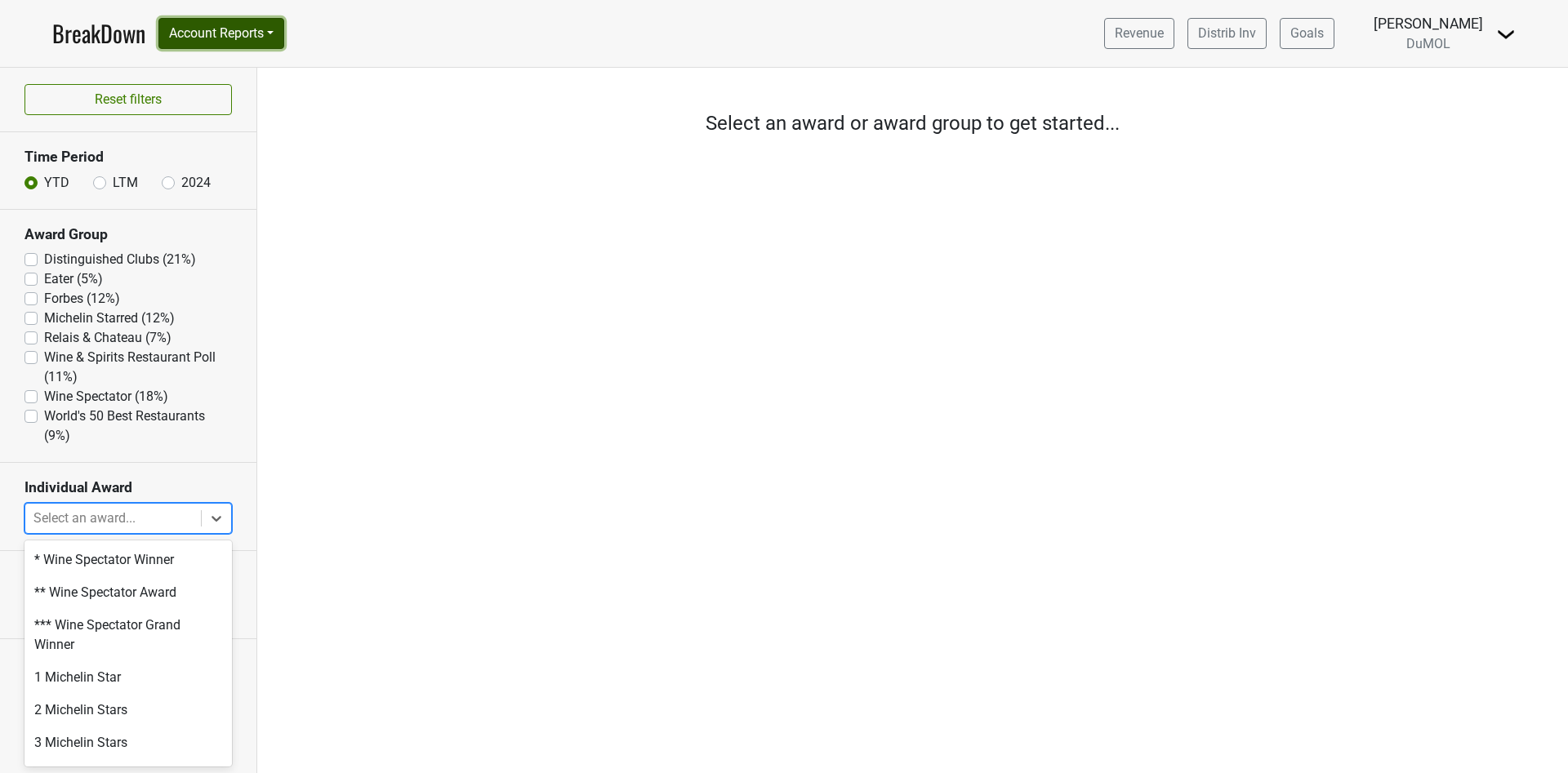
click at [270, 33] on button "Account Reports" at bounding box center [221, 33] width 126 height 31
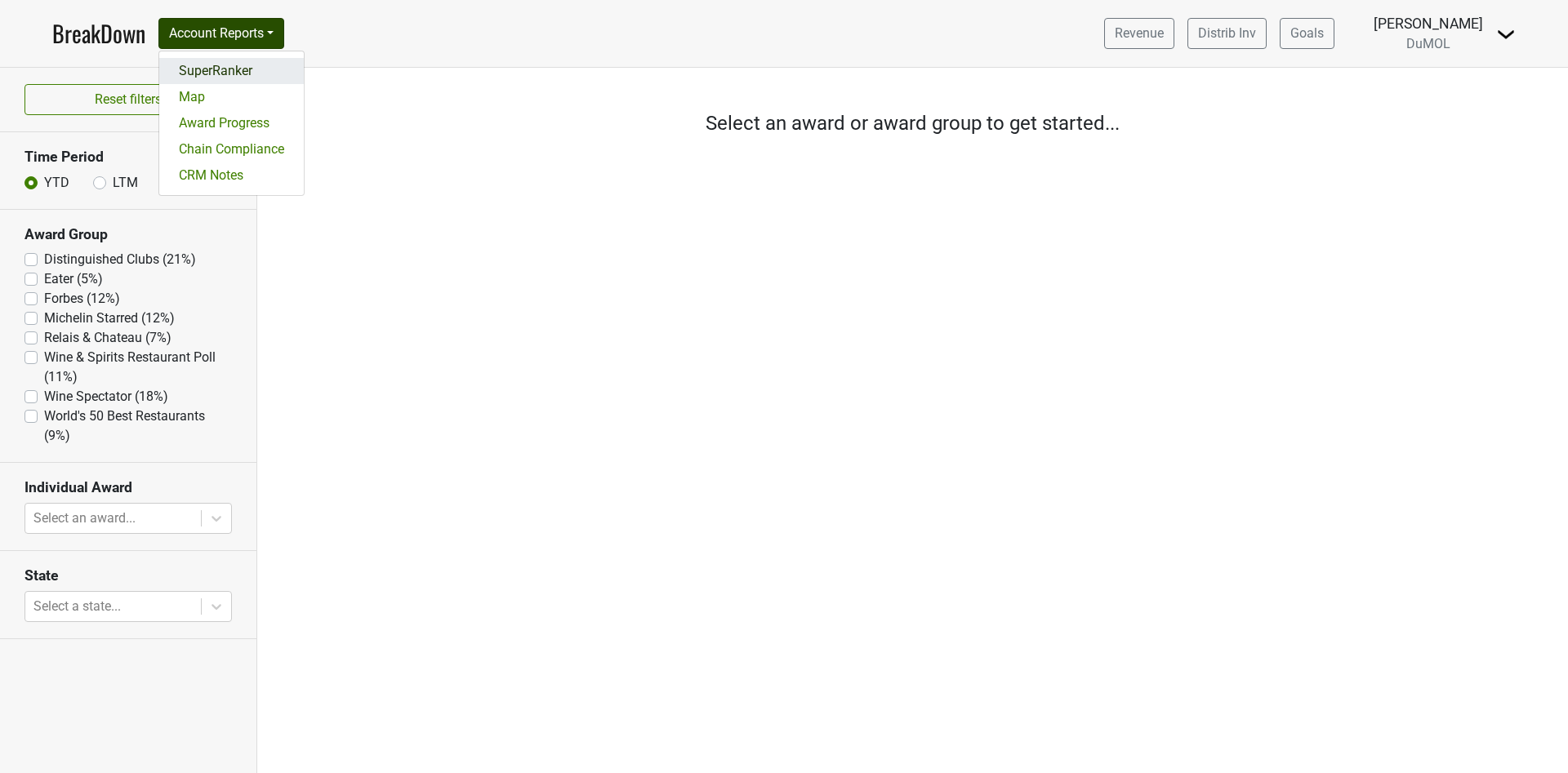
click at [249, 64] on link "SuperRanker" at bounding box center [232, 70] width 144 height 26
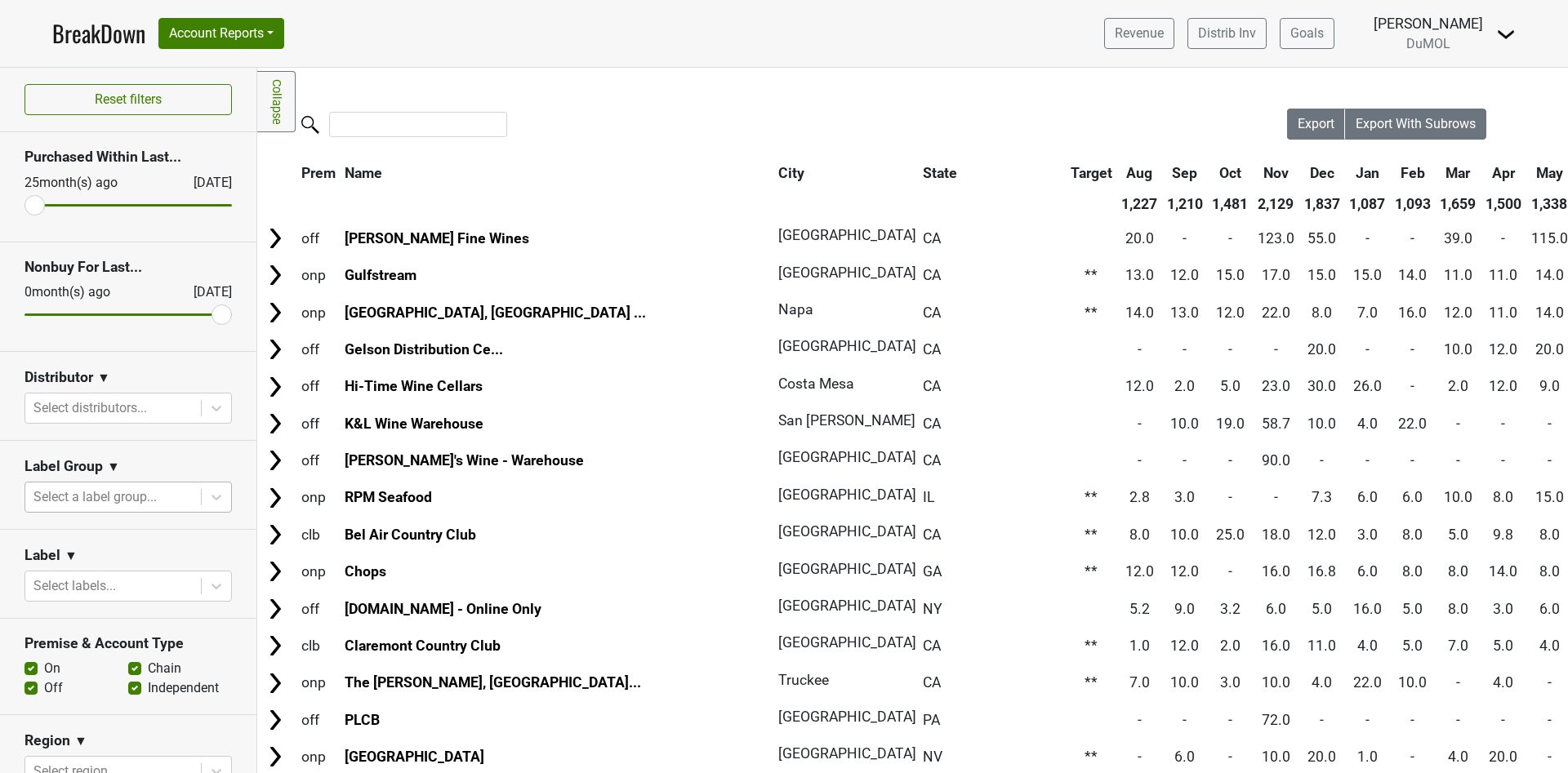
scroll to position [122, 0]
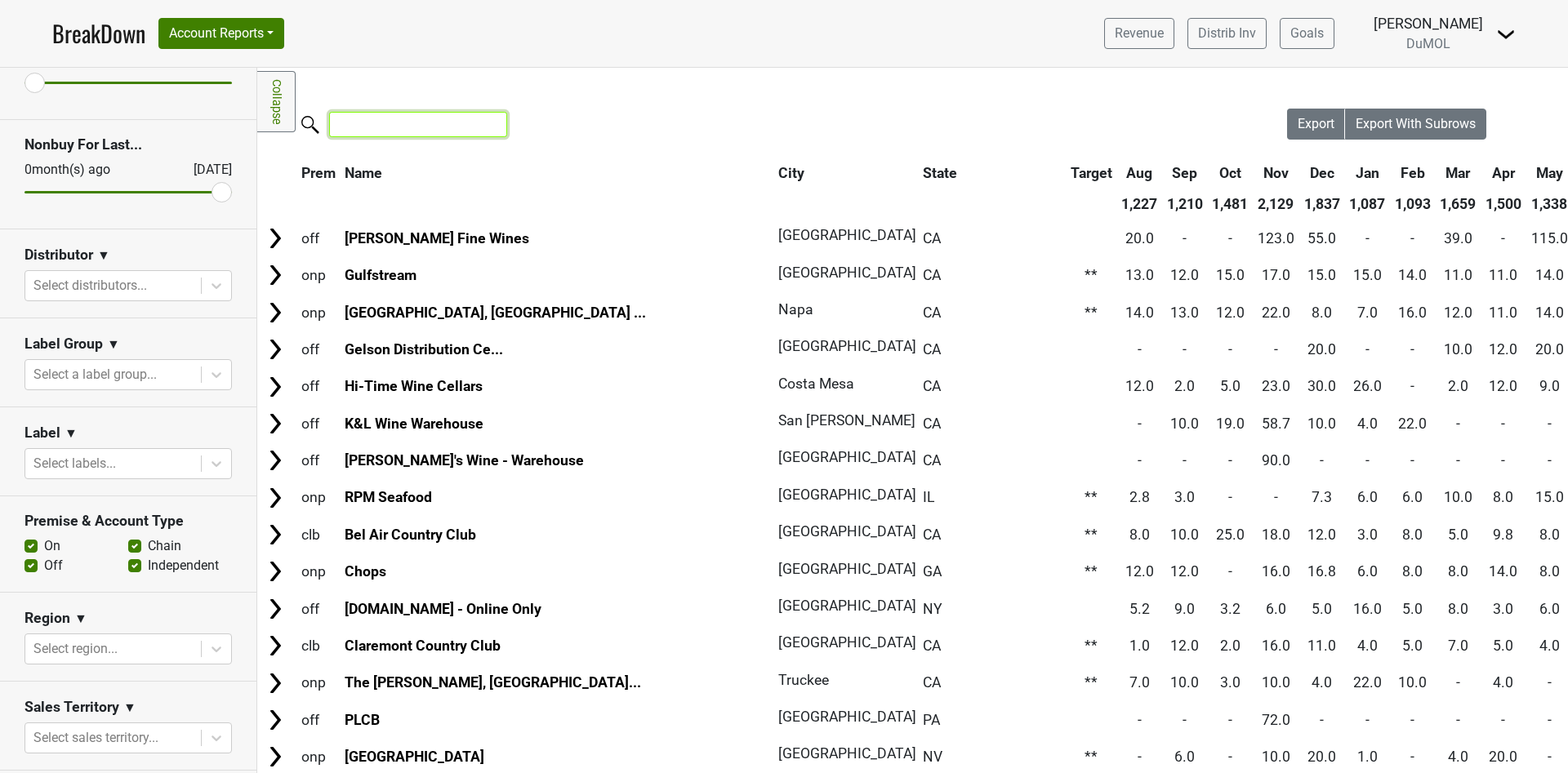
click at [384, 128] on input "search" at bounding box center [418, 125] width 178 height 25
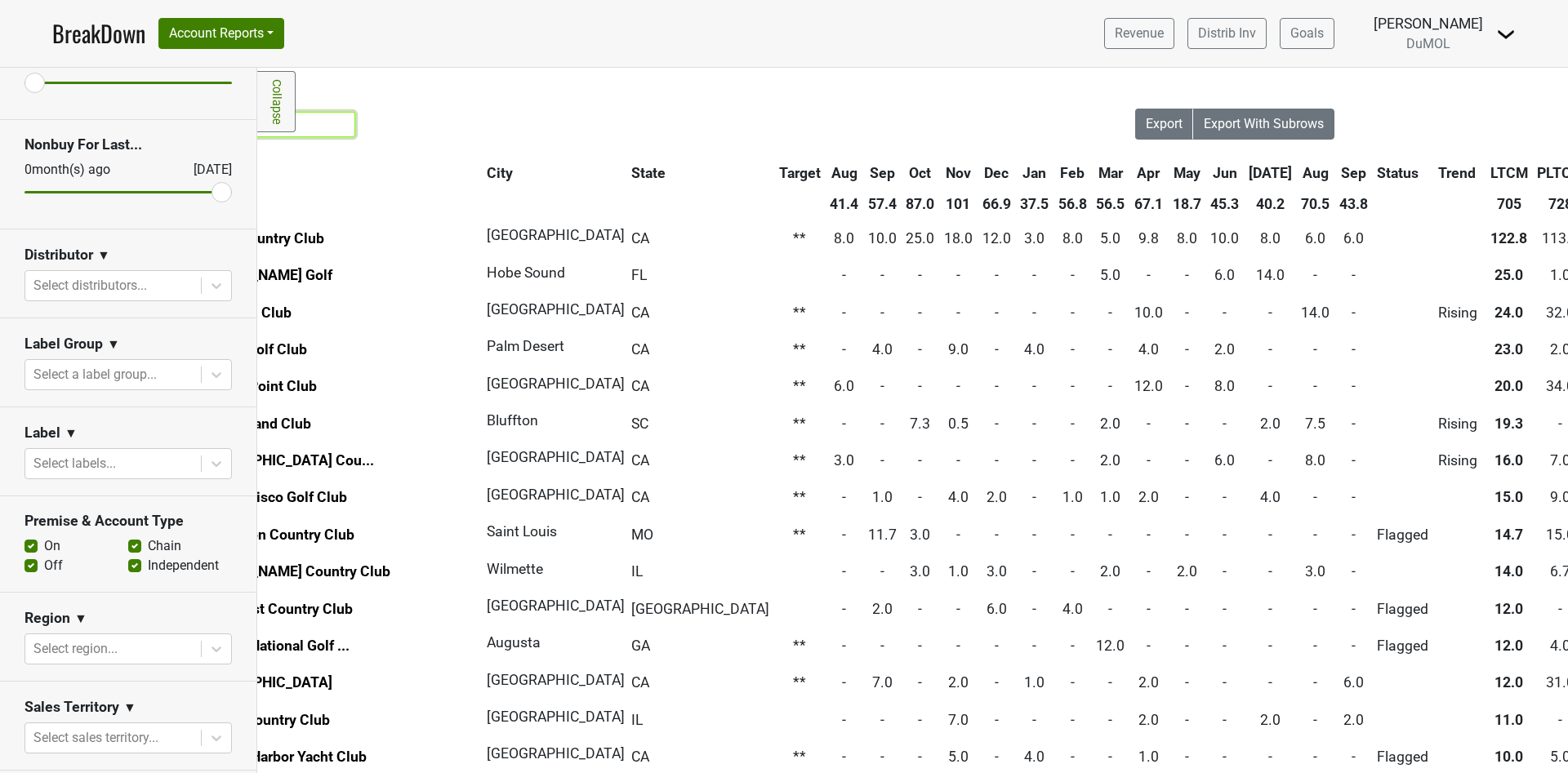
scroll to position [0, 0]
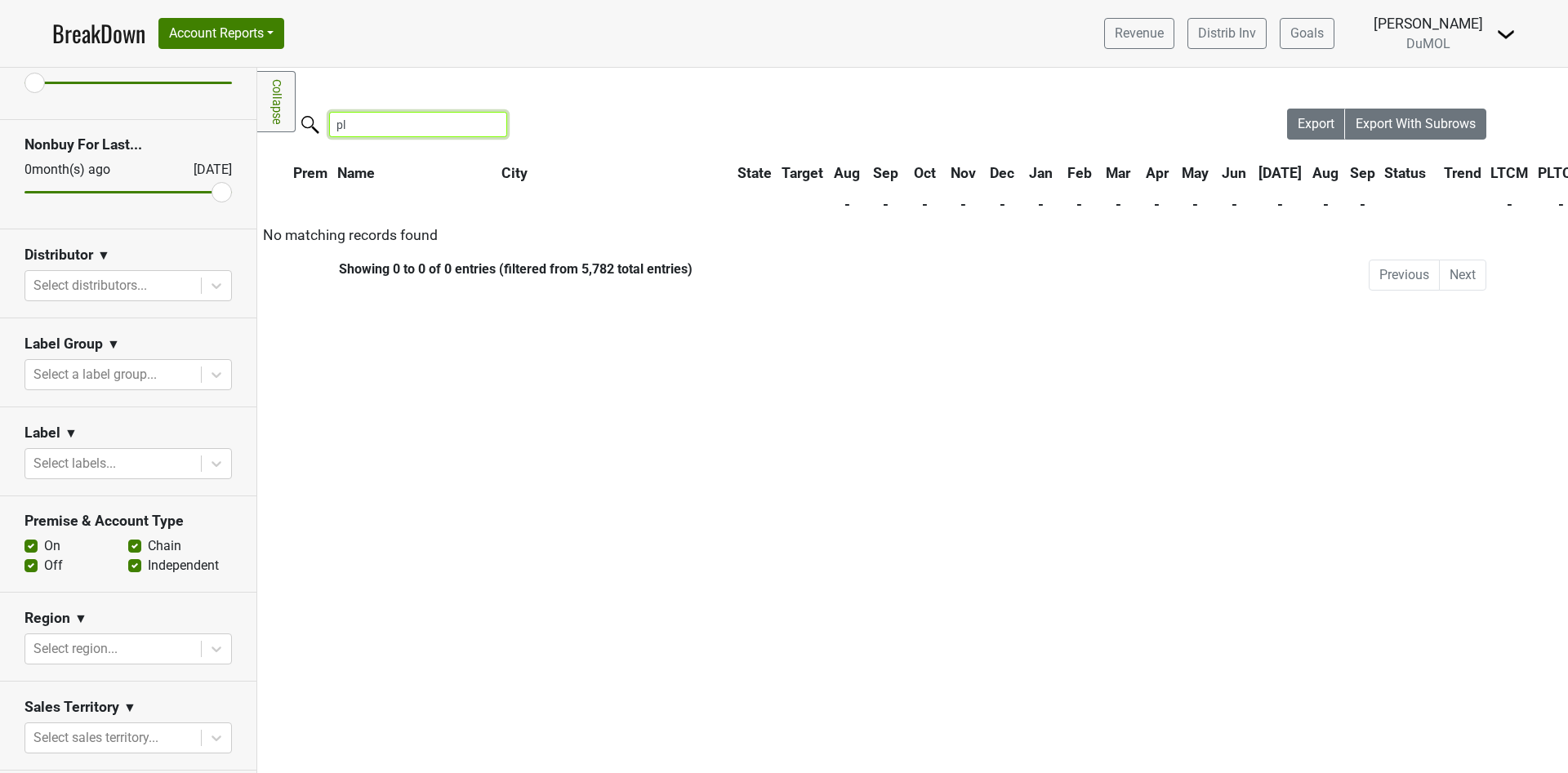
type input "p"
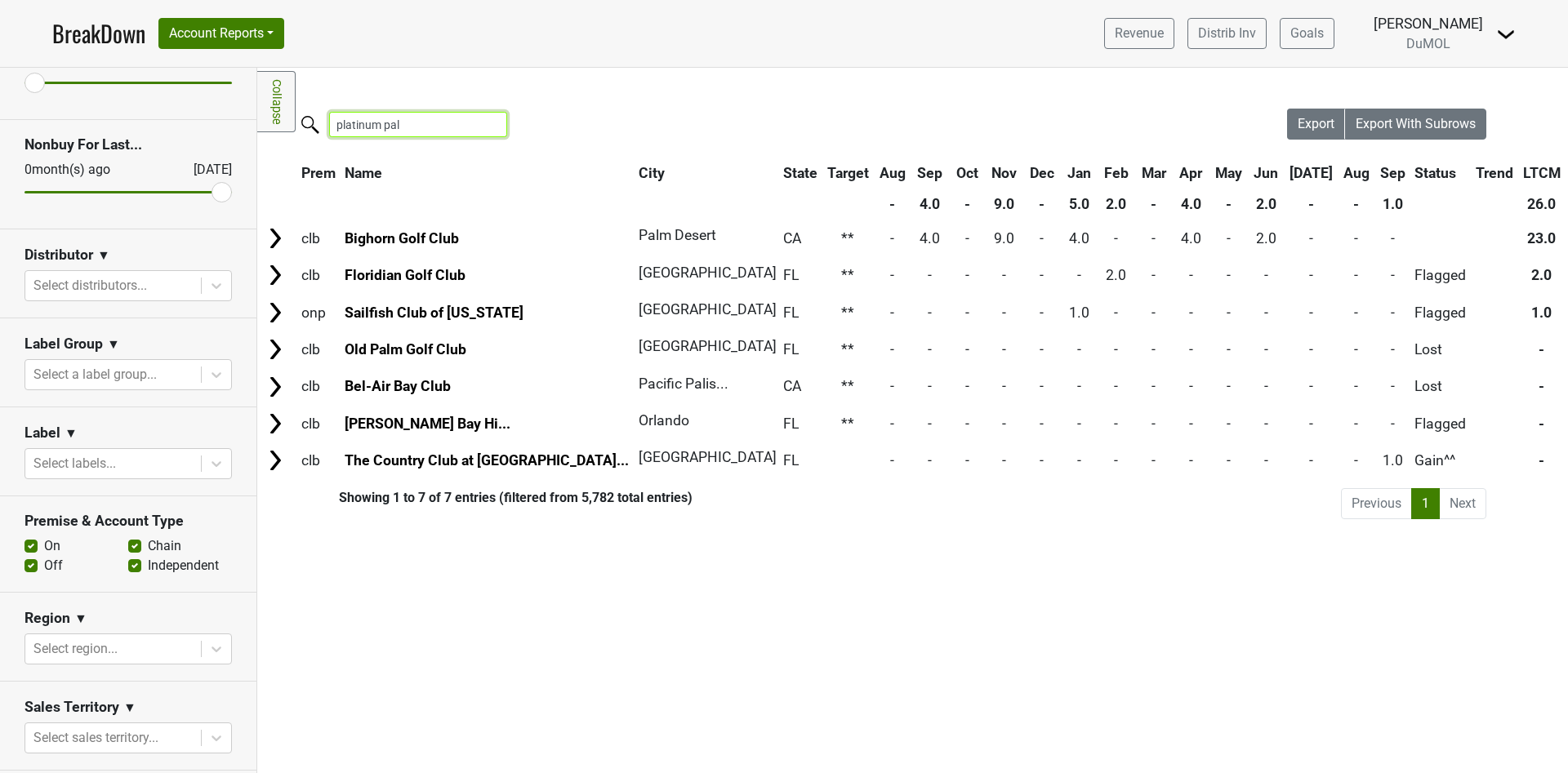
type input "platinum palm"
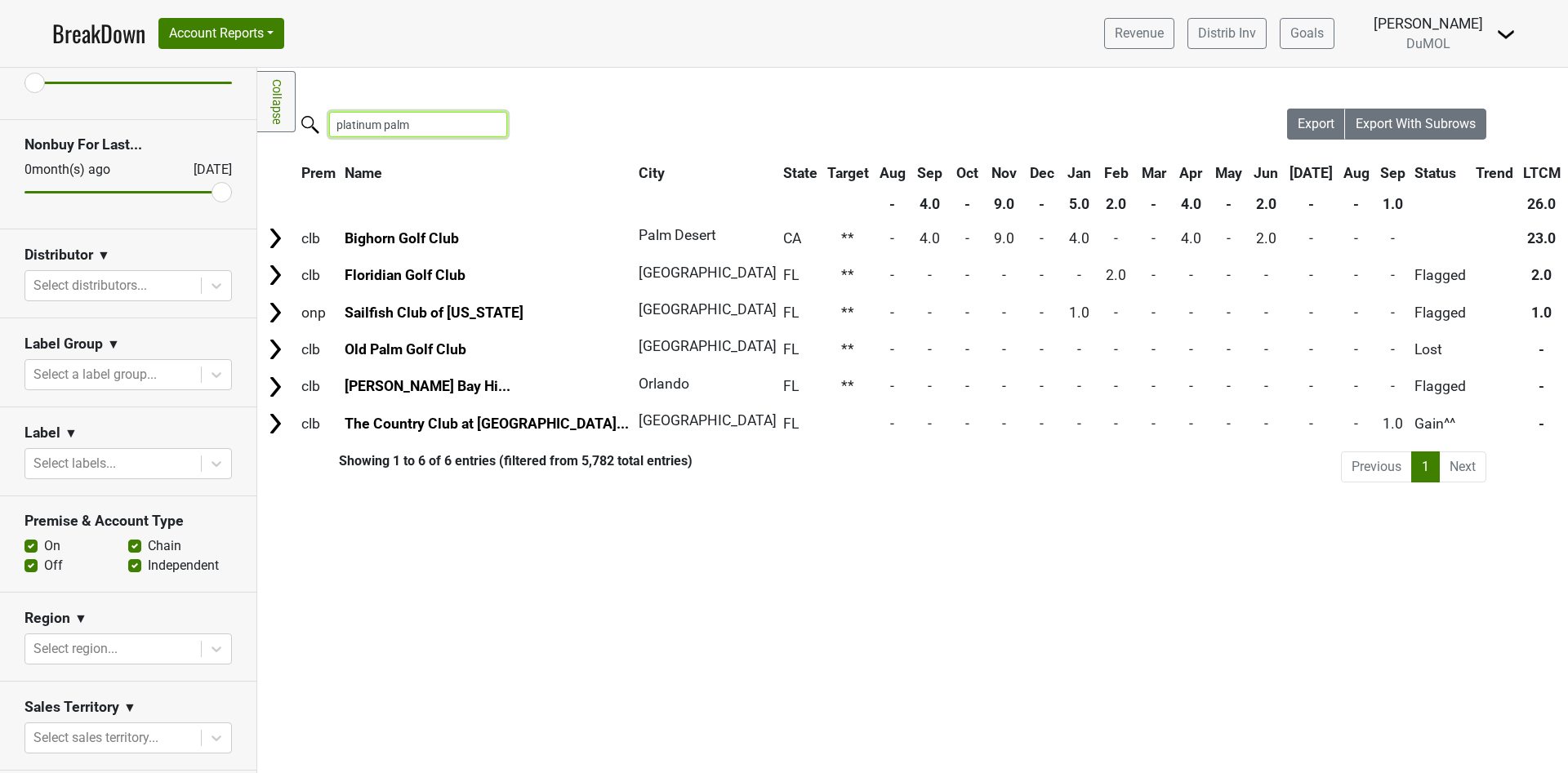
drag, startPoint x: 437, startPoint y: 124, endPoint x: 257, endPoint y: 101, distance: 181.5
click at [257, 103] on div "Filters Collapse Loading, please wait... Please wait, your file is being downlo…" at bounding box center [912, 421] width 1311 height 706
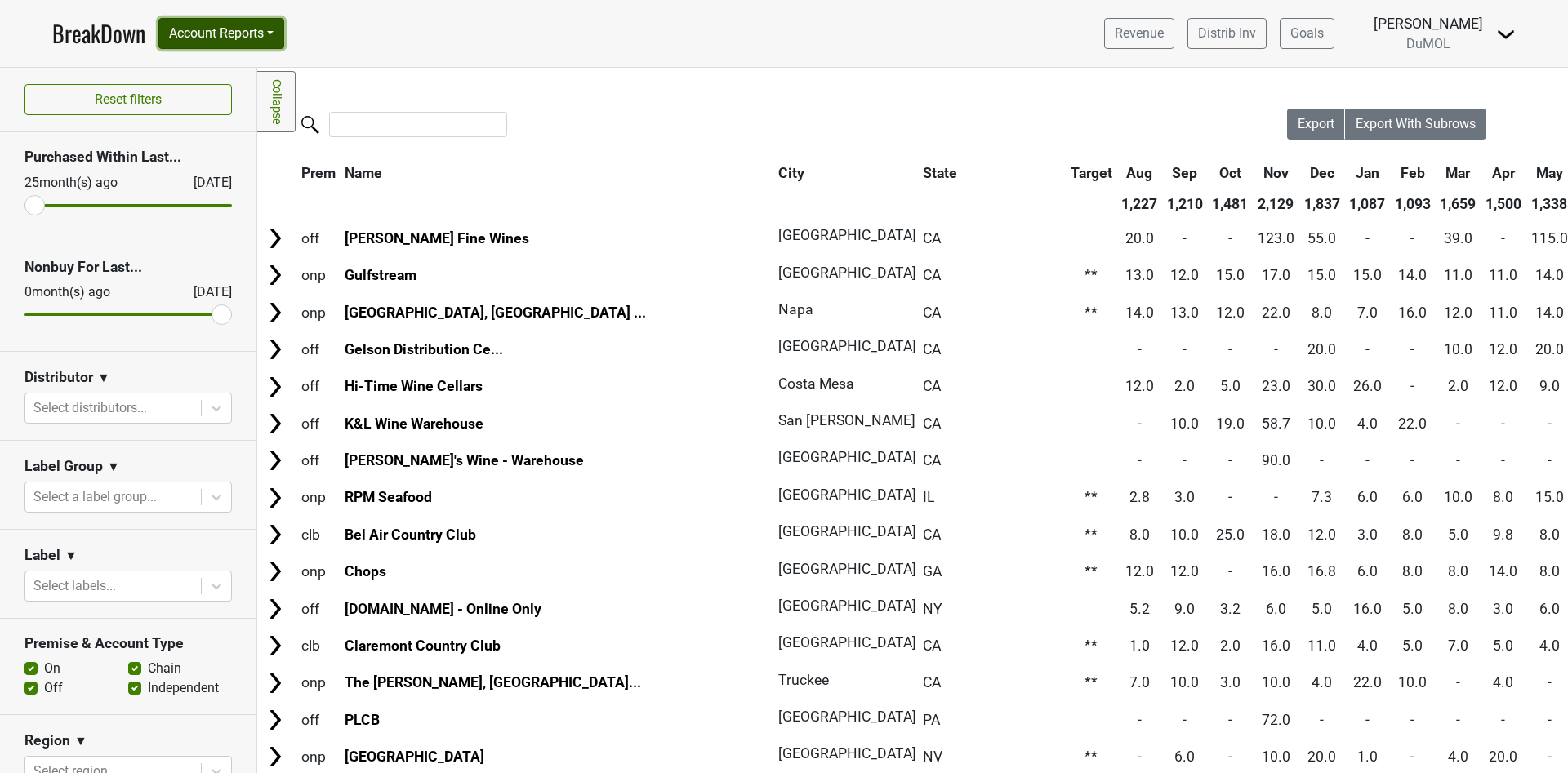
click at [275, 40] on button "Account Reports" at bounding box center [221, 33] width 126 height 31
click at [230, 66] on link "SuperRanker" at bounding box center [232, 70] width 144 height 26
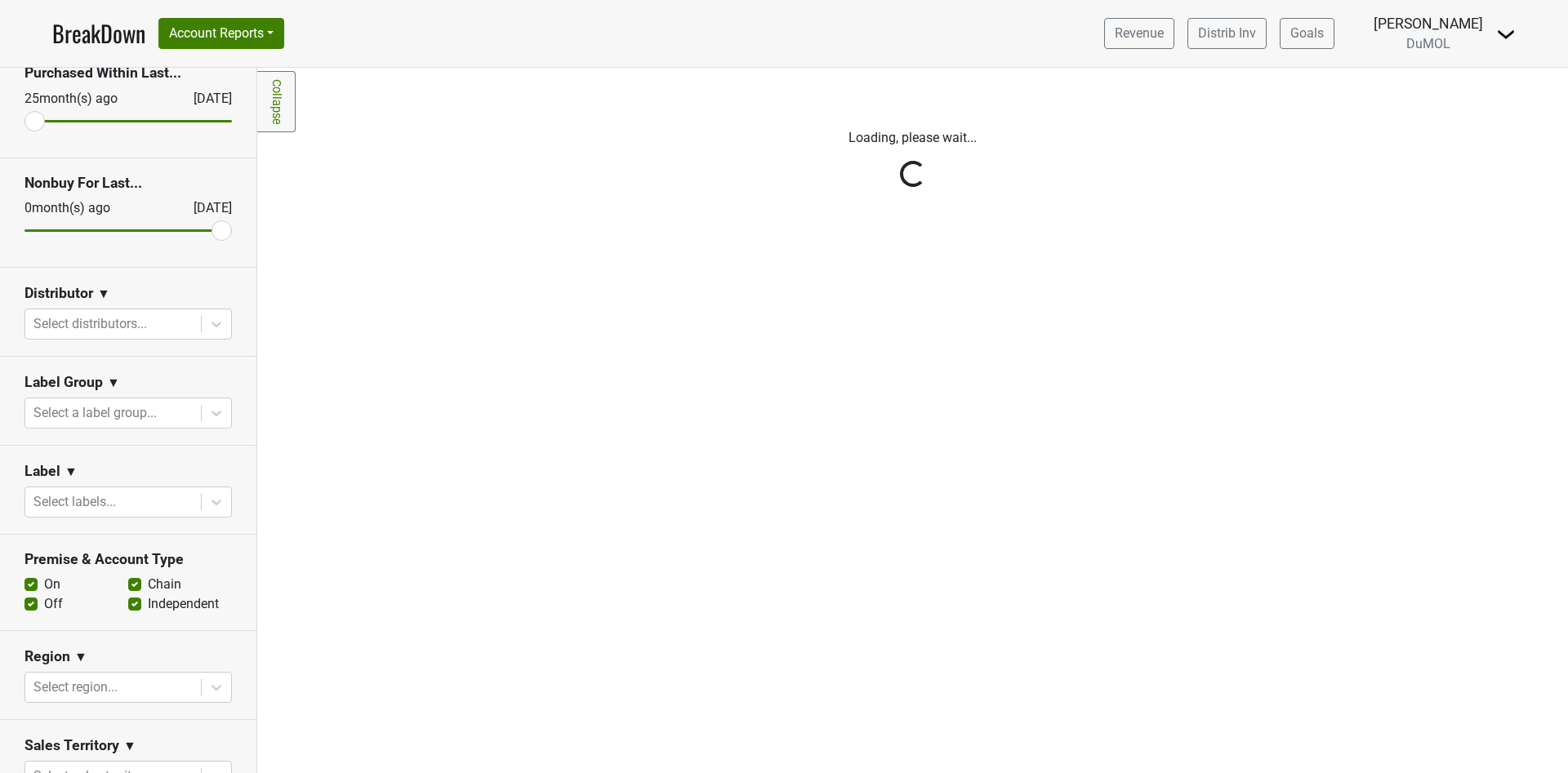
scroll to position [245, 0]
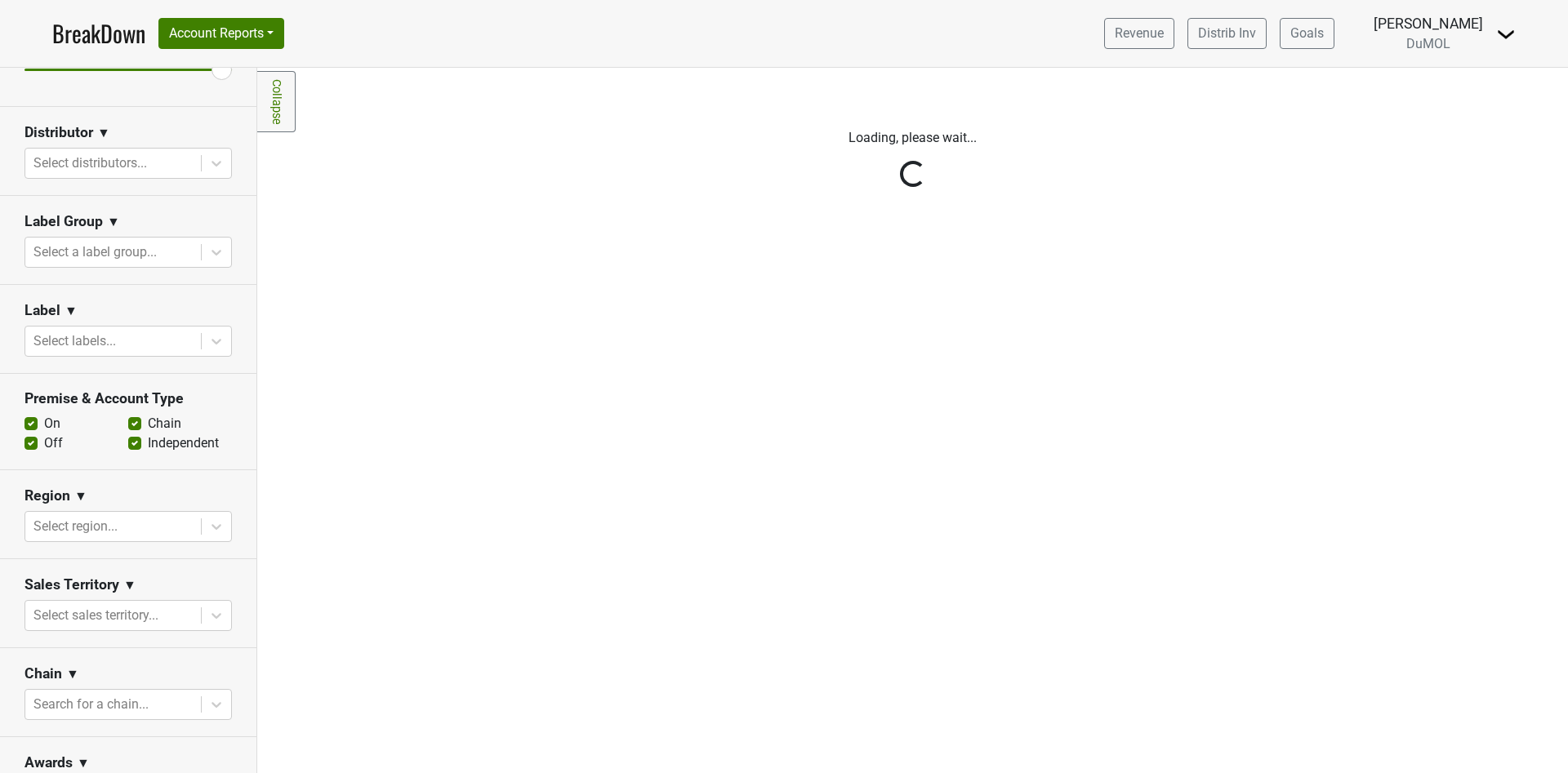
click at [208, 157] on icon at bounding box center [216, 163] width 16 height 16
click at [208, 158] on icon at bounding box center [216, 163] width 16 height 16
click at [202, 153] on div at bounding box center [216, 163] width 30 height 30
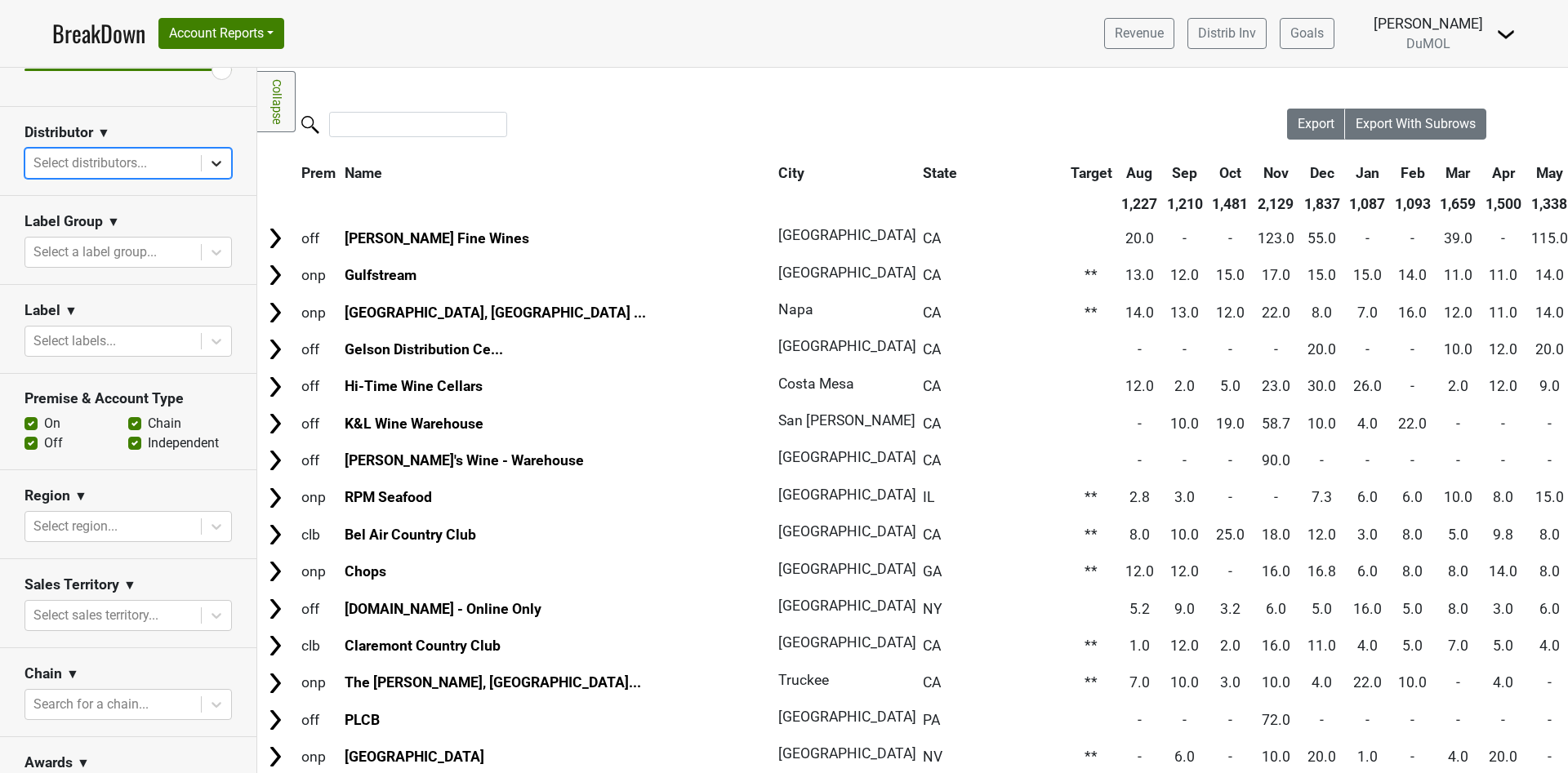
click at [208, 161] on icon at bounding box center [216, 163] width 16 height 16
drag, startPoint x: 148, startPoint y: 312, endPoint x: 148, endPoint y: 303, distance: 9.0
click at [148, 308] on div "Label ▼" at bounding box center [128, 313] width 207 height 25
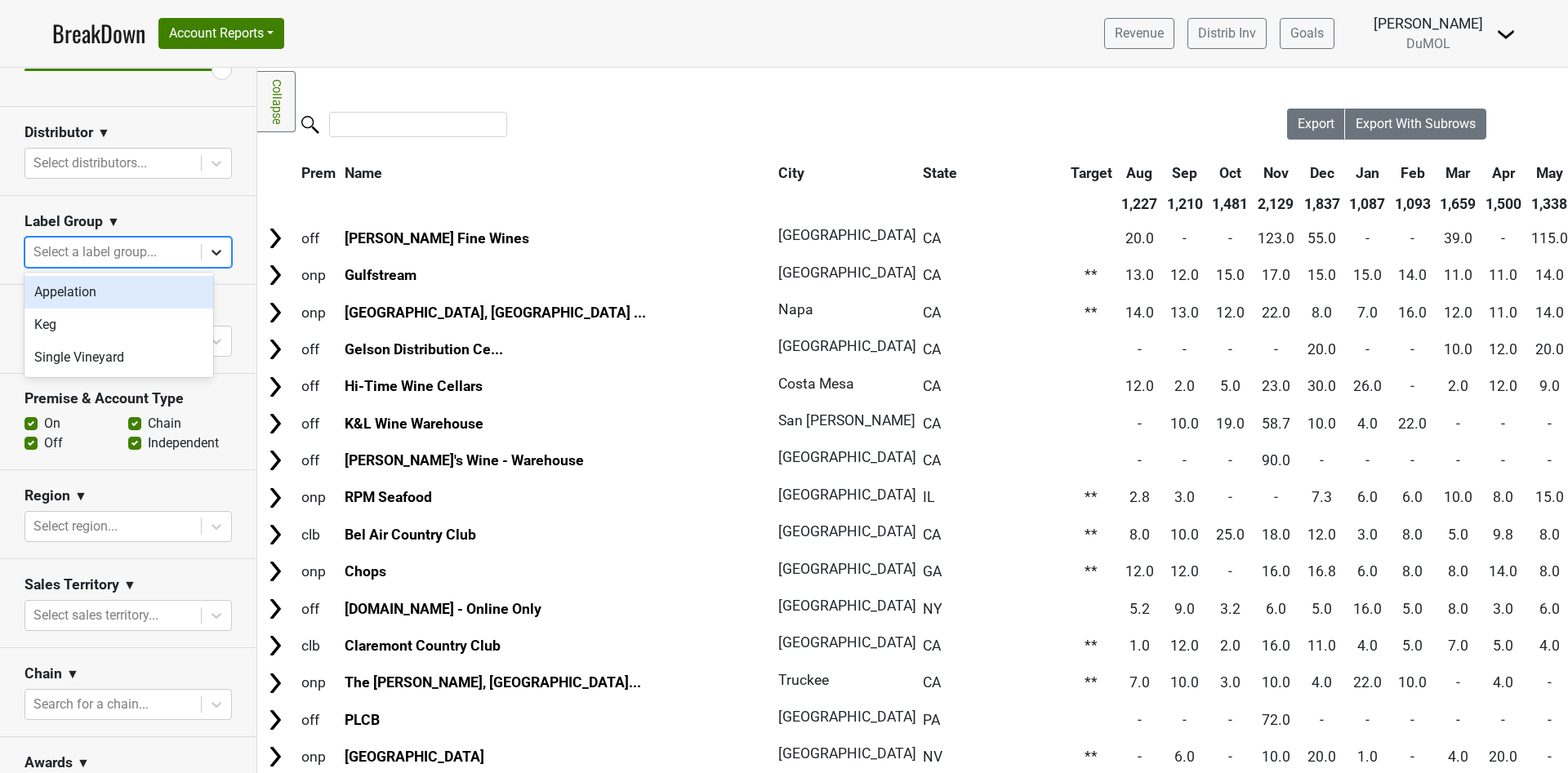
click at [208, 250] on icon at bounding box center [216, 252] width 16 height 16
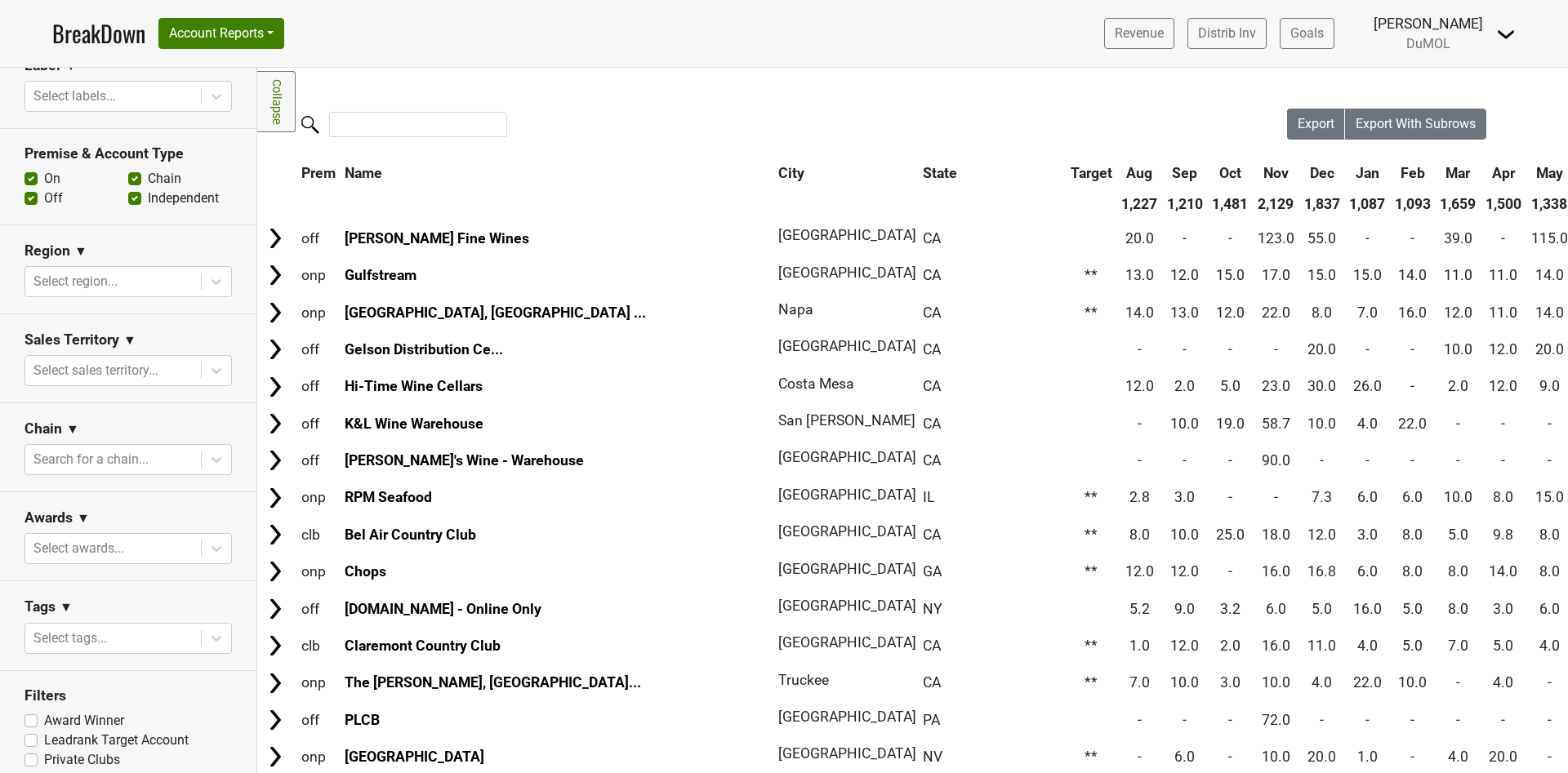
scroll to position [496, 0]
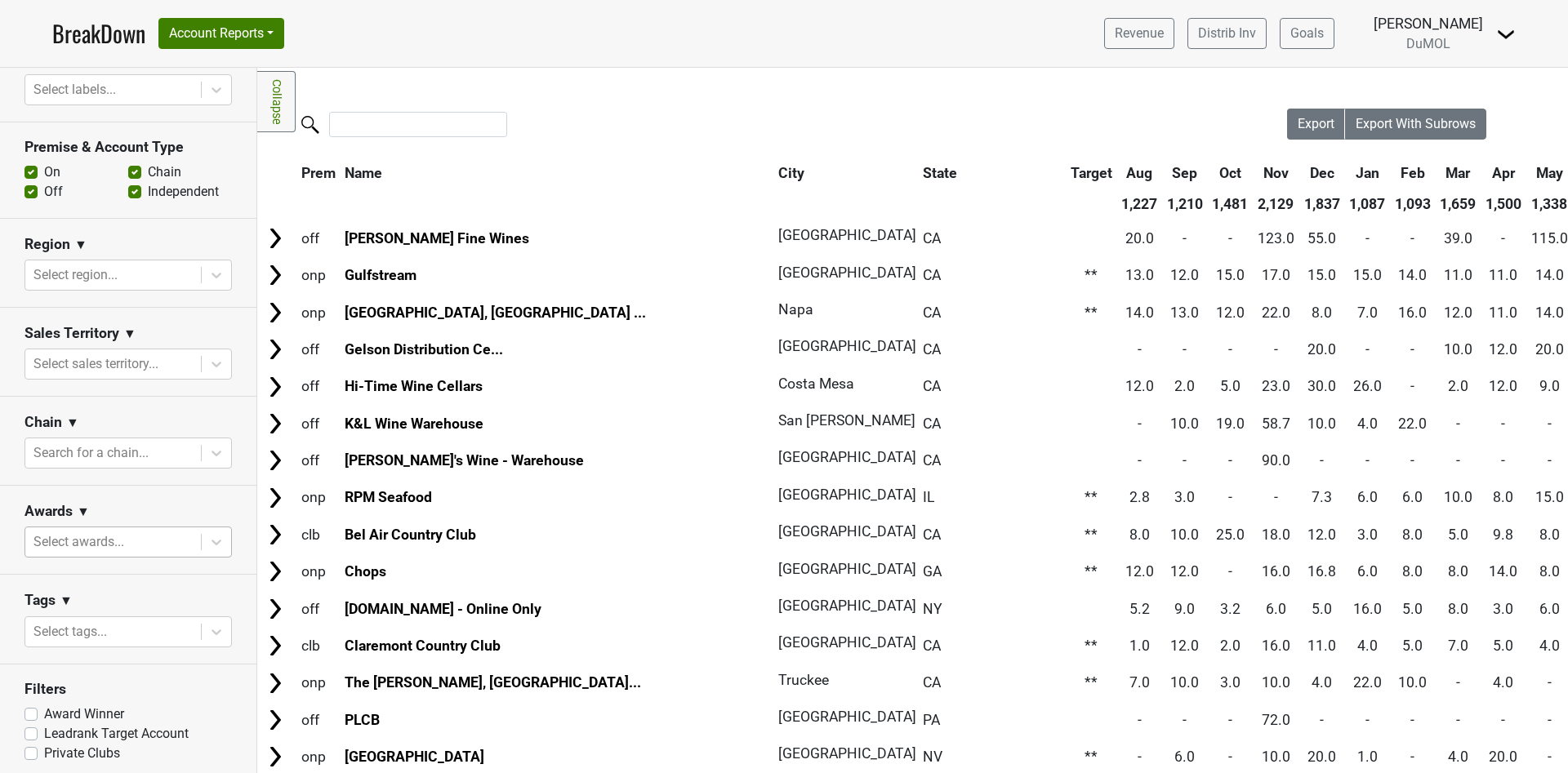
click at [72, 531] on div at bounding box center [113, 542] width 160 height 23
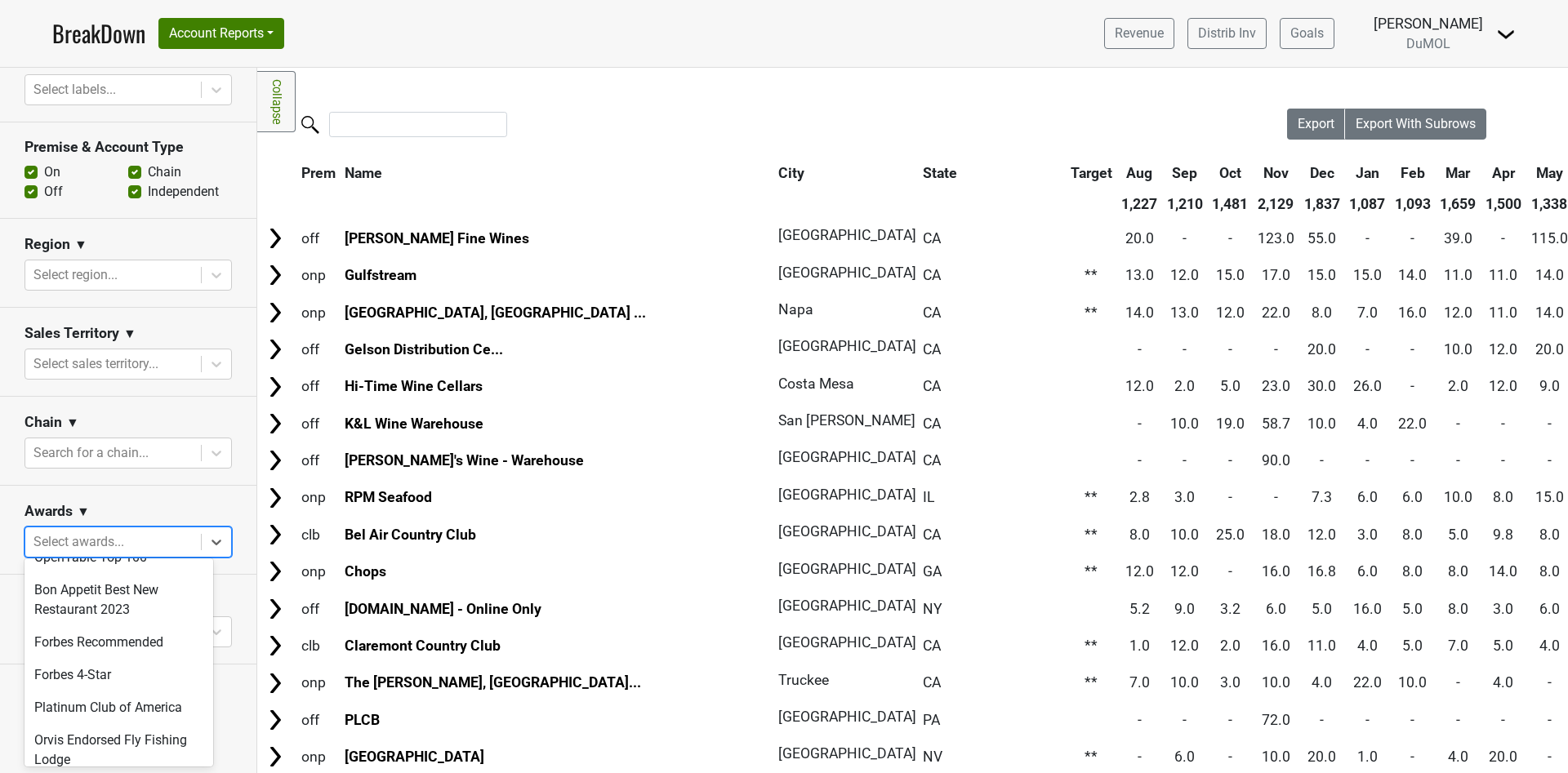
scroll to position [588, 0]
click at [143, 657] on div "Platinum Club of America" at bounding box center [119, 657] width 188 height 32
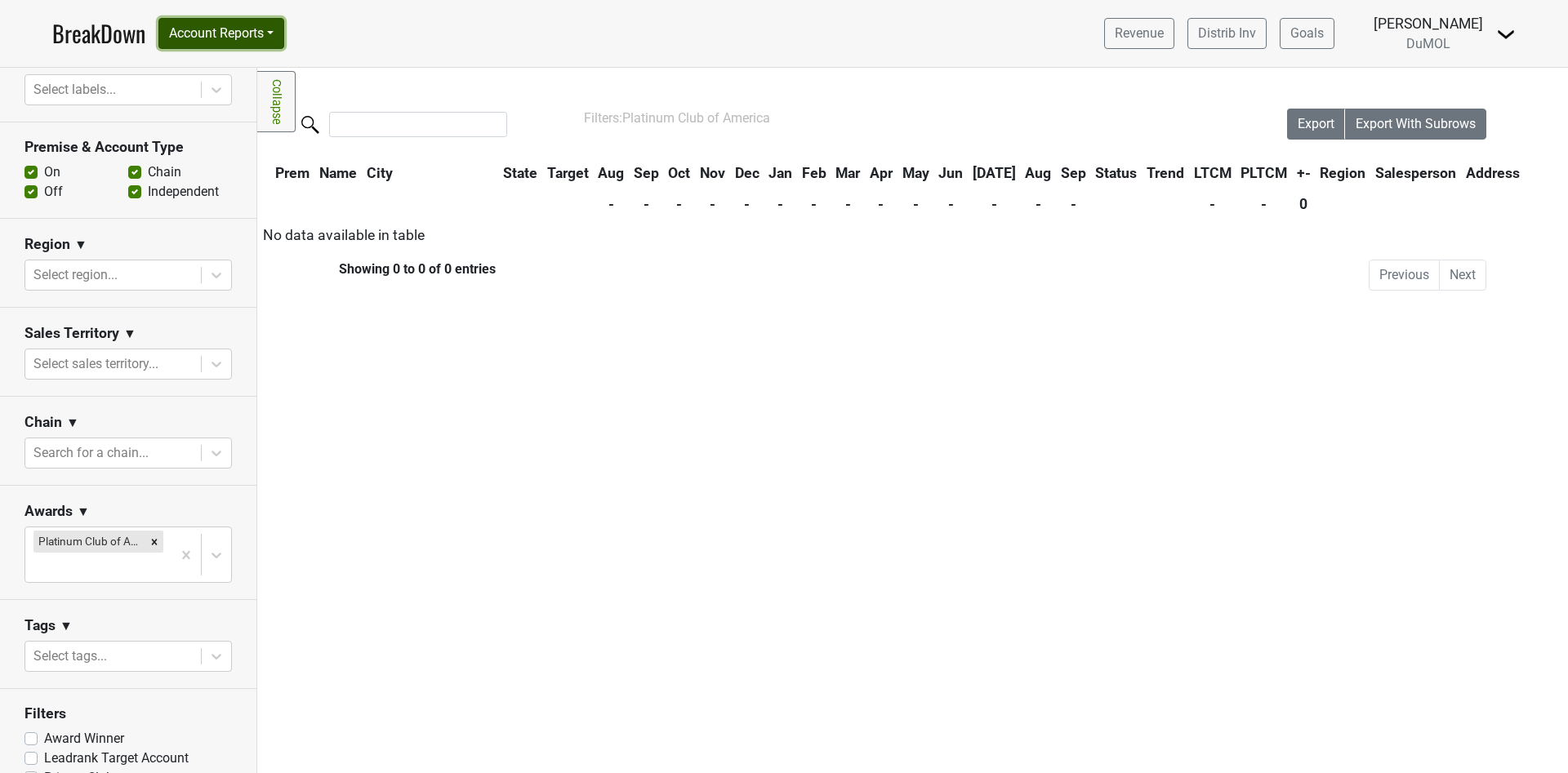
click at [280, 31] on button "Account Reports" at bounding box center [221, 33] width 126 height 31
click at [148, 539] on icon "Remove Platinum Club of America" at bounding box center [154, 541] width 11 height 11
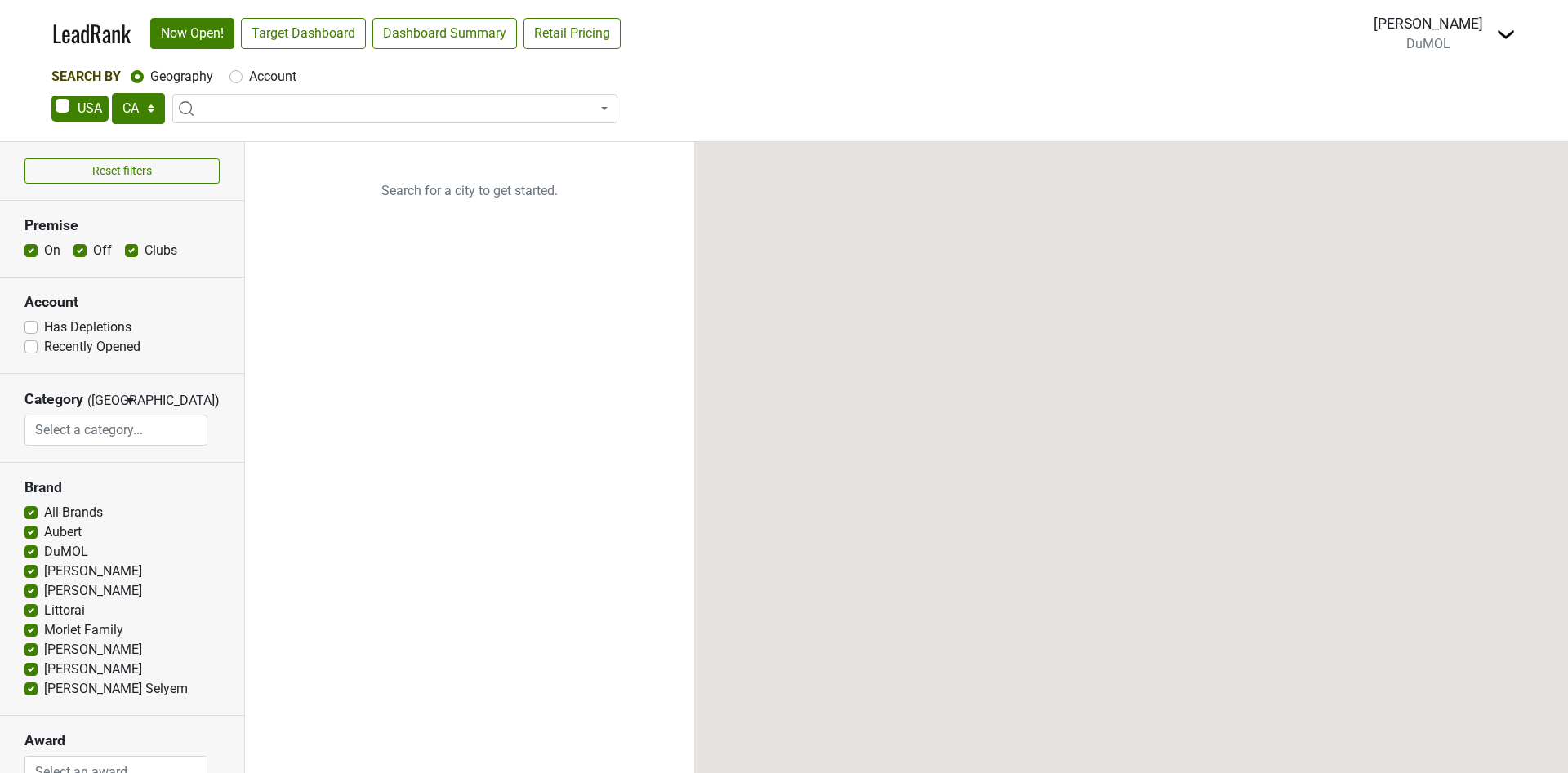
select select "CA"
select select
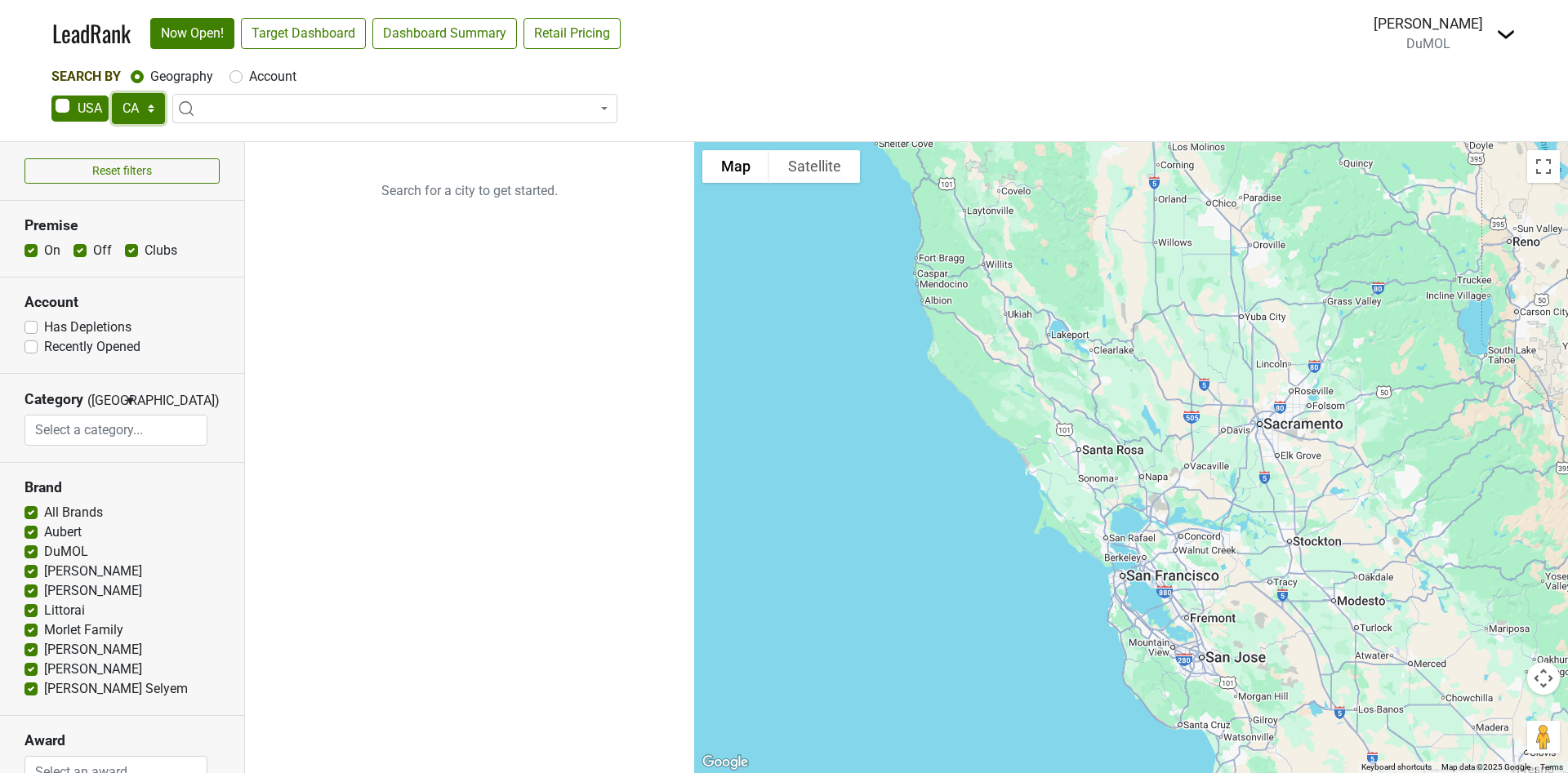
click at [149, 108] on select "AK AL AR AZ CA CO CT DC DE FL GA HI IA ID IL IN KS KY LA MA MD ME MI MN MO MS M…" at bounding box center [138, 109] width 53 height 31
select select "AZ"
click at [112, 93] on select "AK AL AR AZ CA CO CT DC DE FL GA HI IA ID IL IN KS KY LA MA MD ME MI MN MO MS M…" at bounding box center [138, 109] width 53 height 31
click at [321, 38] on link "Target Dashboard" at bounding box center [303, 33] width 125 height 31
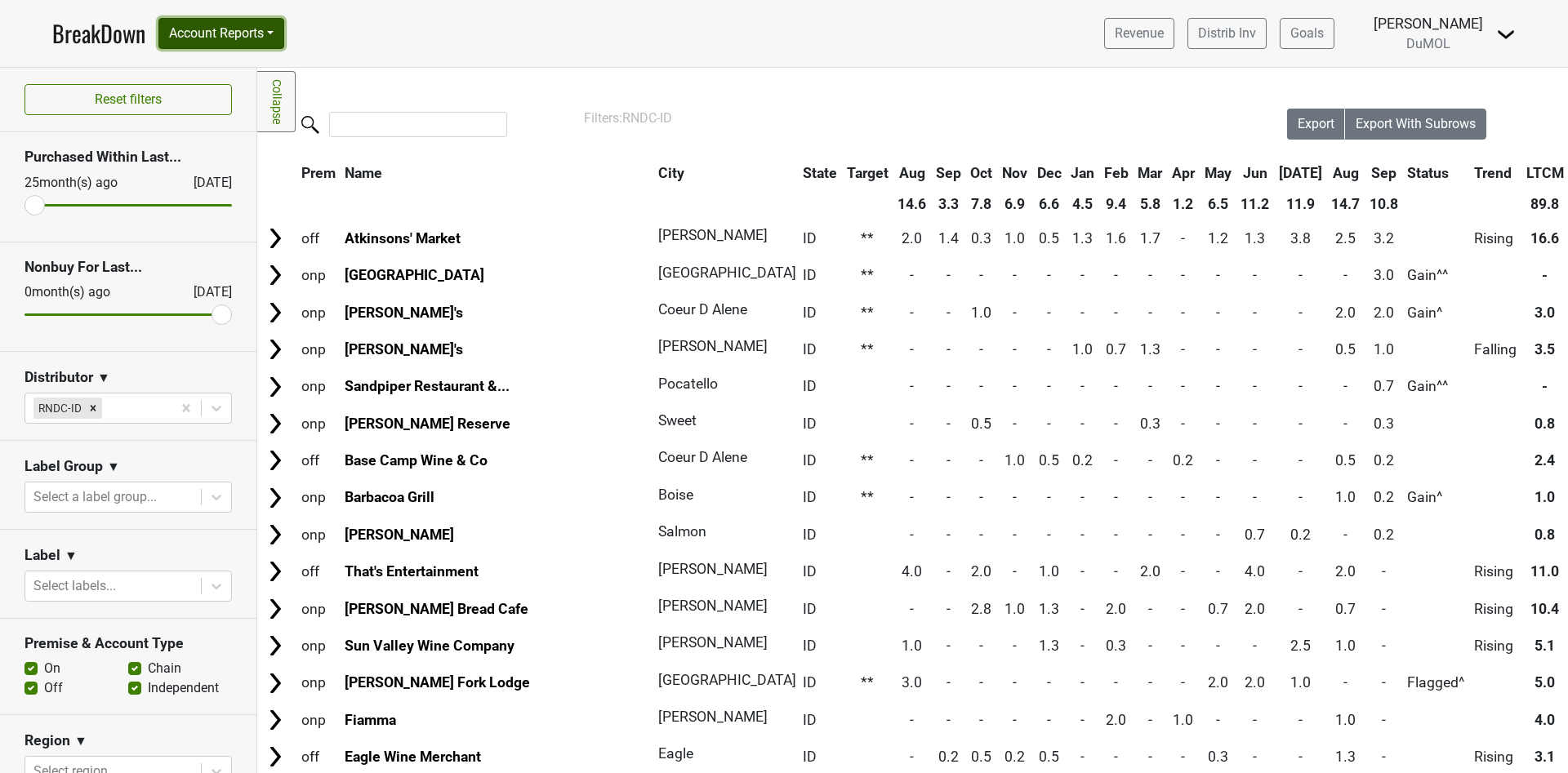
click at [276, 30] on button "Account Reports" at bounding box center [221, 33] width 126 height 31
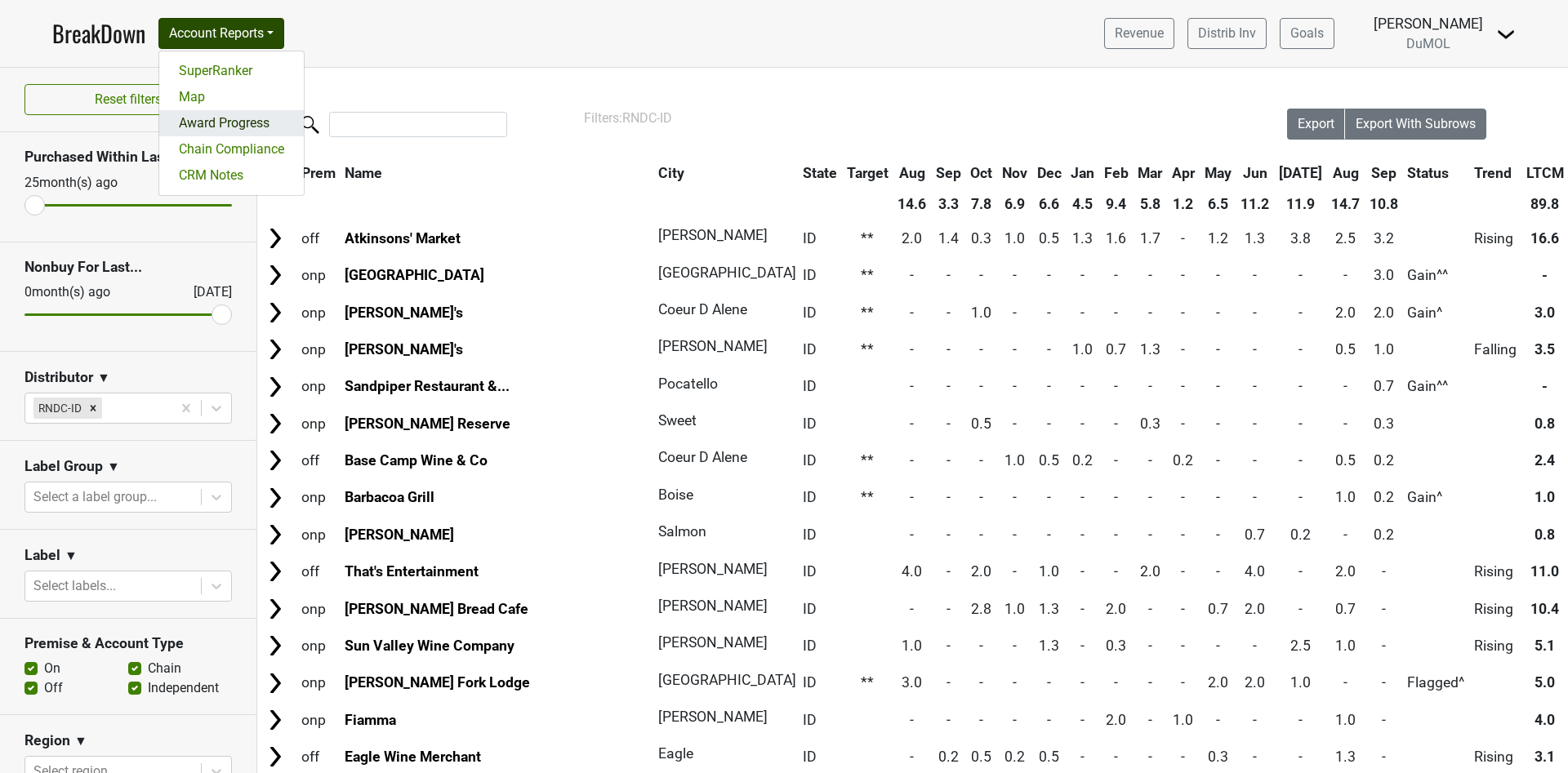
click at [241, 124] on link "Award Progress" at bounding box center [232, 123] width 144 height 26
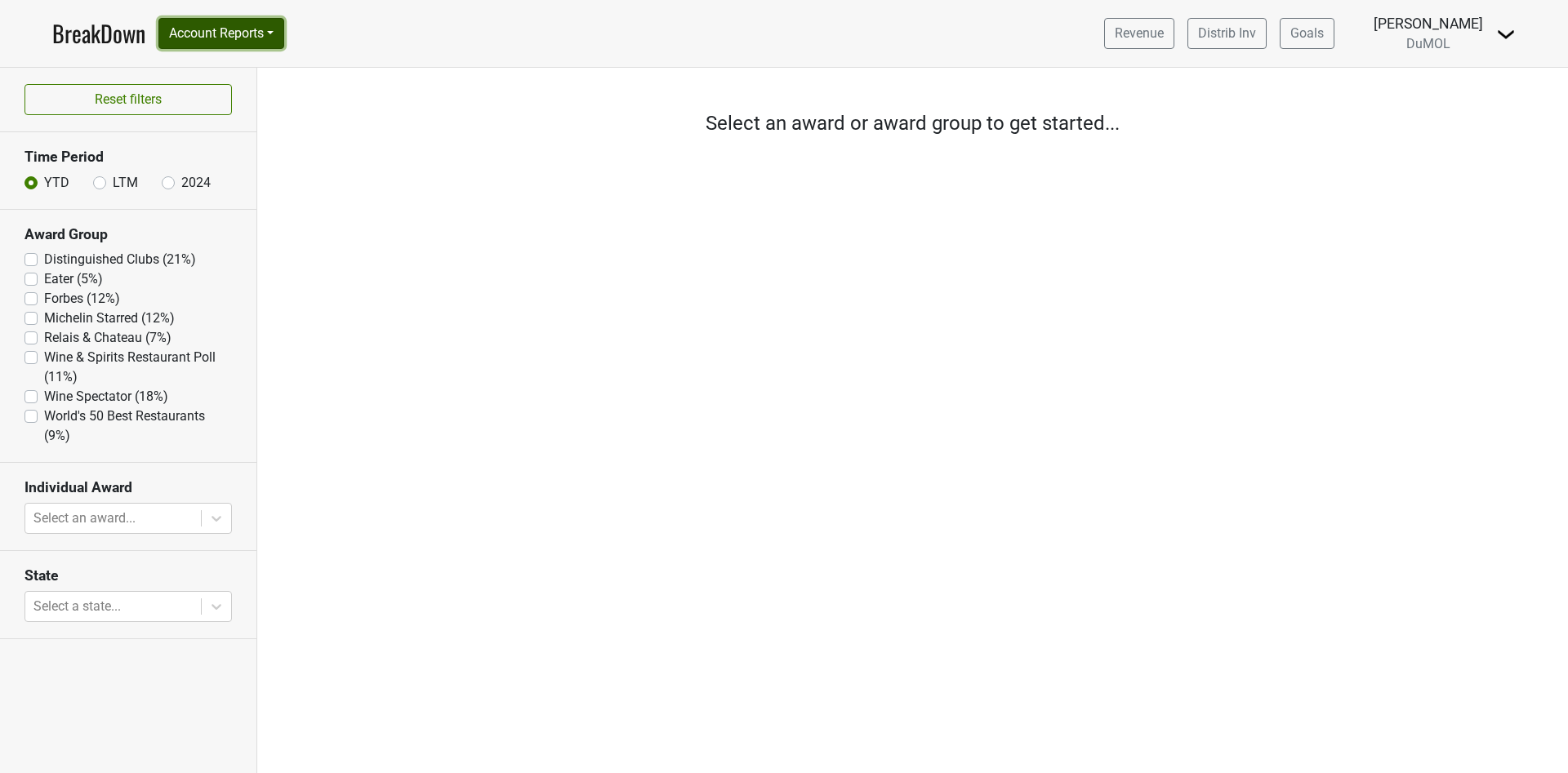
click at [284, 25] on button "Account Reports" at bounding box center [221, 33] width 126 height 31
click at [238, 71] on link "SuperRanker" at bounding box center [232, 70] width 144 height 26
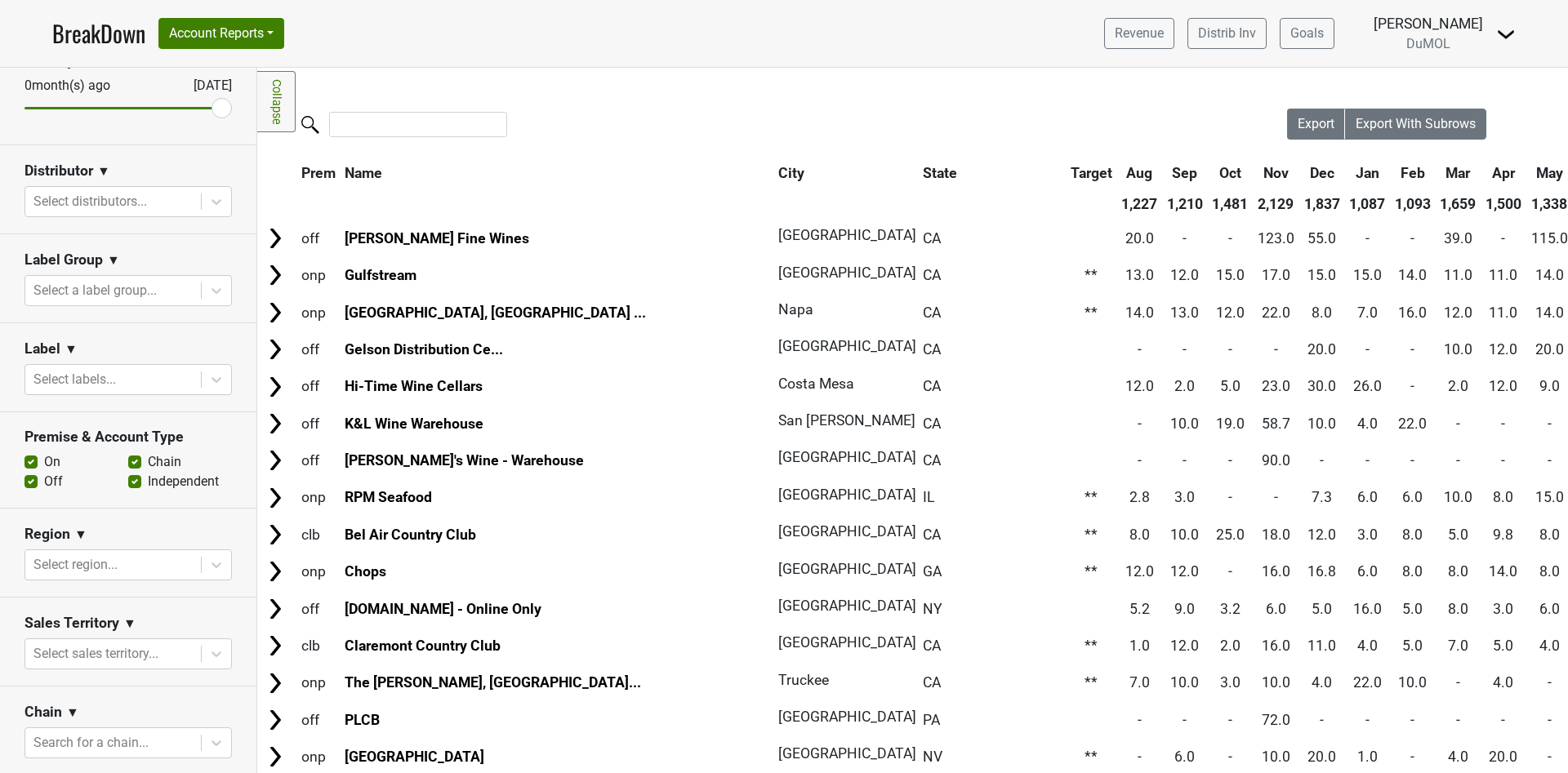
scroll to position [245, 0]
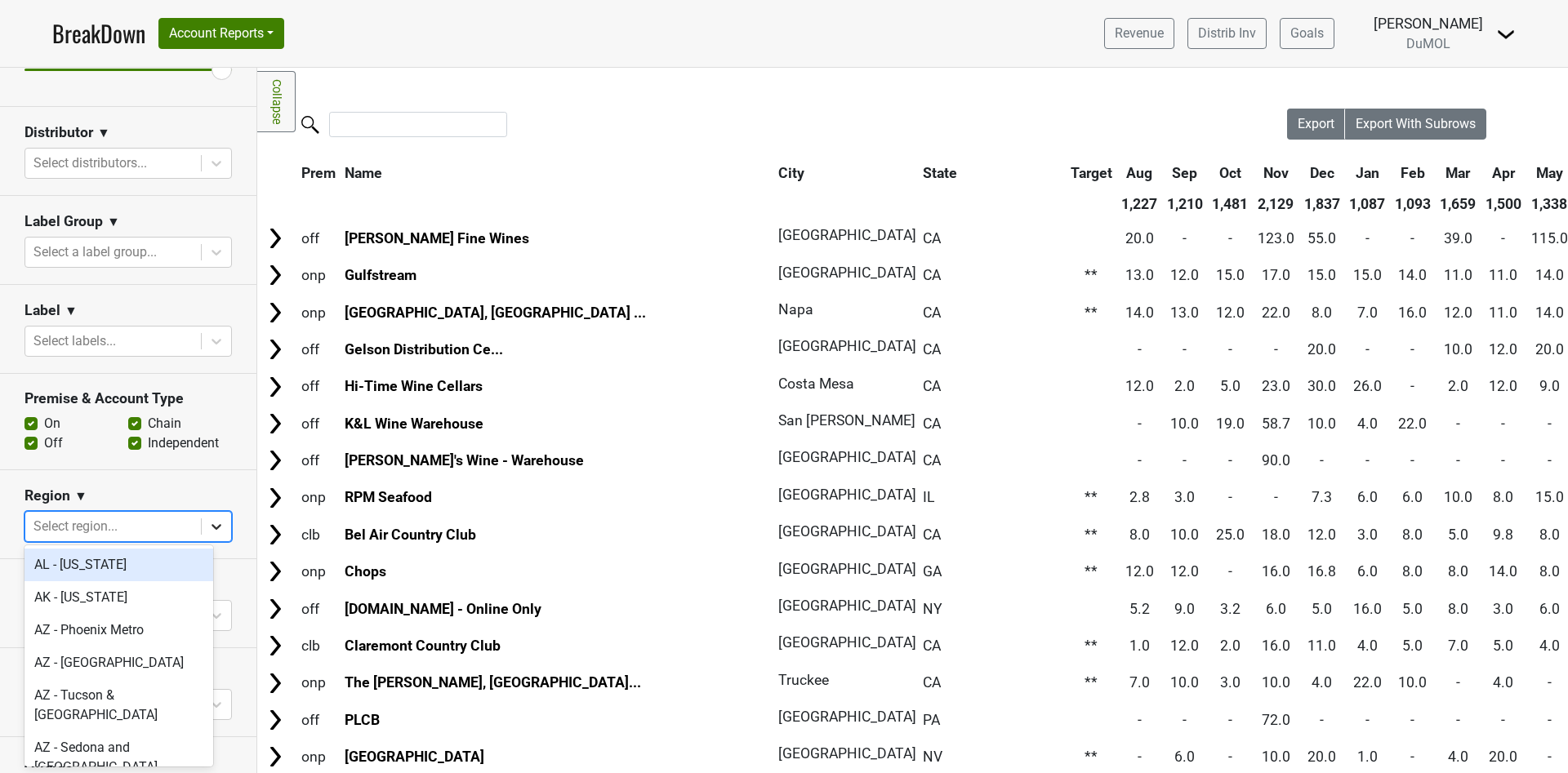
click at [208, 522] on icon at bounding box center [216, 526] width 16 height 16
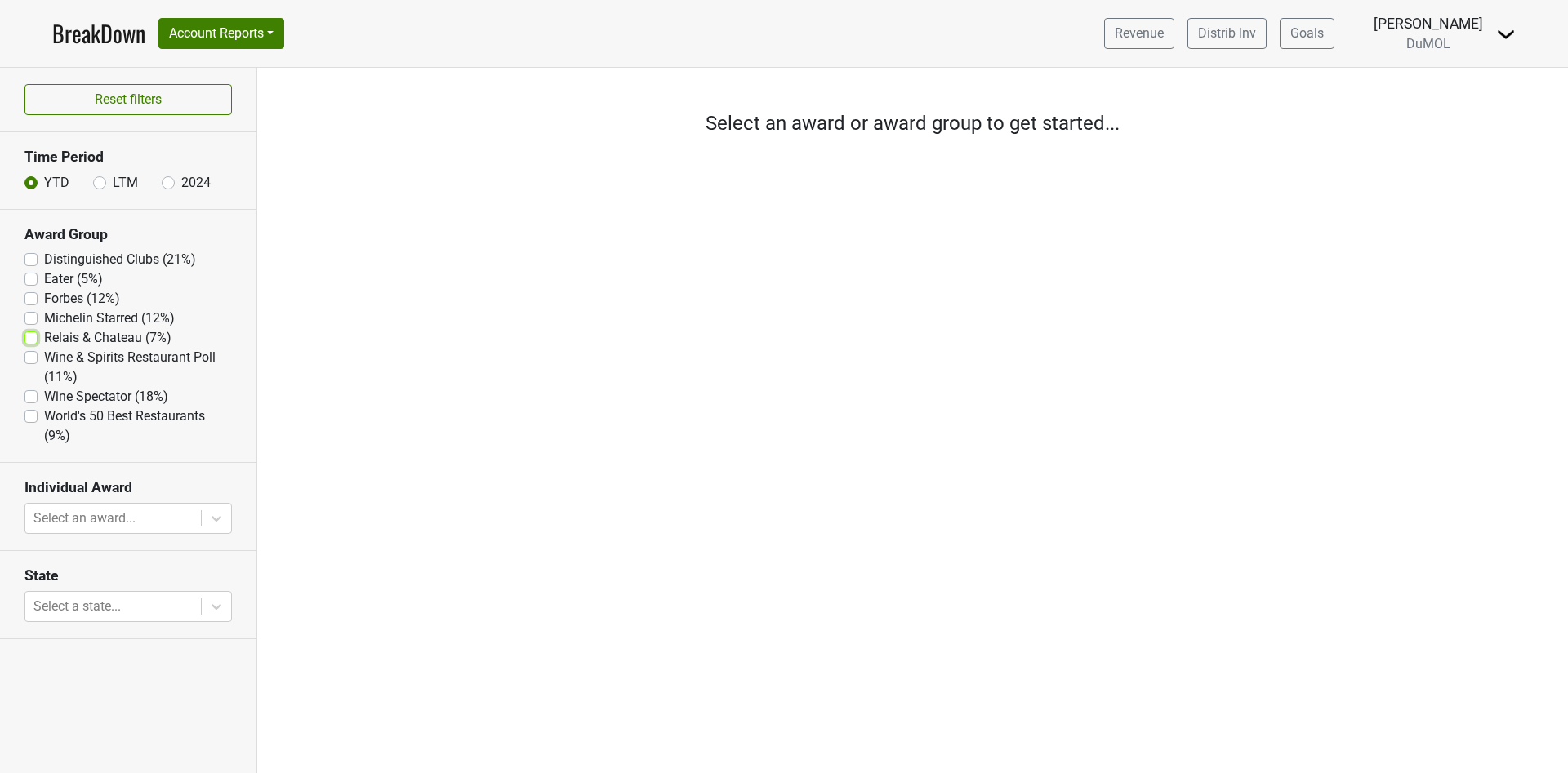
click at [27, 328] on Chateau "Relais & Chateau (7%)" at bounding box center [31, 336] width 13 height 16
checkbox Chateau "true"
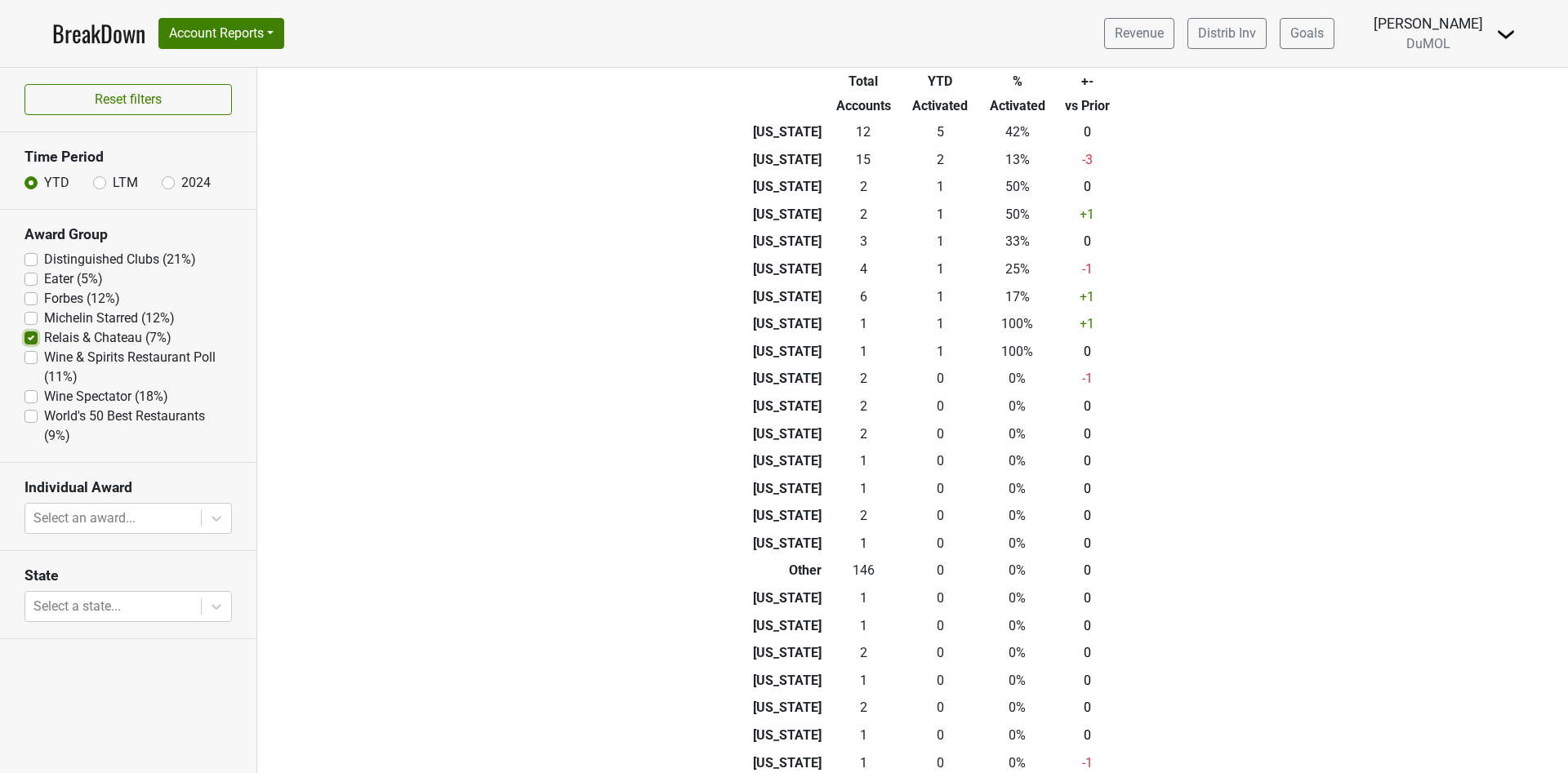
scroll to position [122, 0]
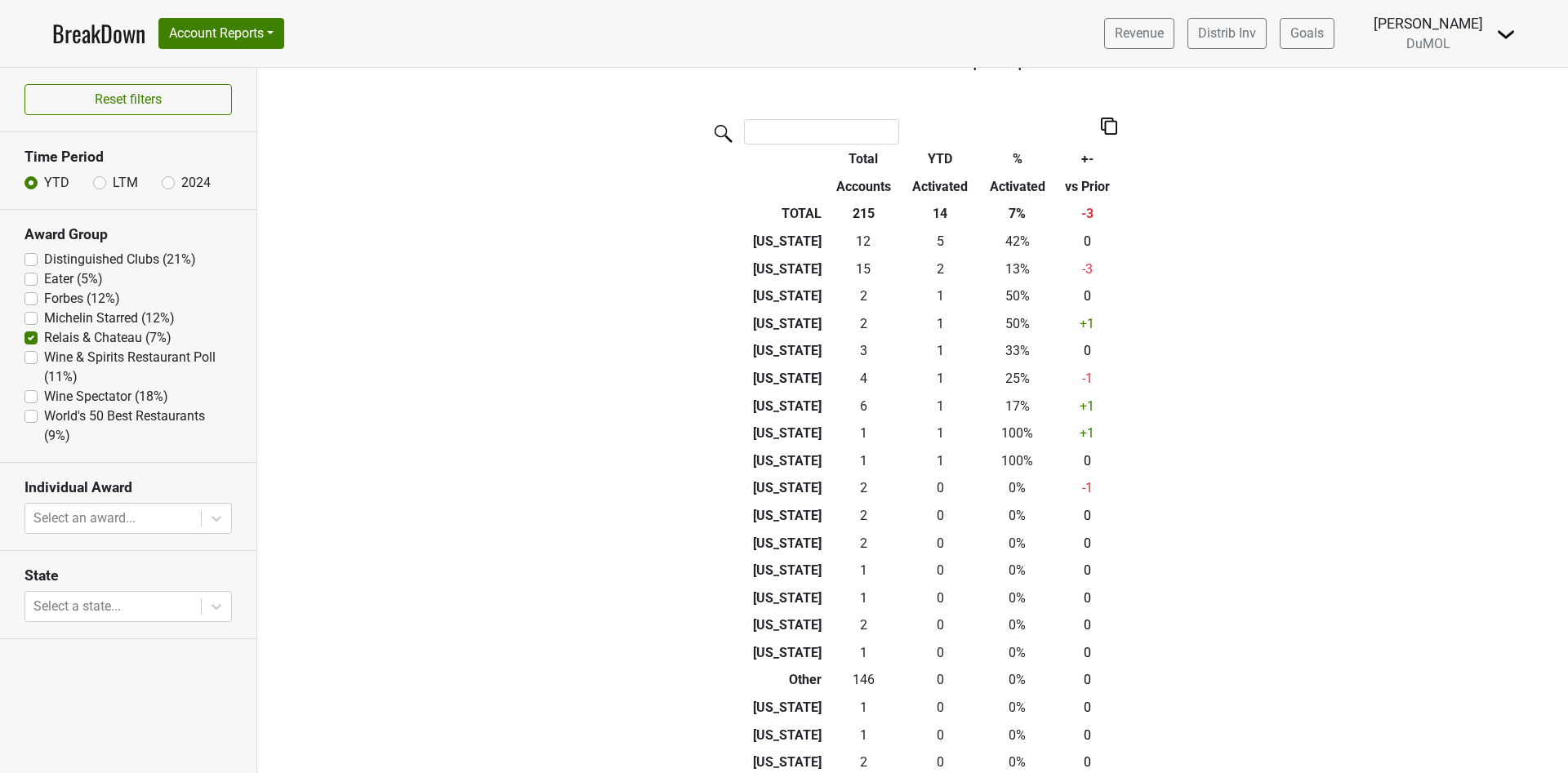
click at [44, 318] on label "Michelin Starred (12%)" at bounding box center [109, 318] width 131 height 20
click at [27, 318] on Starred "Michelin Starred (12%)" at bounding box center [31, 316] width 13 height 16
checkbox Starred "true"
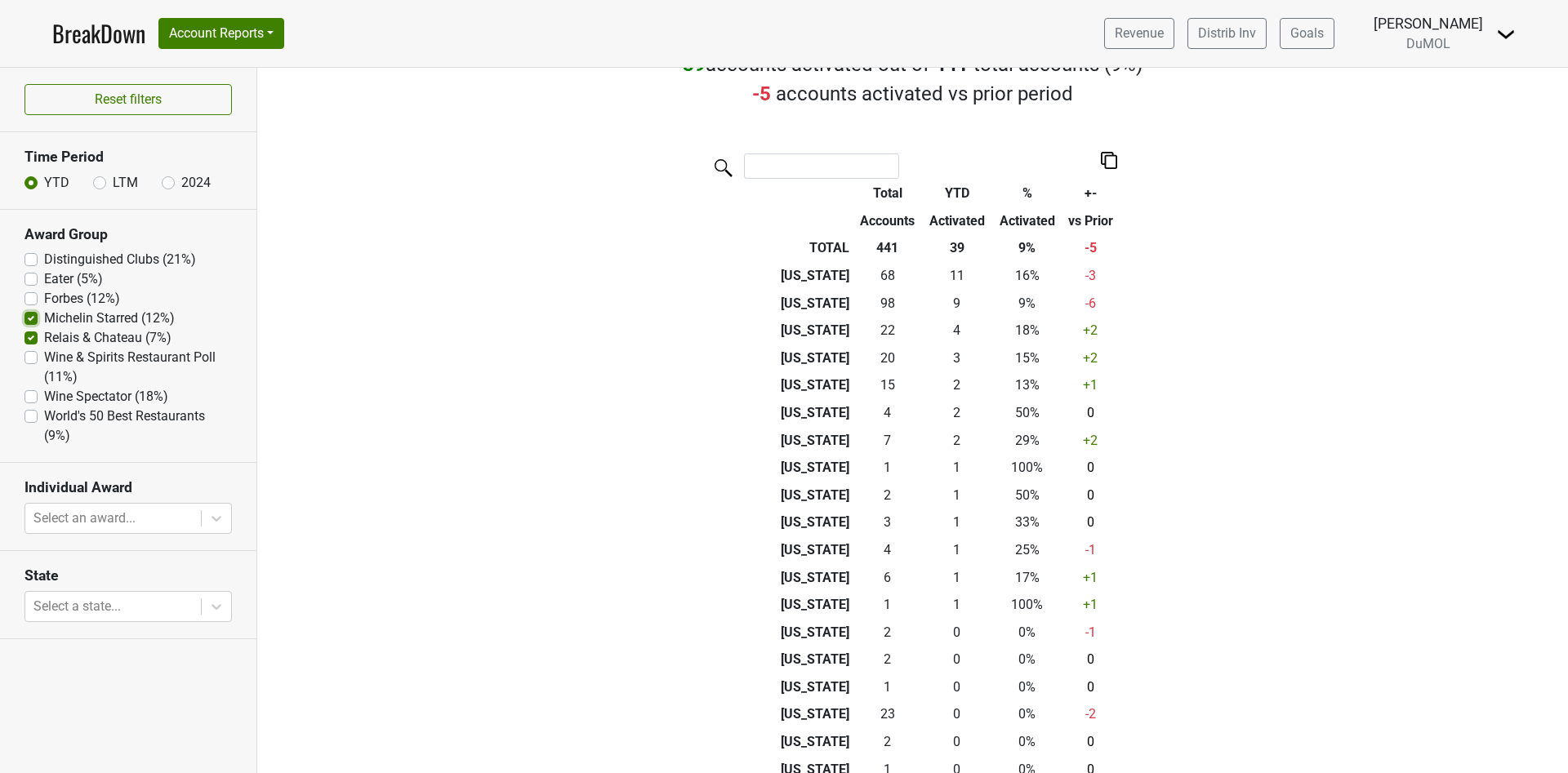
scroll to position [0, 0]
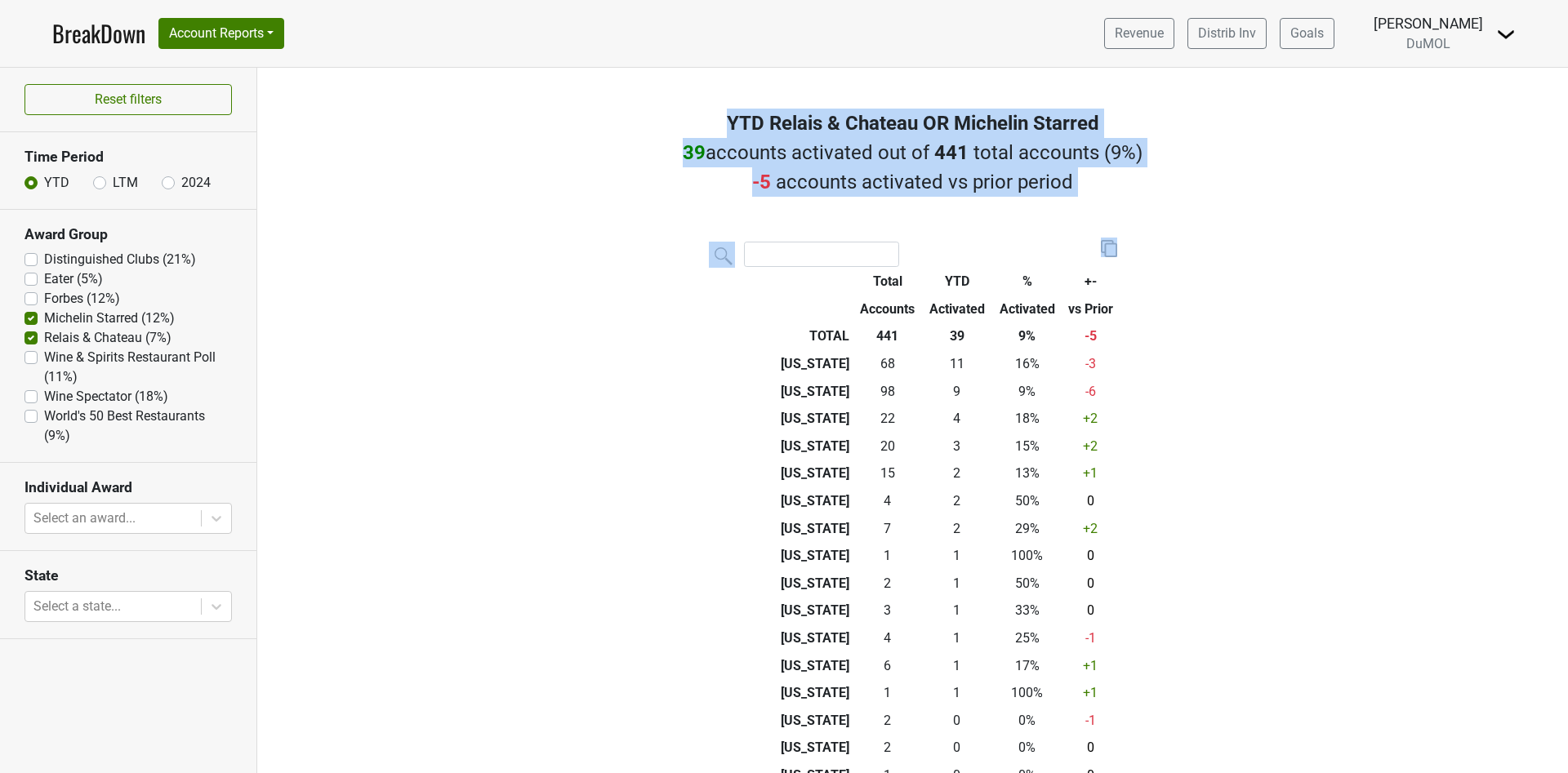
drag, startPoint x: 714, startPoint y: 116, endPoint x: 1145, endPoint y: 585, distance: 637.0
click at [1131, 608] on div "Filters YTD Relais & Chateau OR Michelin Starred 39 accounts activated out of 4…" at bounding box center [912, 421] width 1311 height 706
click at [1315, 429] on div "Filters YTD Relais & Chateau OR Michelin Starred 39 accounts activated out of 4…" at bounding box center [912, 421] width 1311 height 706
click at [1282, 423] on div "Filters YTD Relais & Chateau OR Michelin Starred 39 accounts activated out of 4…" at bounding box center [912, 421] width 1311 height 706
click at [1258, 432] on div "Filters YTD Relais & Chateau OR Michelin Starred 39 accounts activated out of 4…" at bounding box center [912, 421] width 1311 height 706
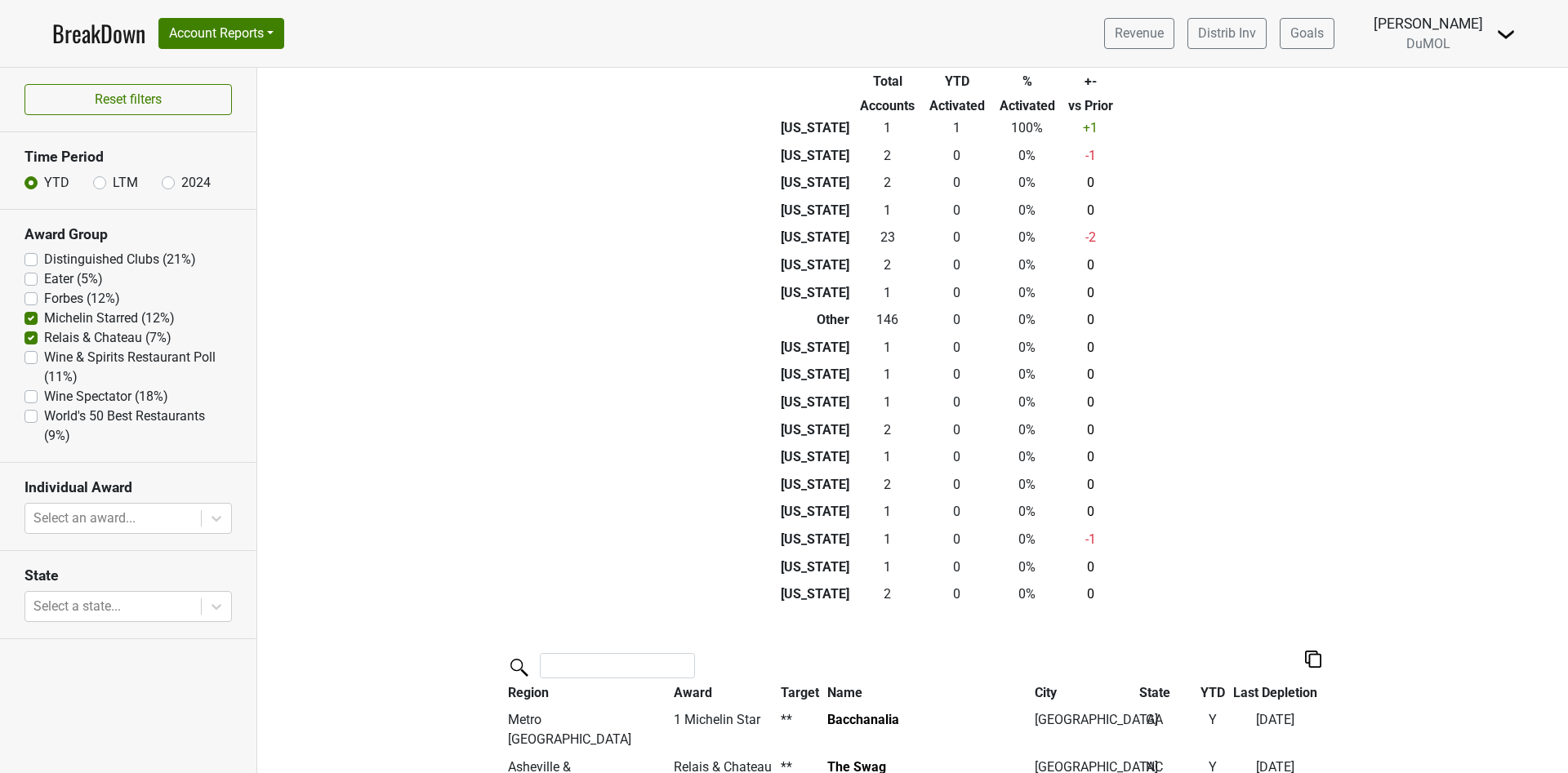
scroll to position [735, 0]
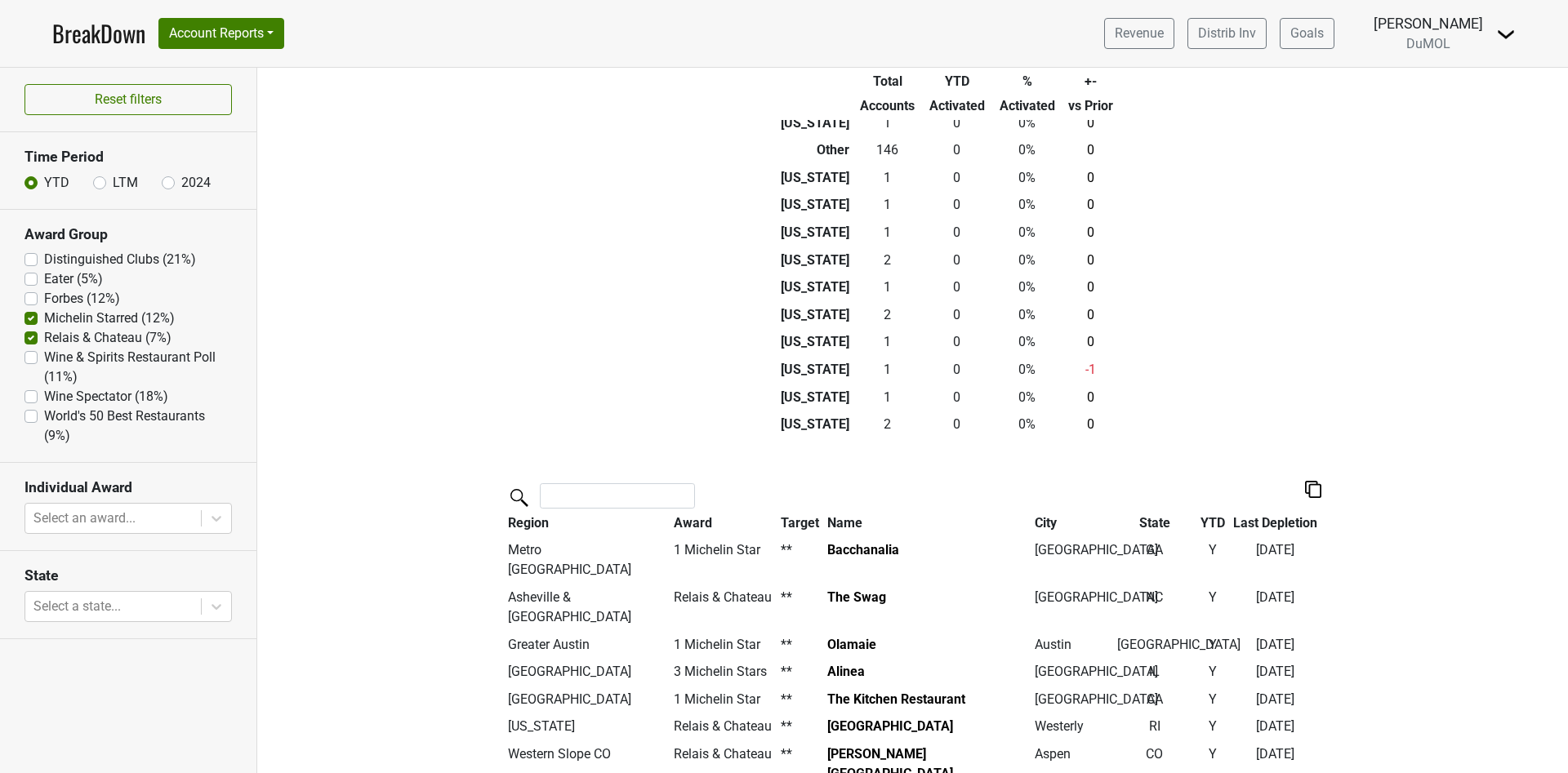
drag, startPoint x: 177, startPoint y: 290, endPoint x: 191, endPoint y: 317, distance: 30.4
click at [181, 324] on div "Distinguished Clubs (21%) Eater (5%) Forbes (12%) Michelin Starred (12%) Relais…" at bounding box center [128, 347] width 207 height 196
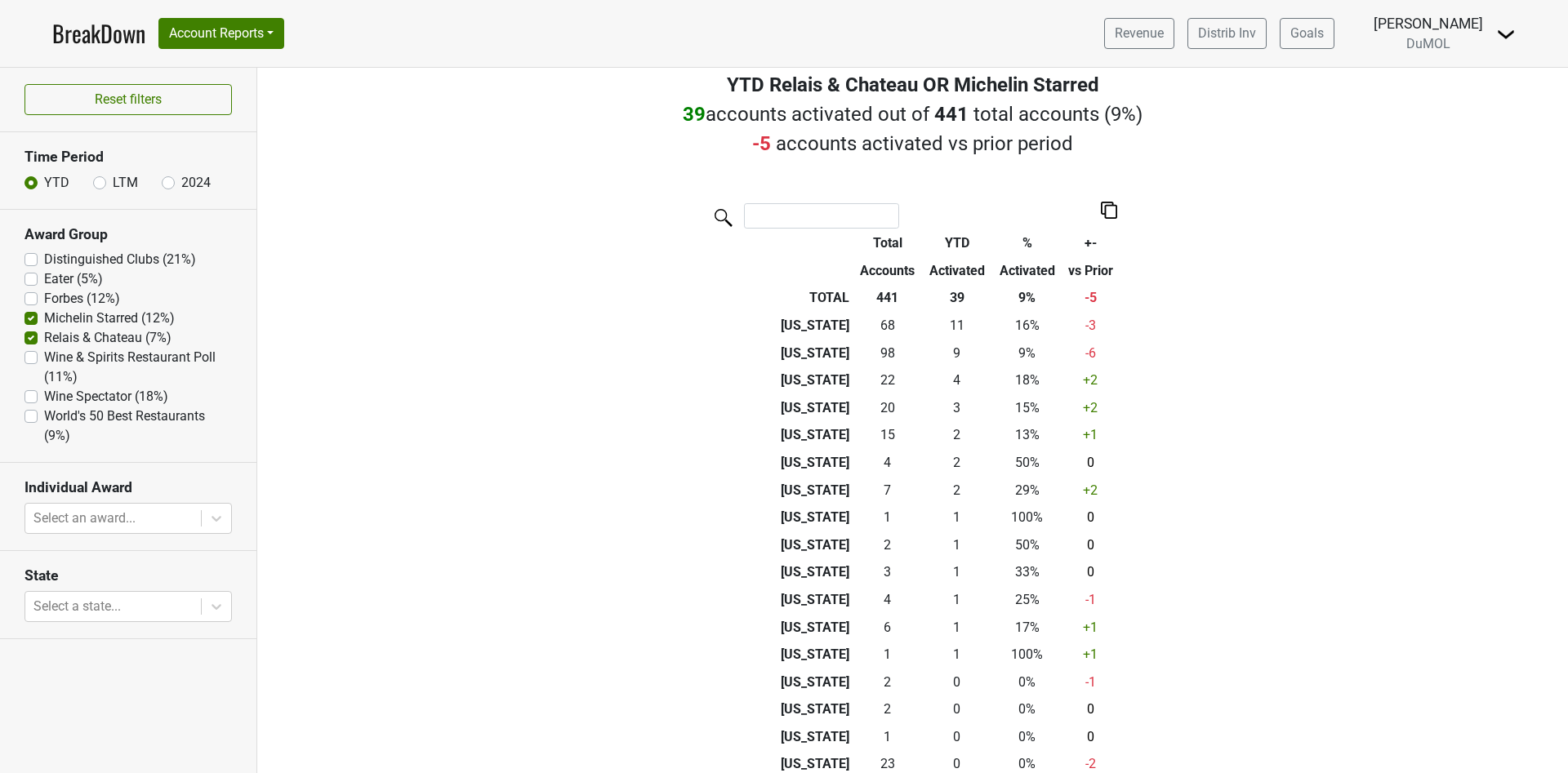
scroll to position [0, 0]
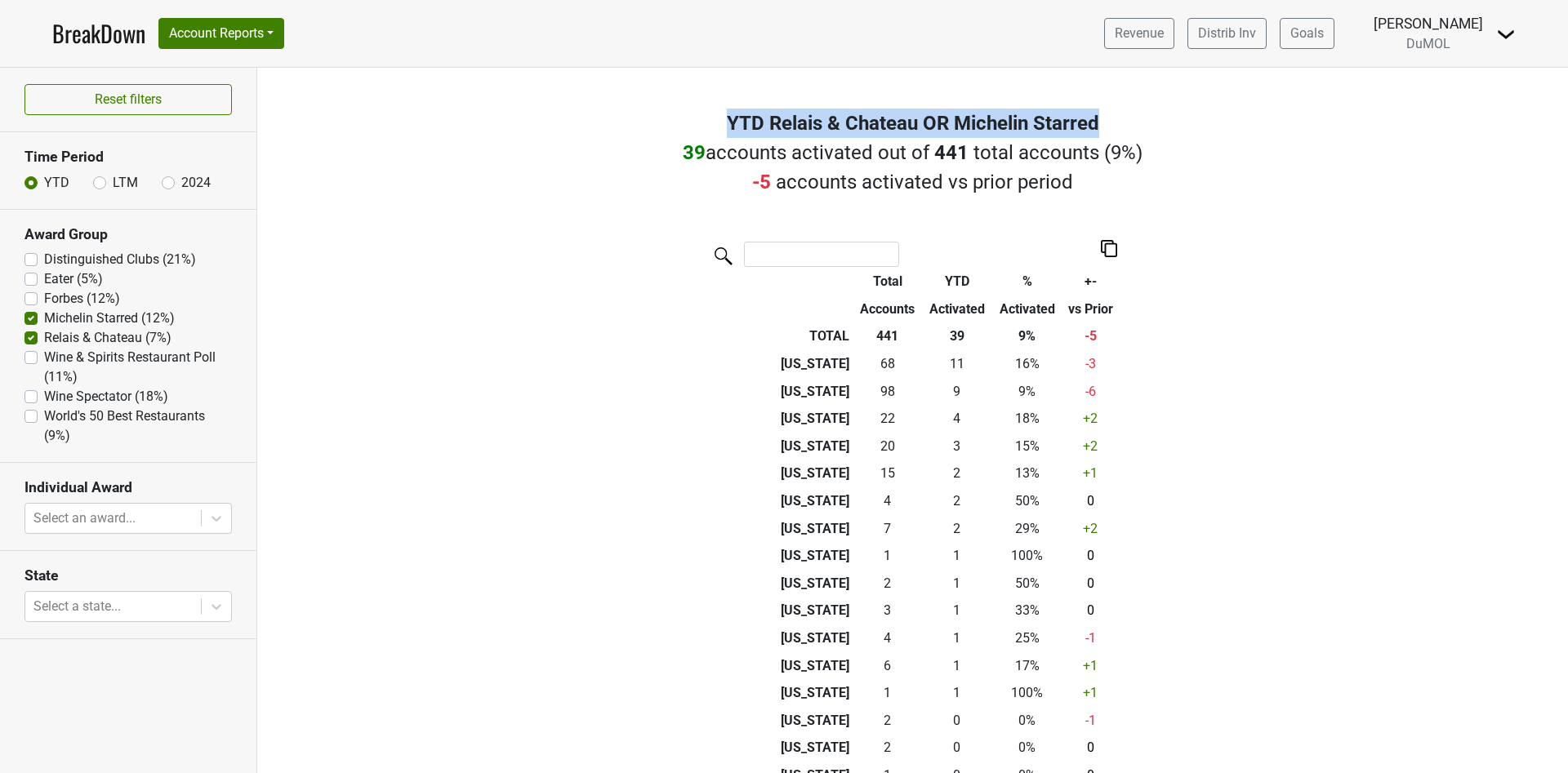
drag, startPoint x: 1093, startPoint y: 113, endPoint x: 754, endPoint y: 119, distance: 339.1
click at [703, 110] on div "YTD Relais & Chateau OR Michelin Starred" at bounding box center [912, 123] width 1311 height 30
copy div "YTD Relais & Chateau OR Michelin Starred"
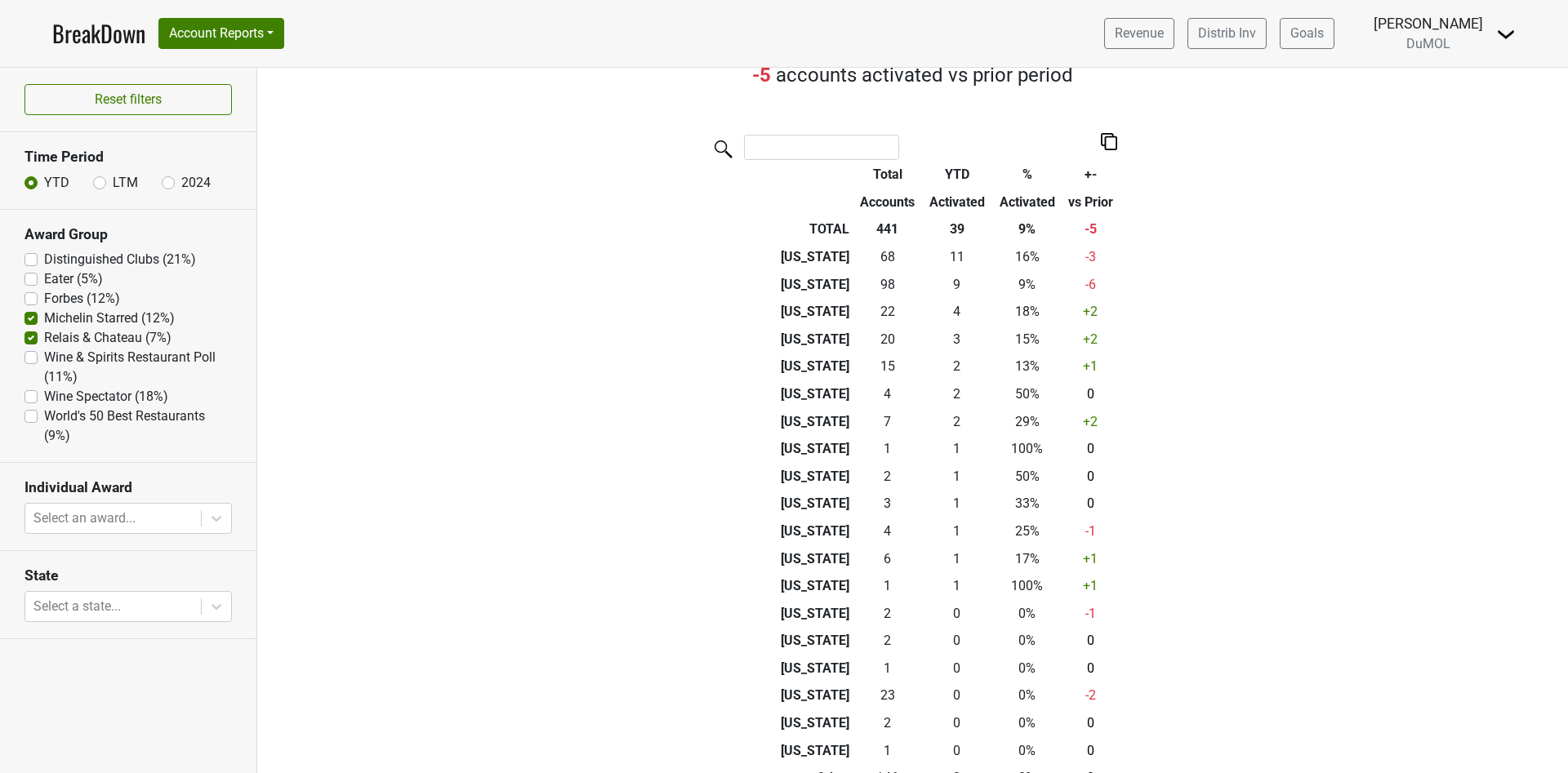
scroll to position [245, 0]
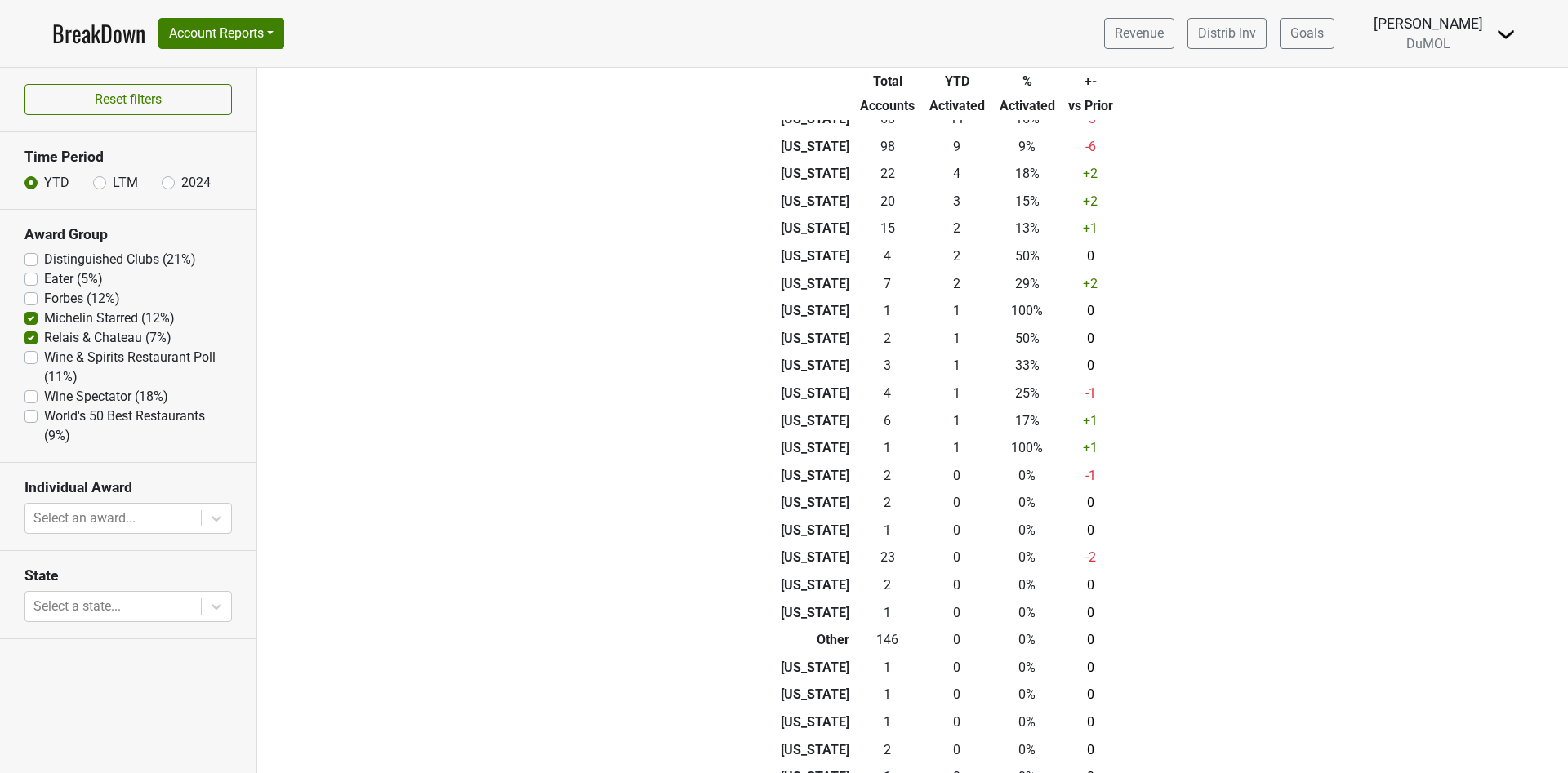
click at [82, 36] on link "BreakDown" at bounding box center [99, 33] width 93 height 34
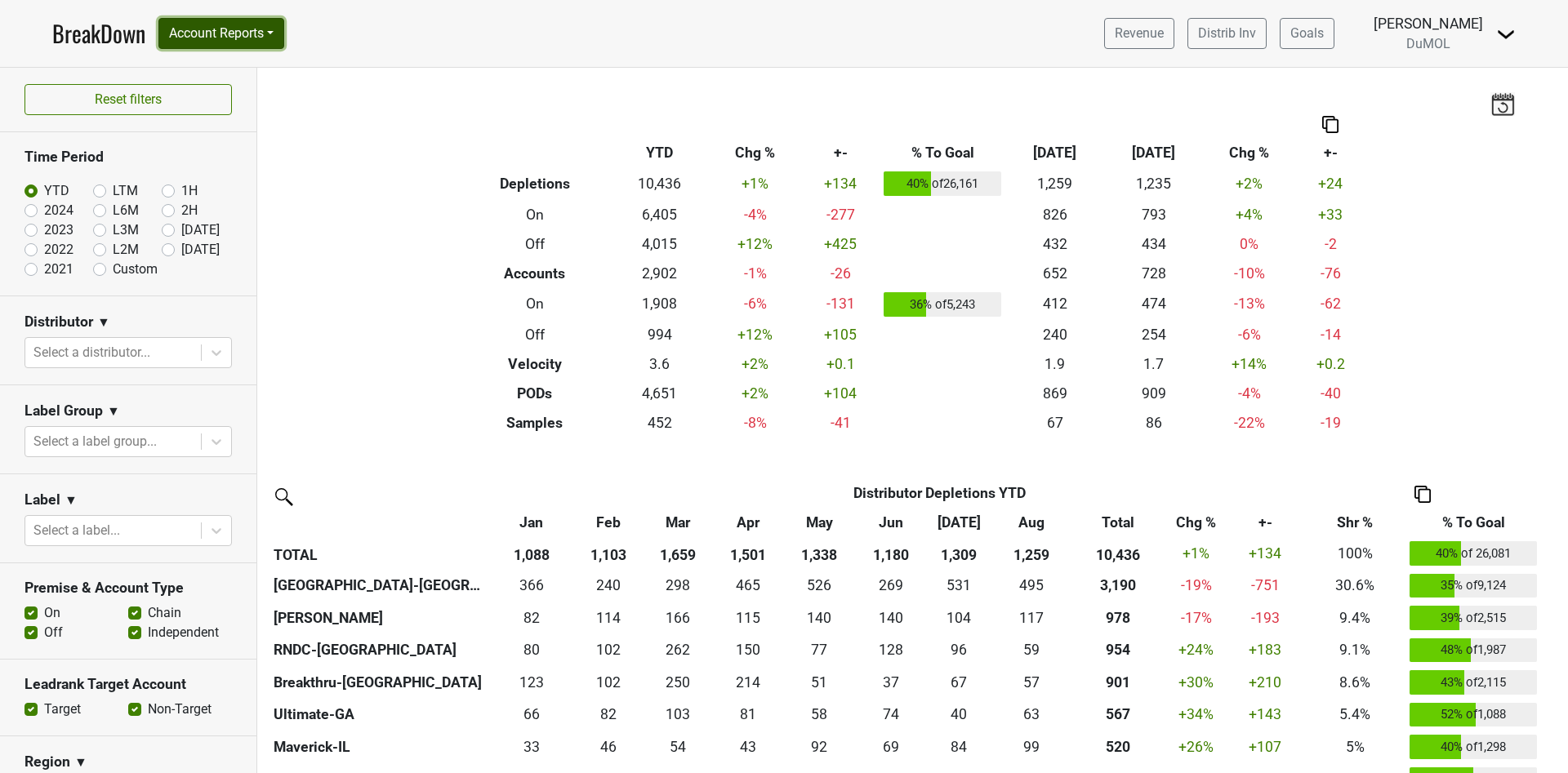
click at [284, 24] on button "Account Reports" at bounding box center [221, 33] width 126 height 31
click at [238, 124] on link "Award Progress" at bounding box center [232, 123] width 144 height 26
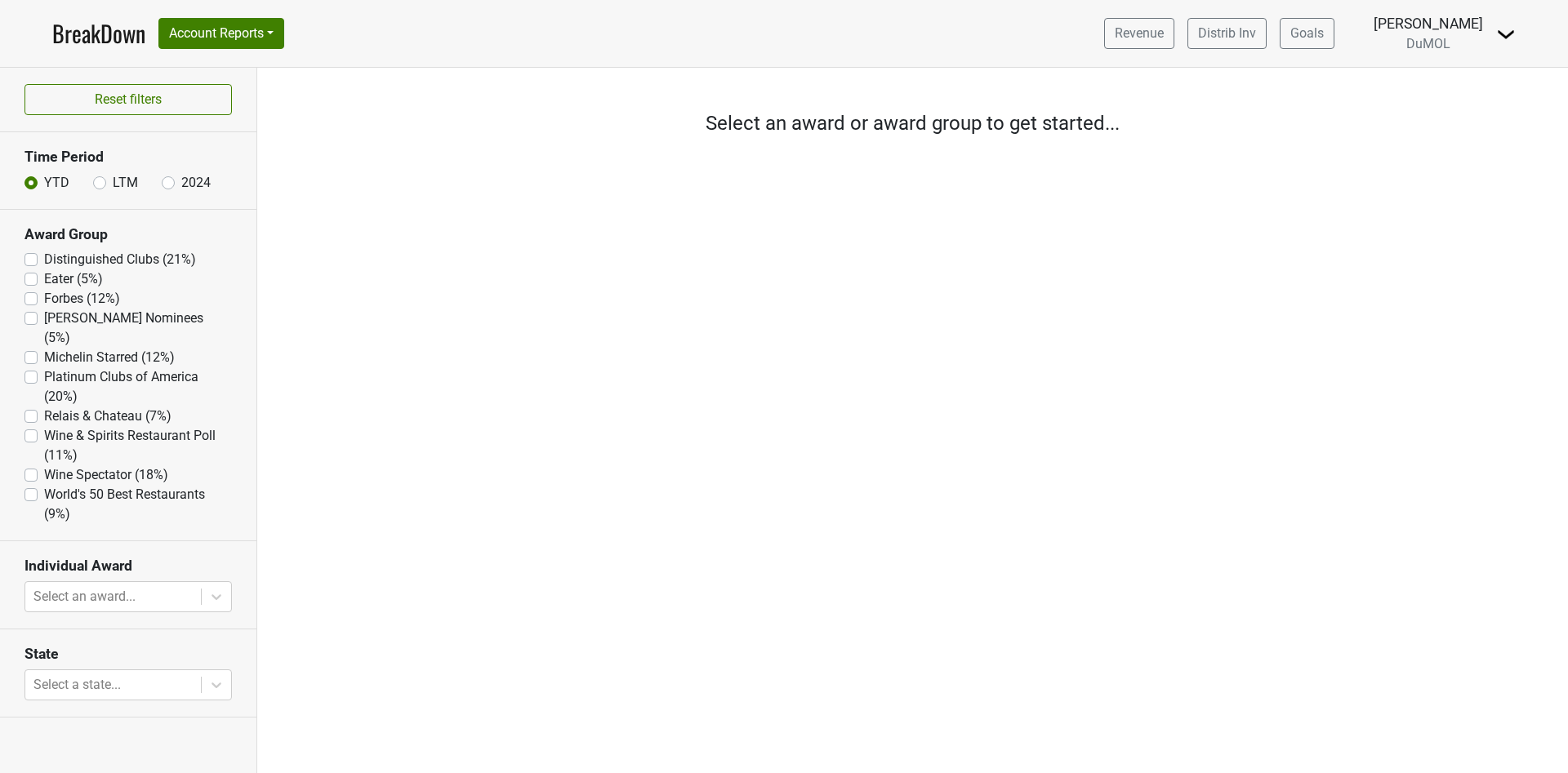
click at [44, 367] on label "Platinum Clubs of America (20%)" at bounding box center [137, 387] width 188 height 39
click at [28, 367] on America "Platinum Clubs of America (20%)" at bounding box center [31, 375] width 13 height 16
checkbox America "true"
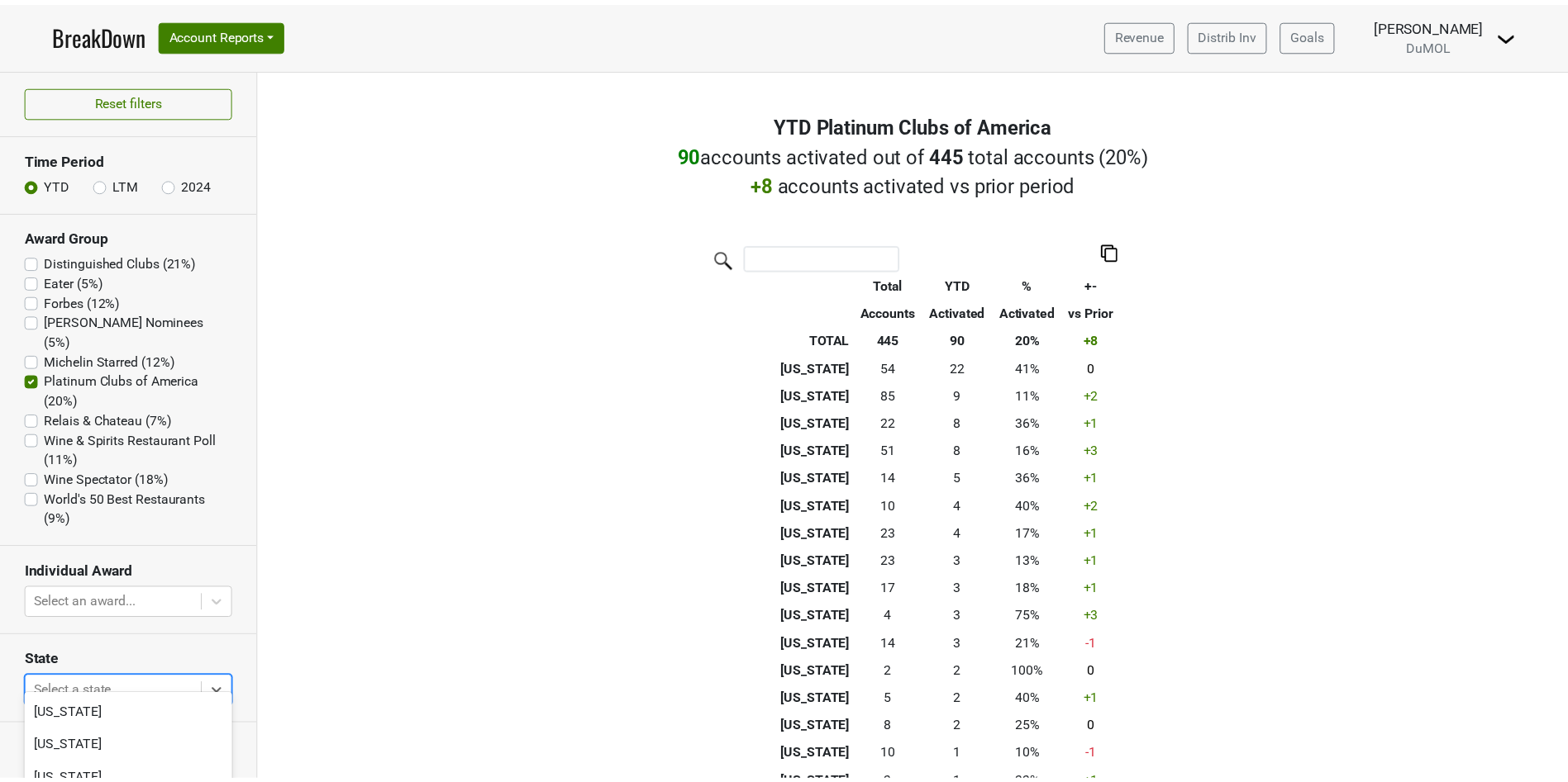
scroll to position [161, 0]
click at [167, 670] on body "BreakDown Account Reports SuperRanker Map Award Progress Chain Compliance CRM N…" at bounding box center [793, 391] width 1587 height 782
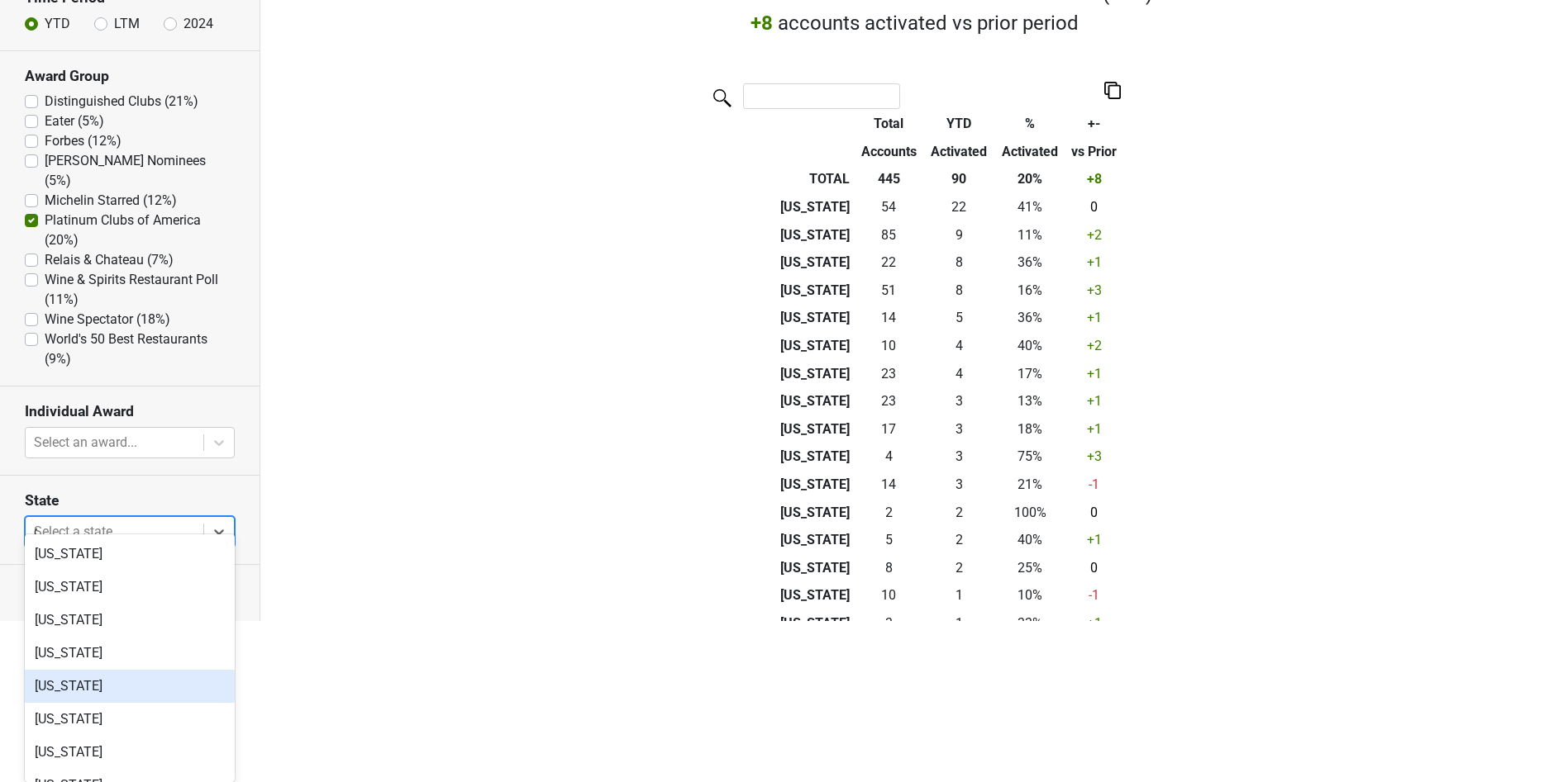
type input "ca"
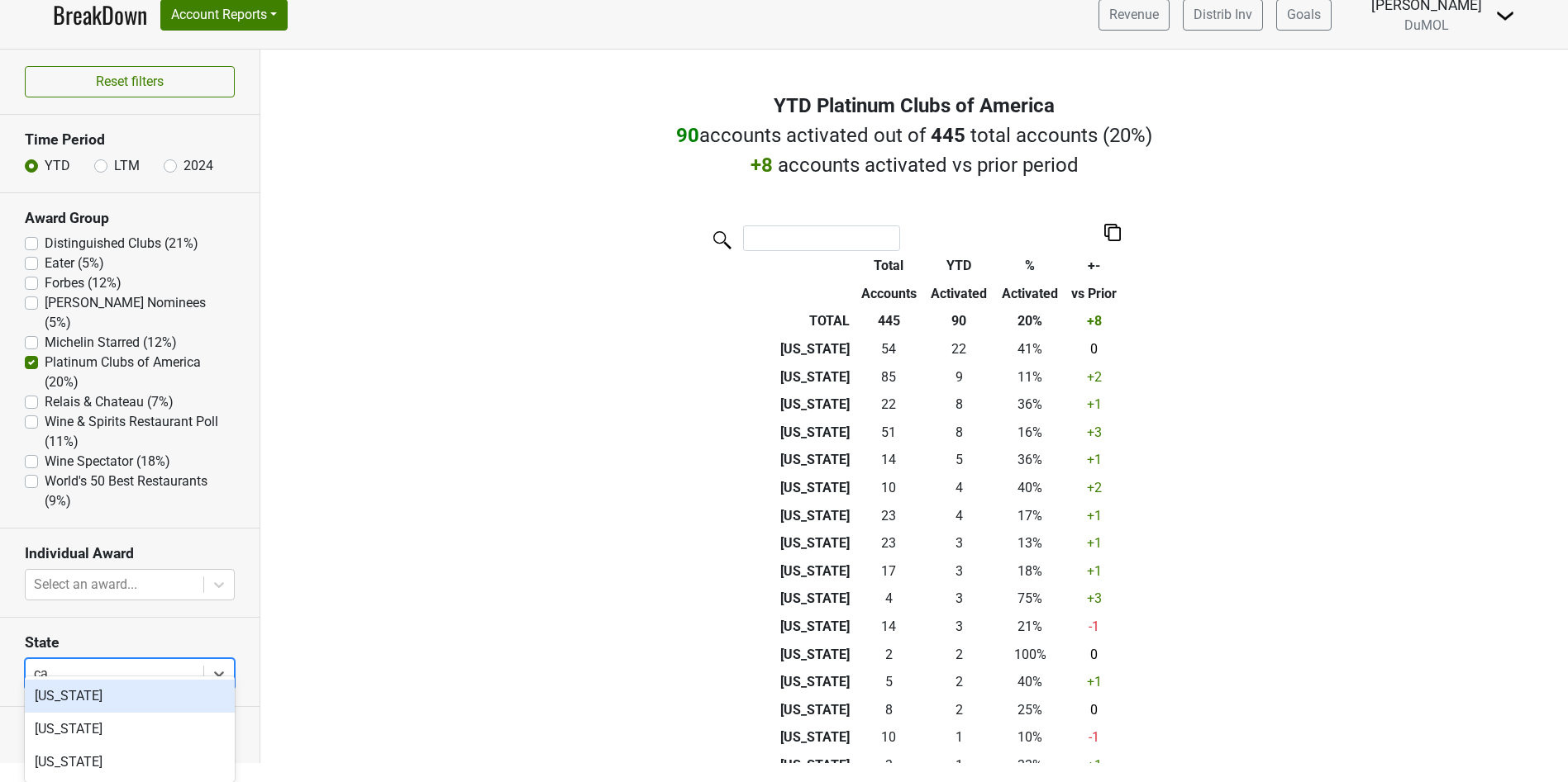
scroll to position [19, 0]
click at [142, 698] on div "California" at bounding box center [130, 696] width 210 height 33
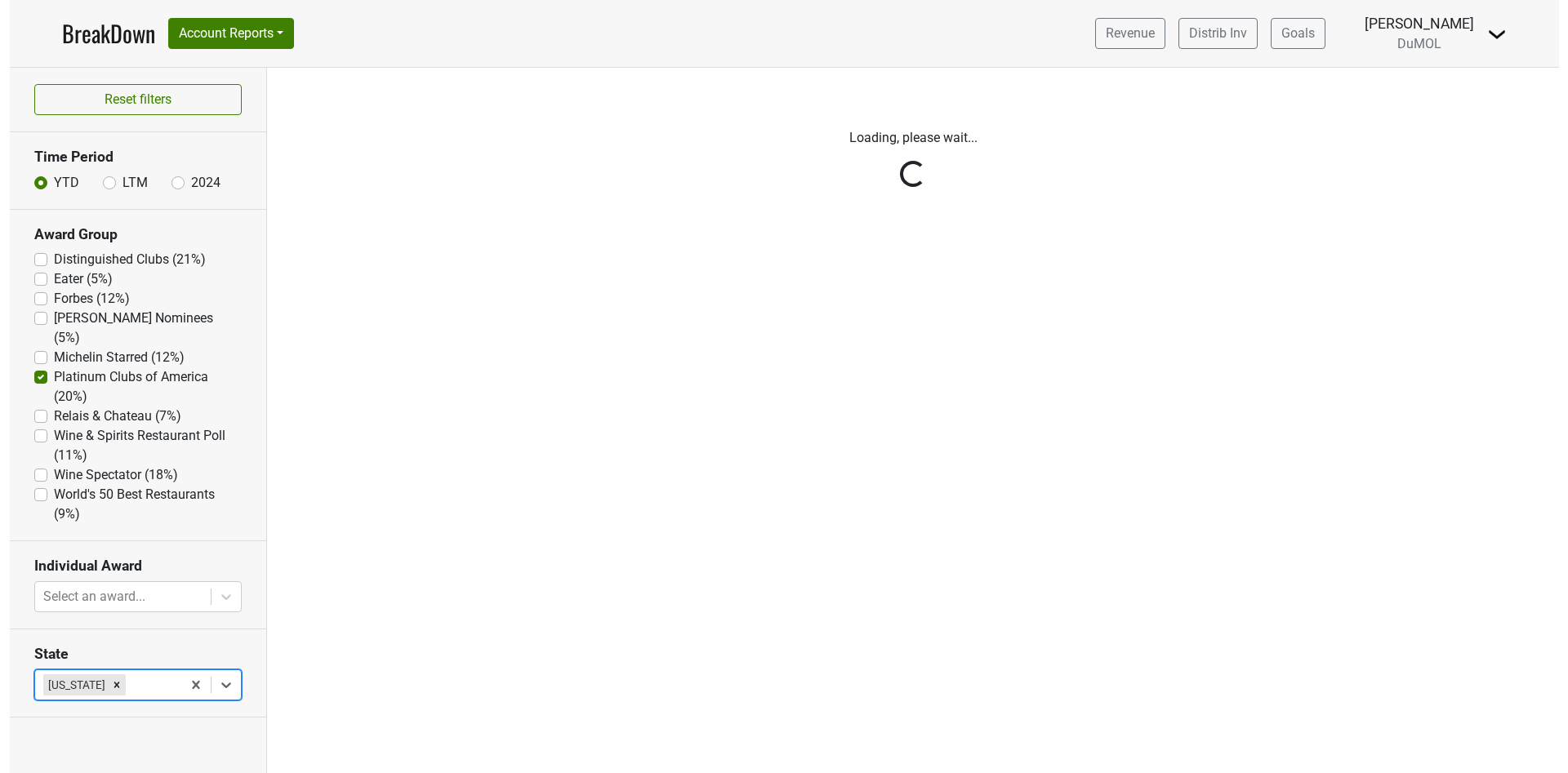
scroll to position [0, 0]
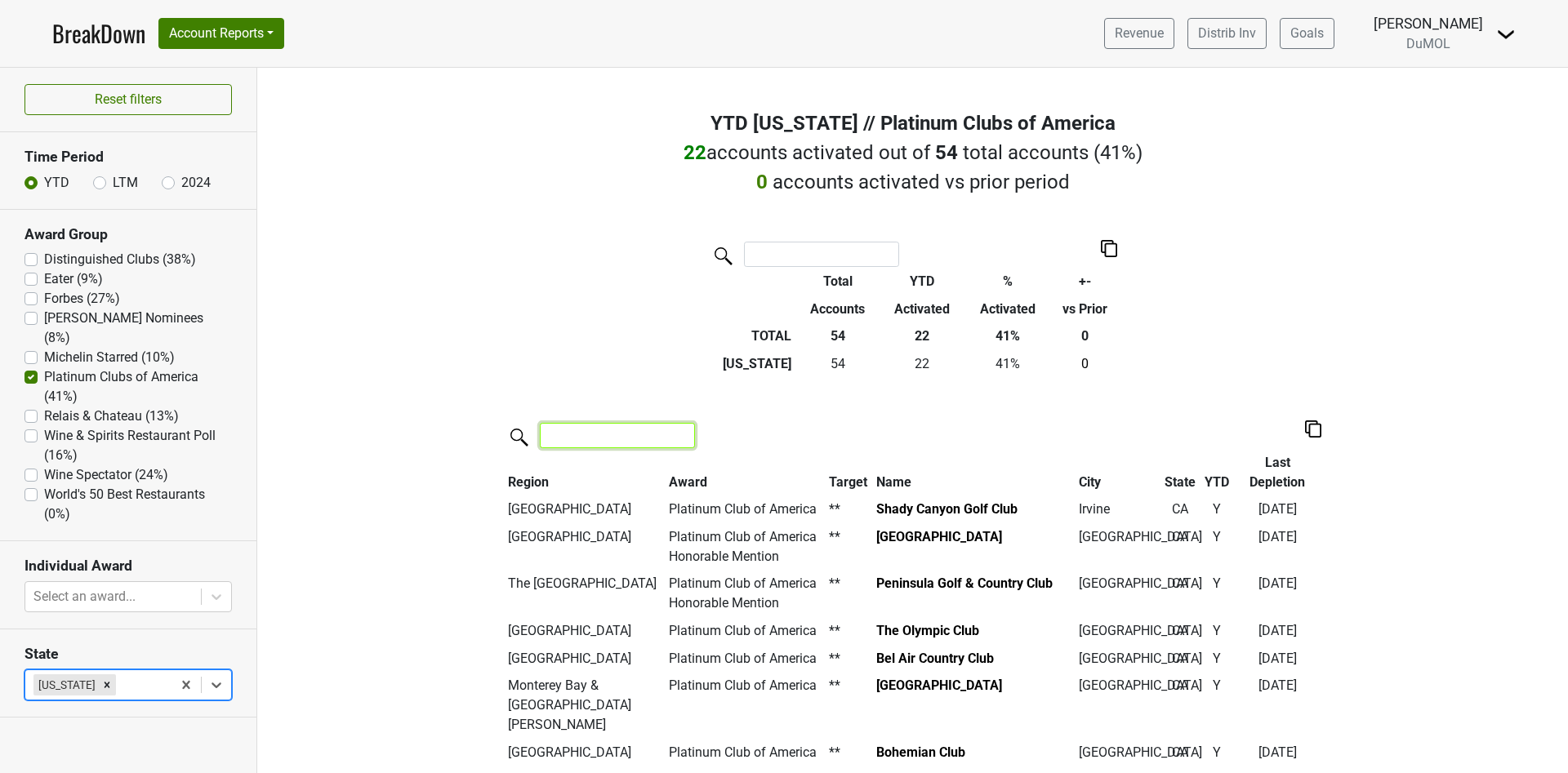
click at [606, 444] on input "search" at bounding box center [617, 436] width 155 height 25
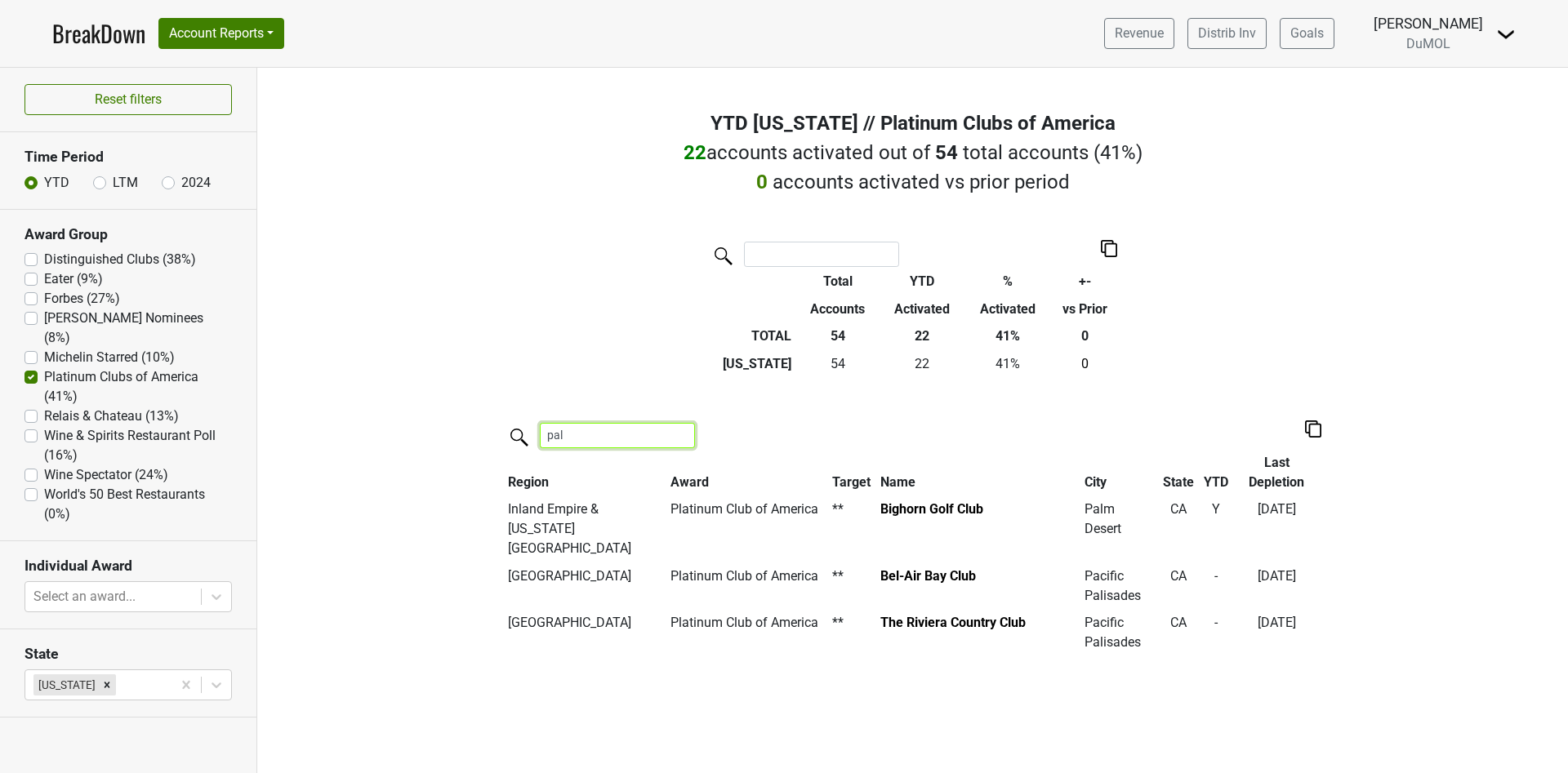
type input "pal"
click at [1313, 328] on div "Filters YTD California // Platinum Clubs of America 22 accounts activated out o…" at bounding box center [912, 421] width 1311 height 706
drag, startPoint x: 574, startPoint y: 436, endPoint x: 445, endPoint y: 429, distance: 129.2
click at [443, 430] on div "Filters YTD California // Platinum Clubs of America 22 accounts activated out o…" at bounding box center [912, 421] width 1311 height 706
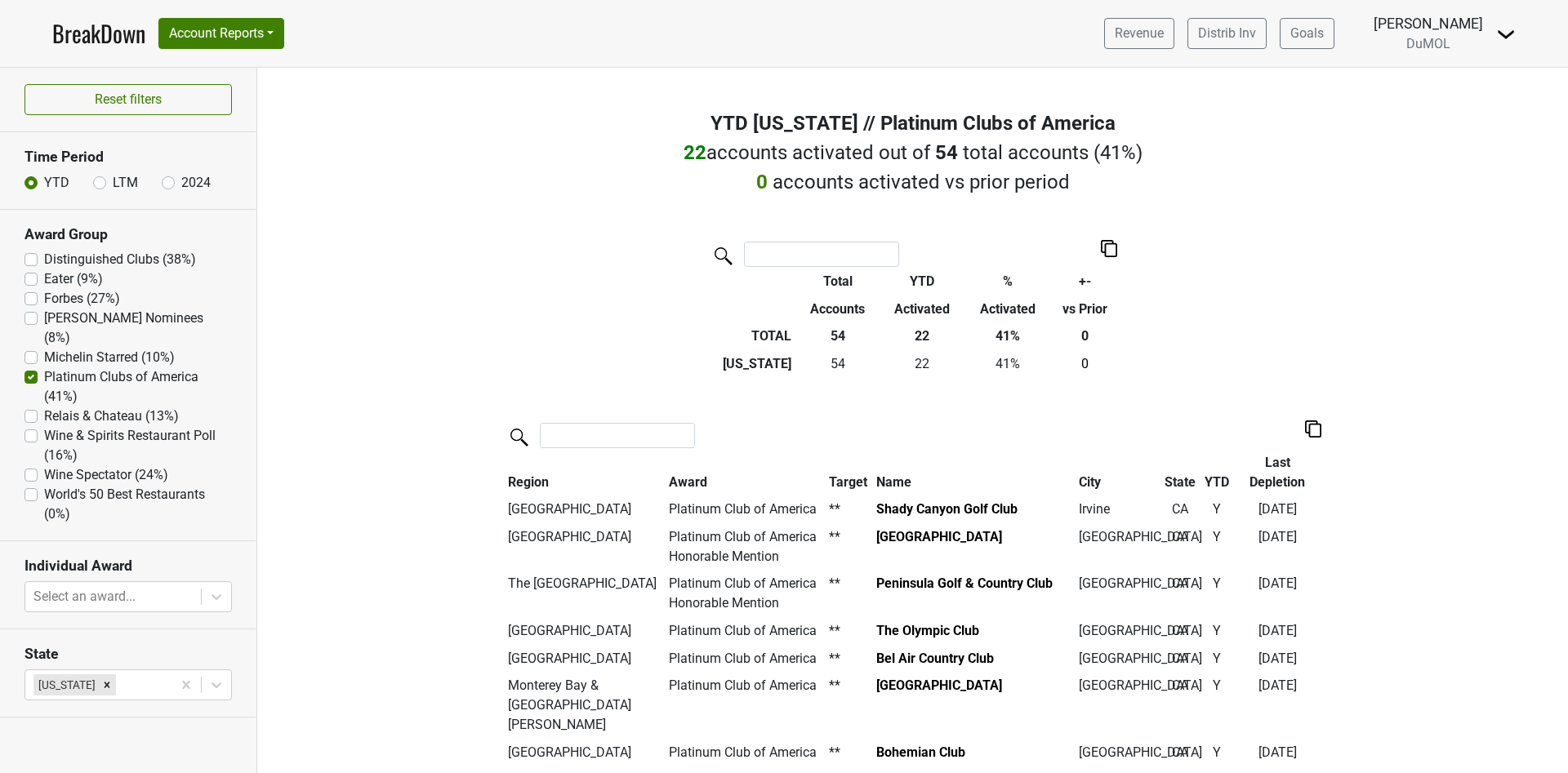
click at [1305, 431] on img at bounding box center [1313, 429] width 16 height 17
click at [1314, 401] on div "Export to Excel" at bounding box center [1303, 399] width 81 height 24
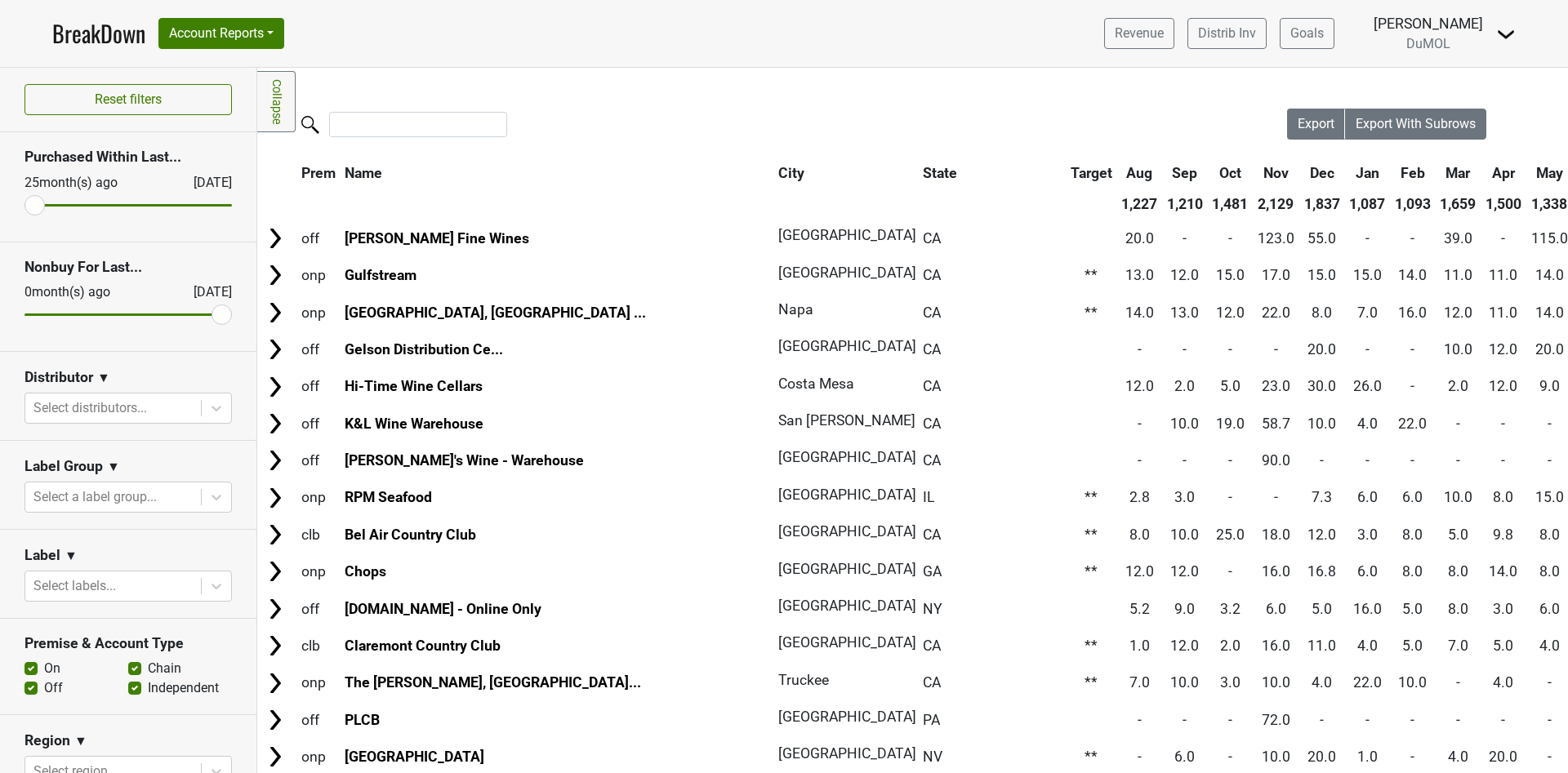
scroll to position [496, 0]
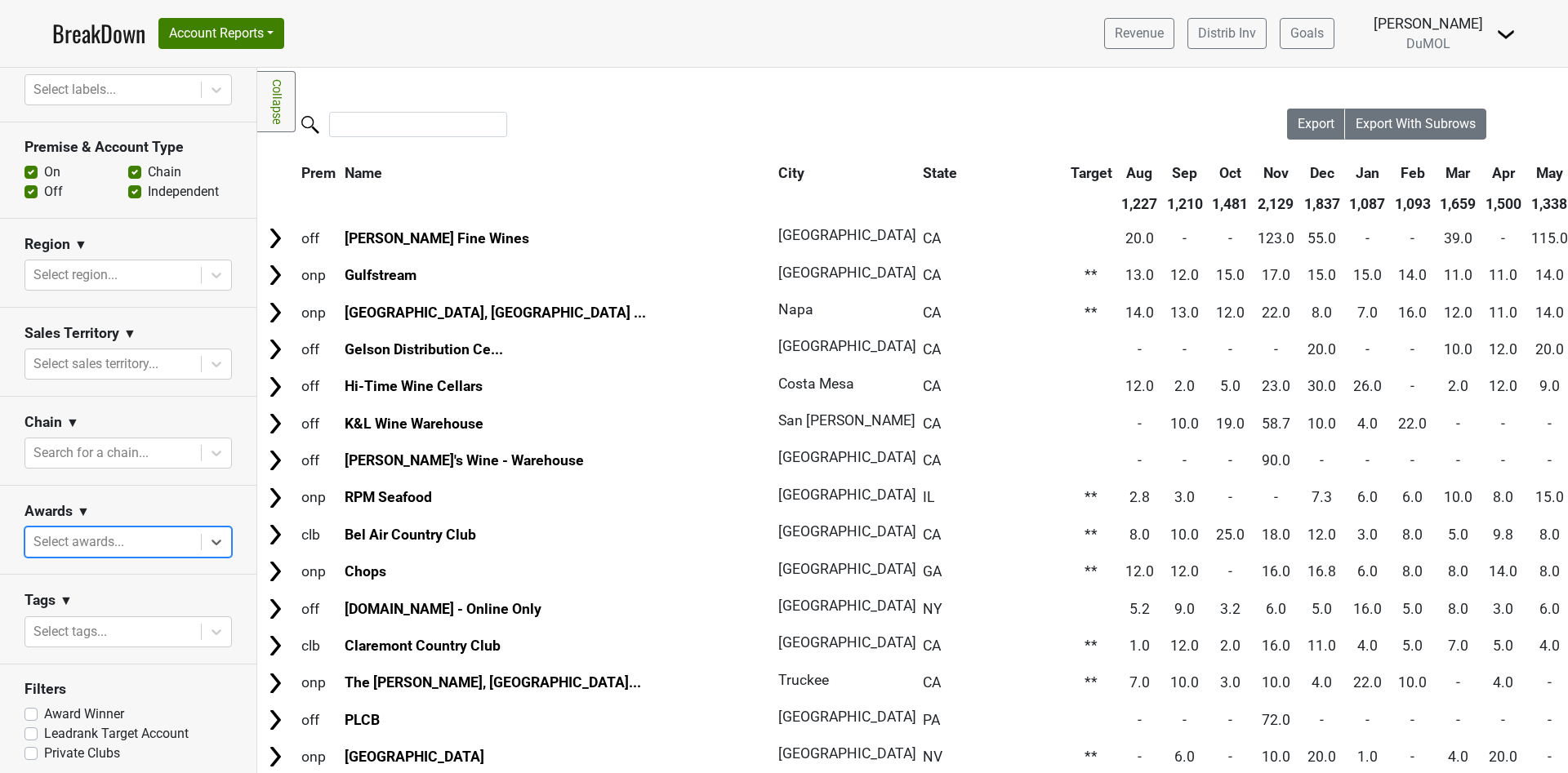
click at [111, 31] on link "BreakDown" at bounding box center [99, 33] width 93 height 34
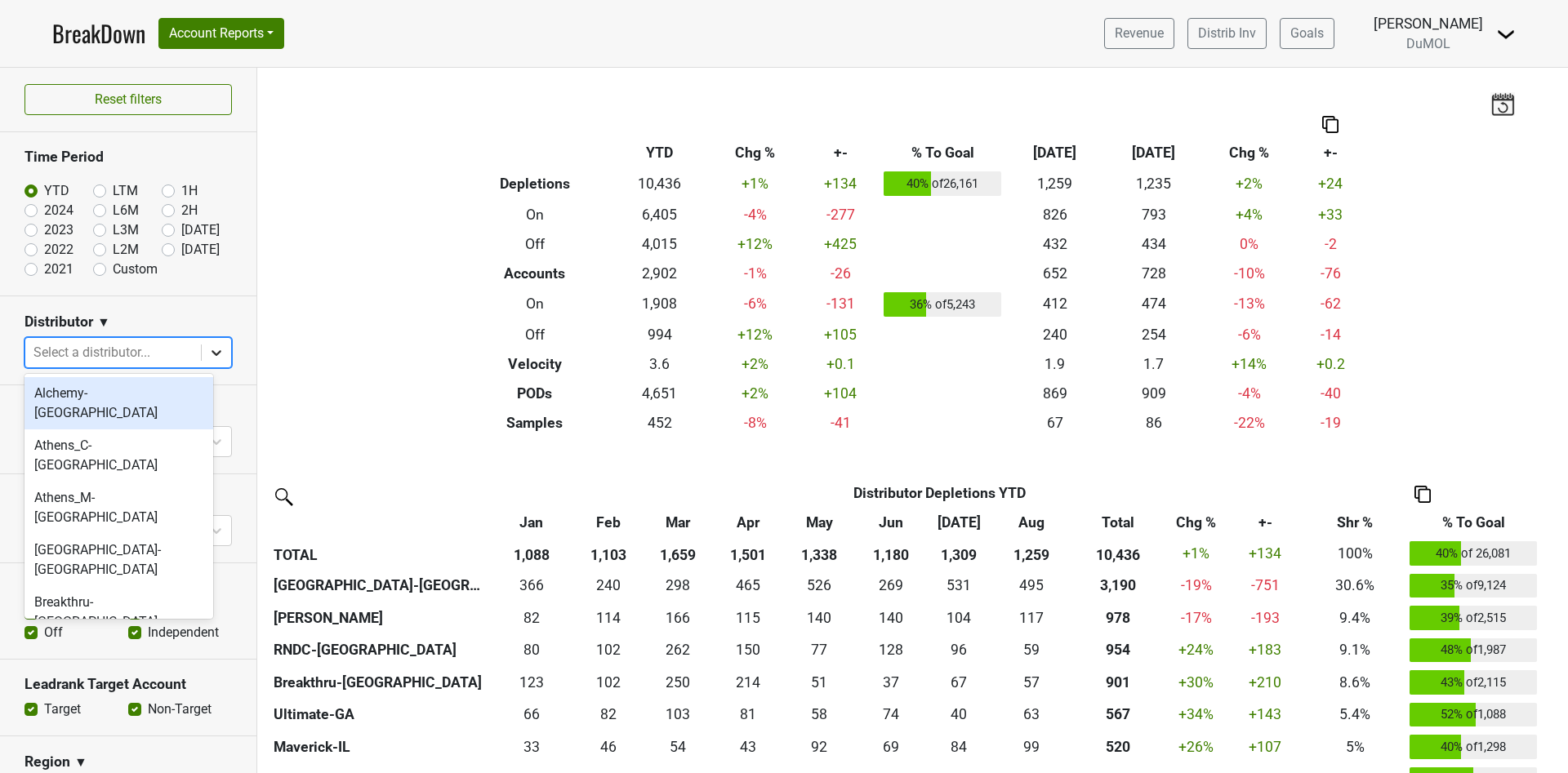
click at [208, 354] on icon at bounding box center [216, 352] width 16 height 16
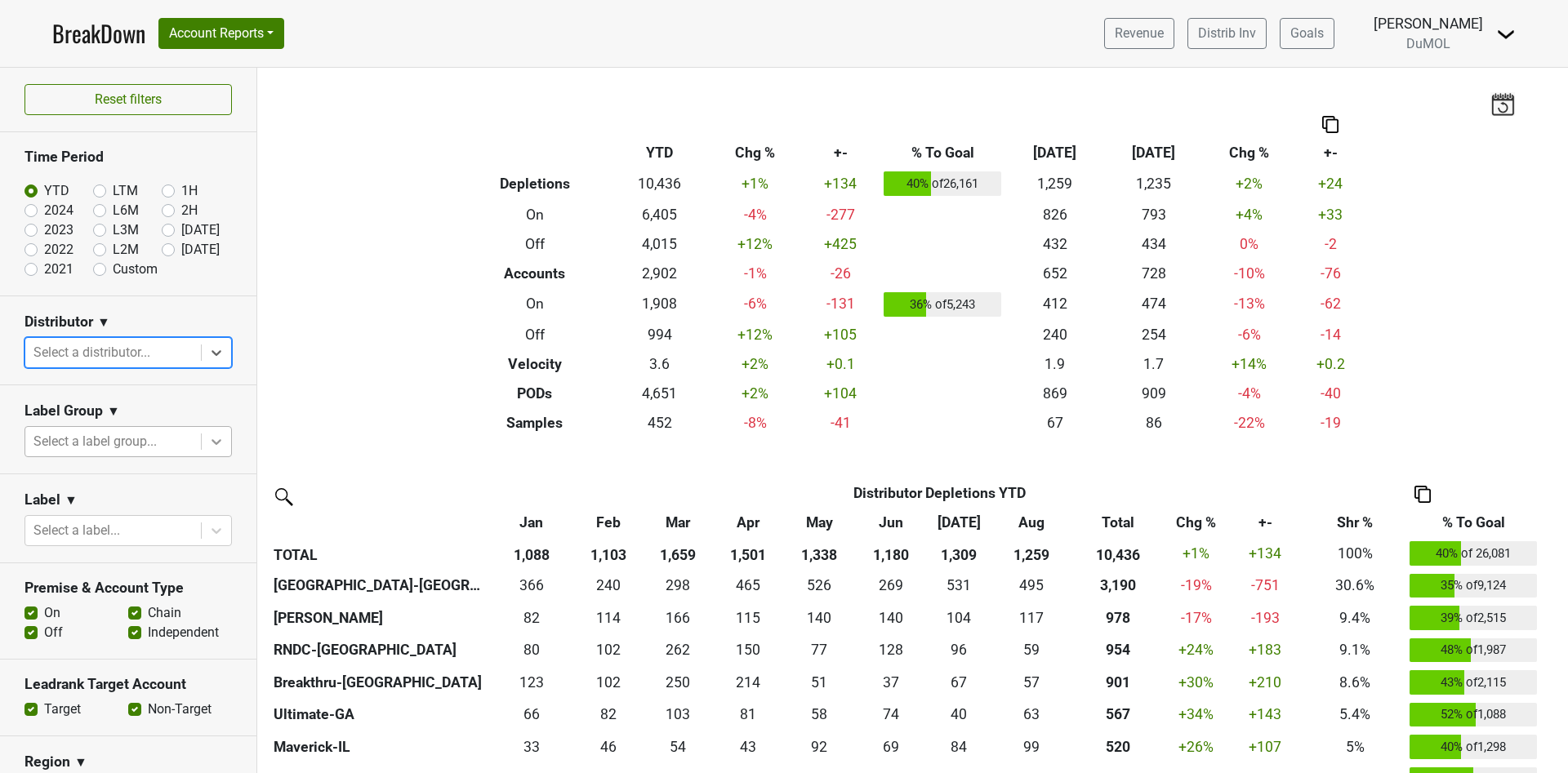
click at [208, 440] on icon at bounding box center [216, 441] width 16 height 16
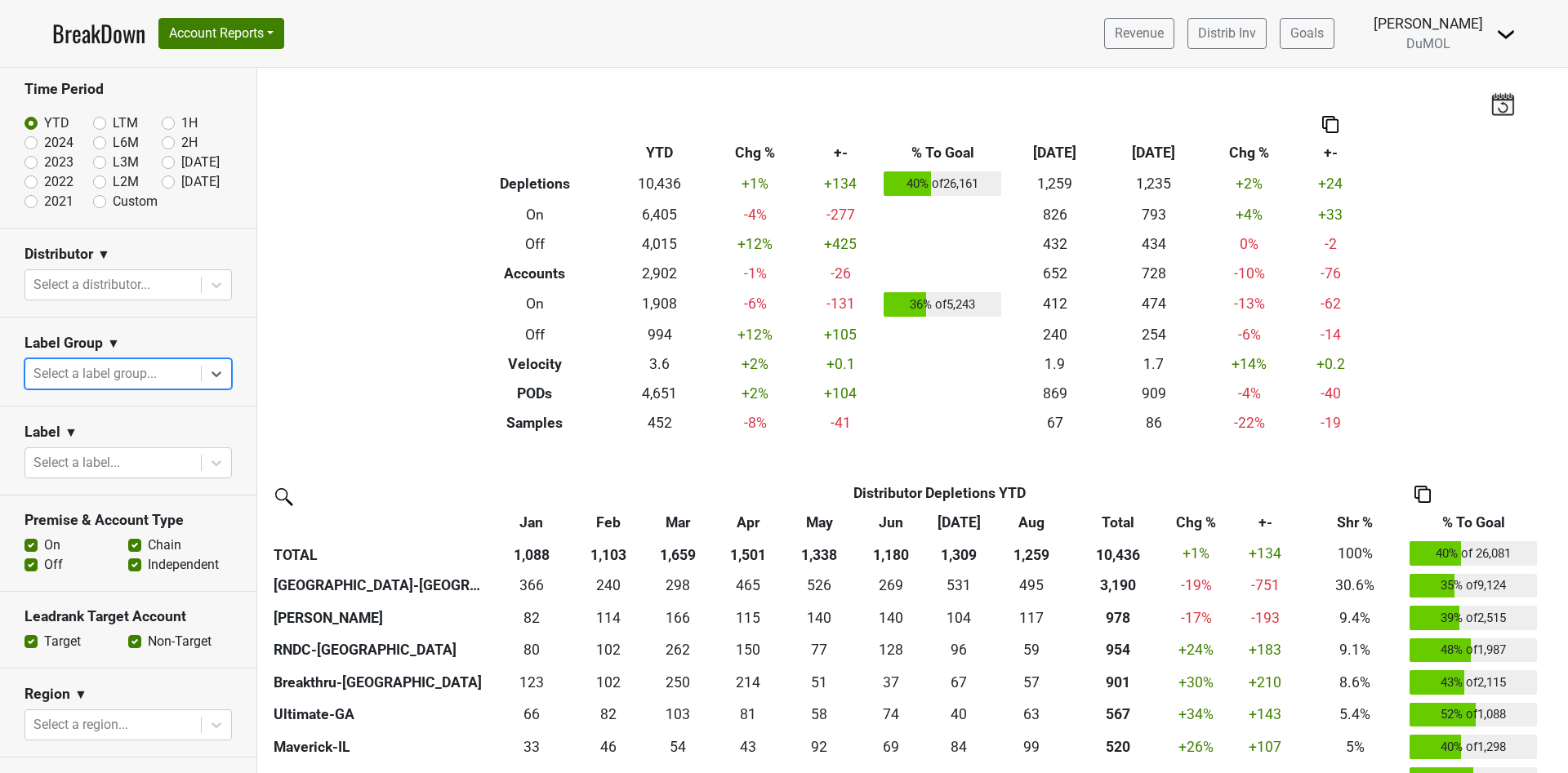
scroll to position [122, 0]
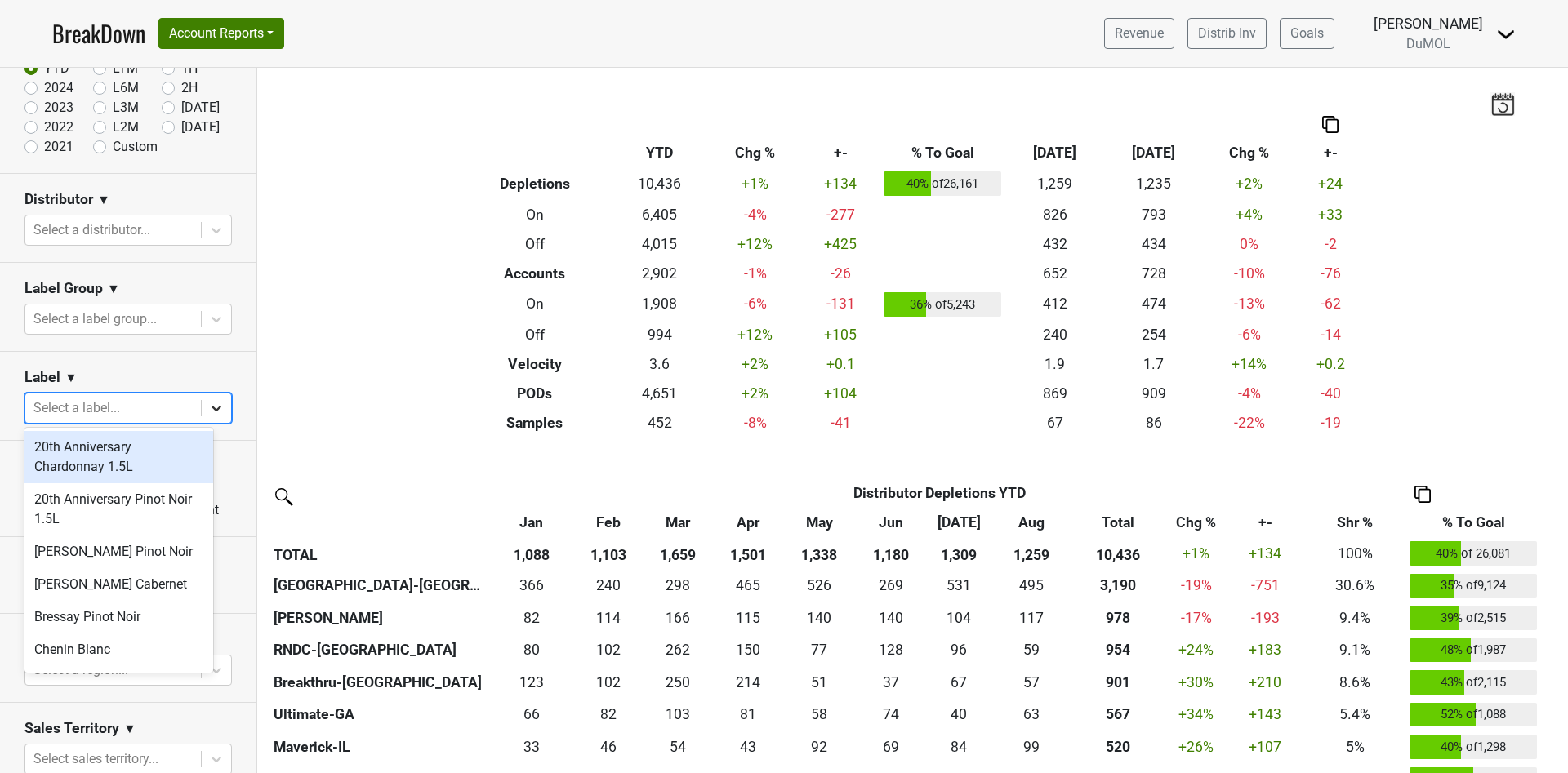
click at [208, 405] on icon at bounding box center [216, 408] width 16 height 16
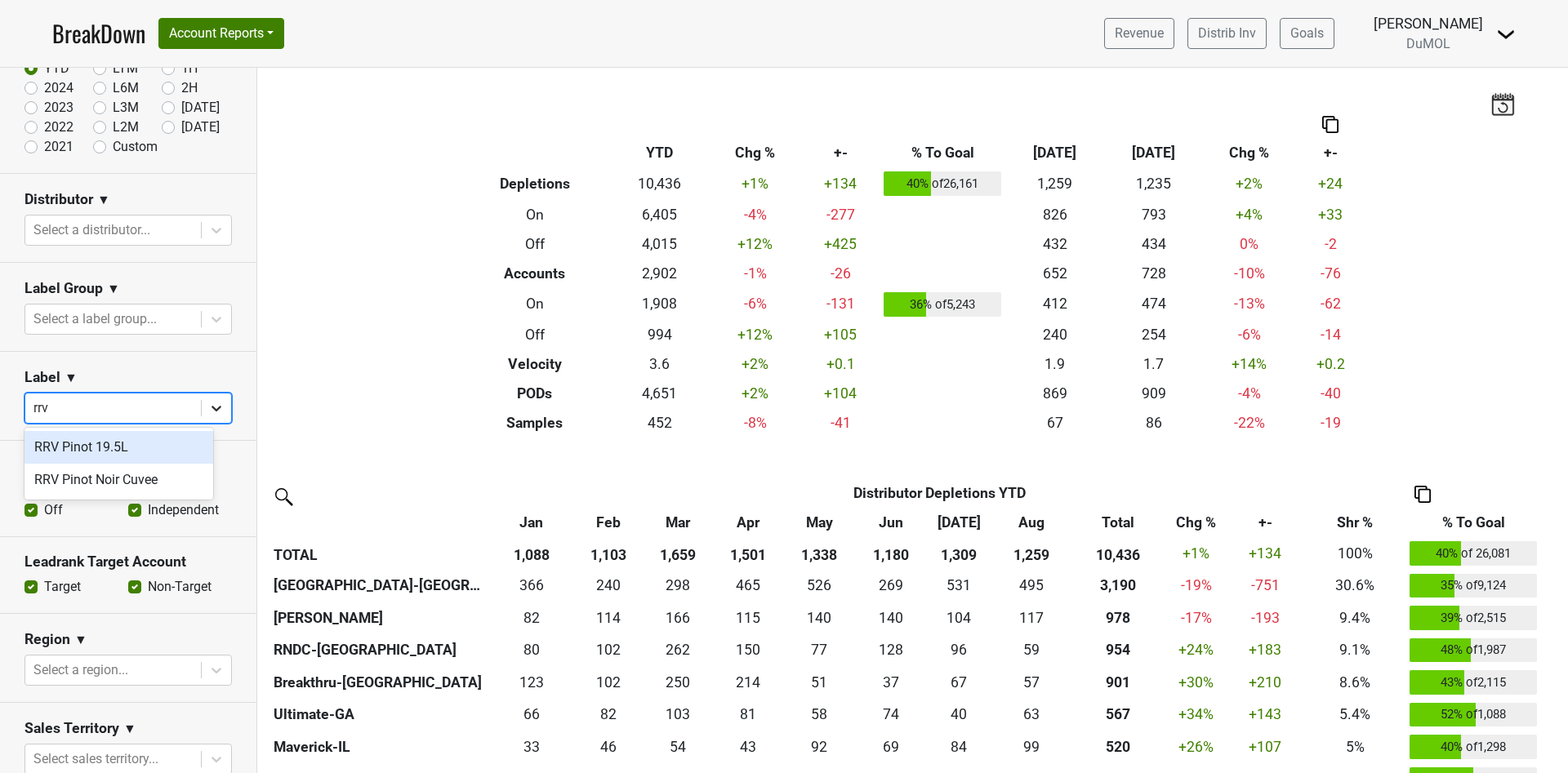
type input "rrv p"
click at [136, 479] on div "RRV Pinot Noir Cuvee" at bounding box center [119, 480] width 188 height 32
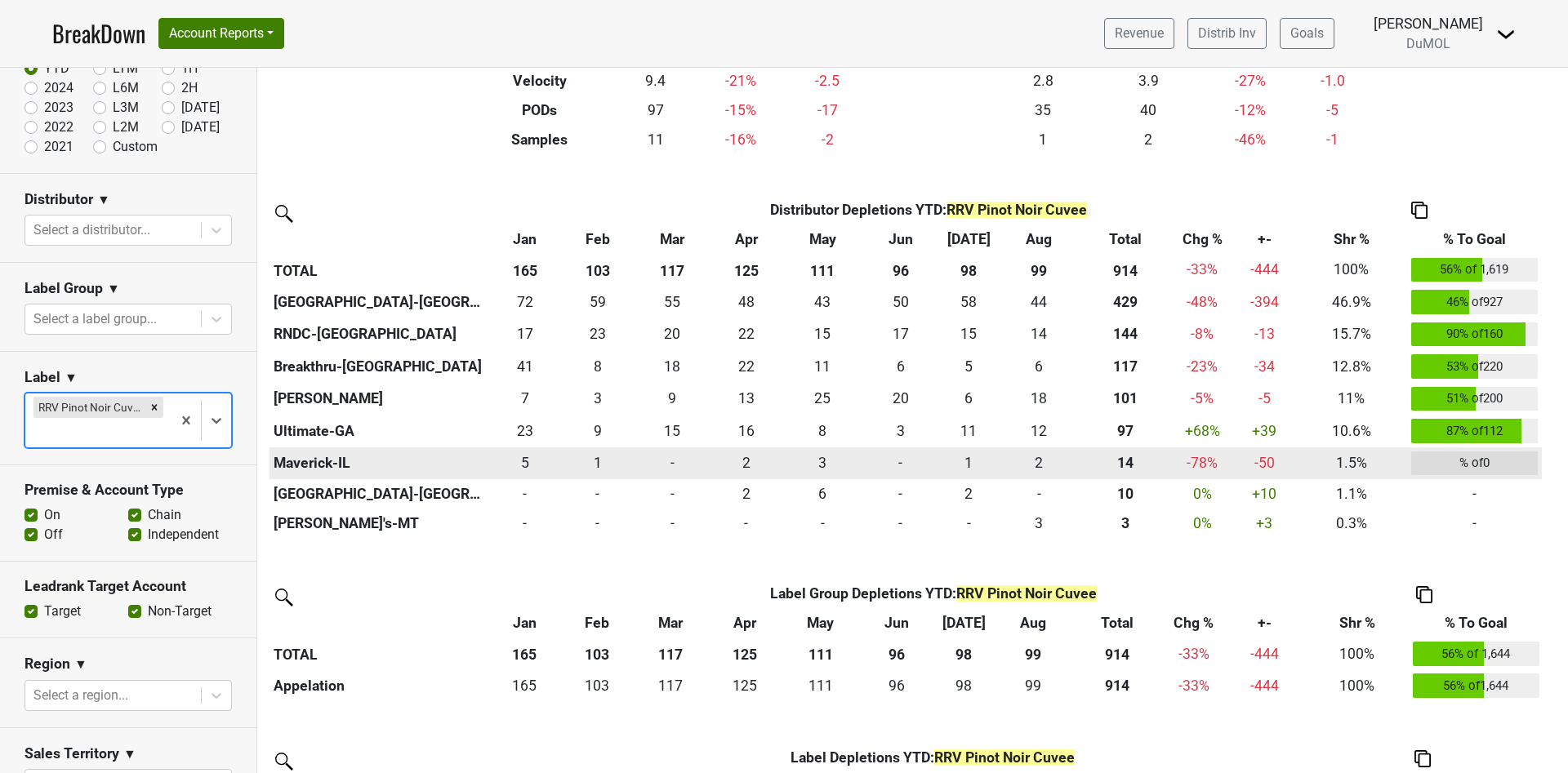
scroll to position [245, 0]
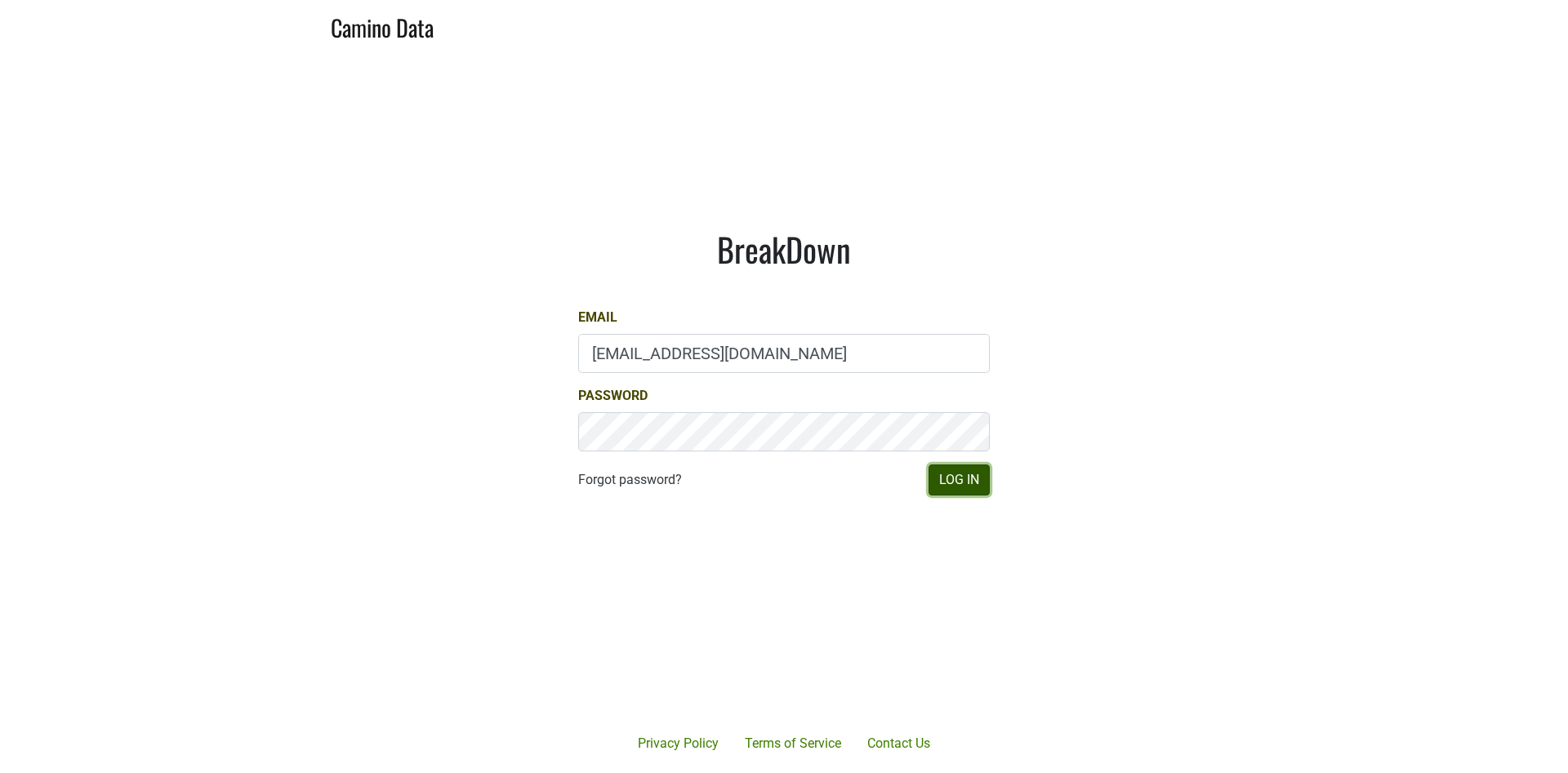
click at [960, 480] on button "Log In" at bounding box center [959, 480] width 61 height 31
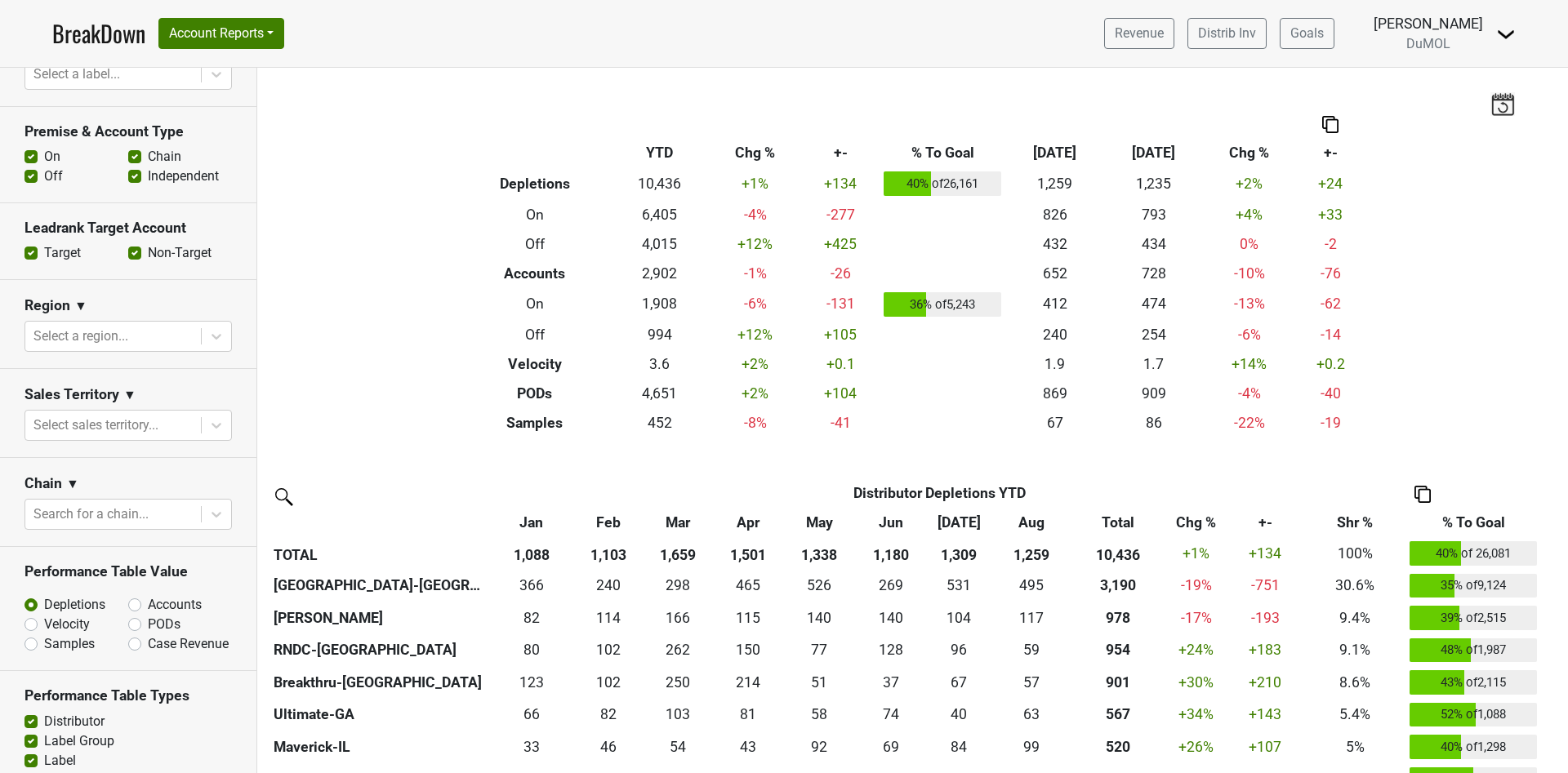
scroll to position [490, 0]
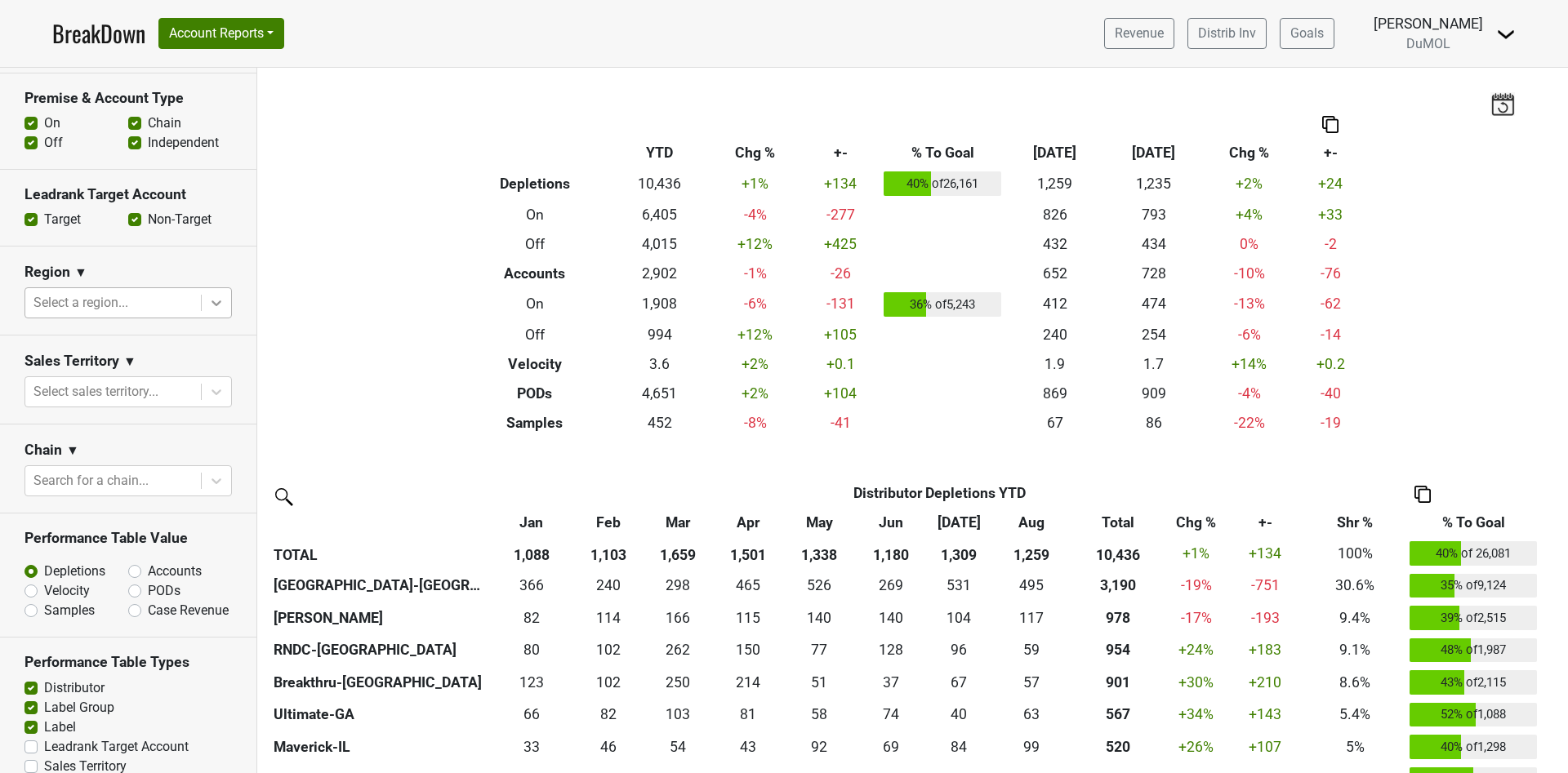
click at [208, 298] on icon at bounding box center [216, 302] width 16 height 16
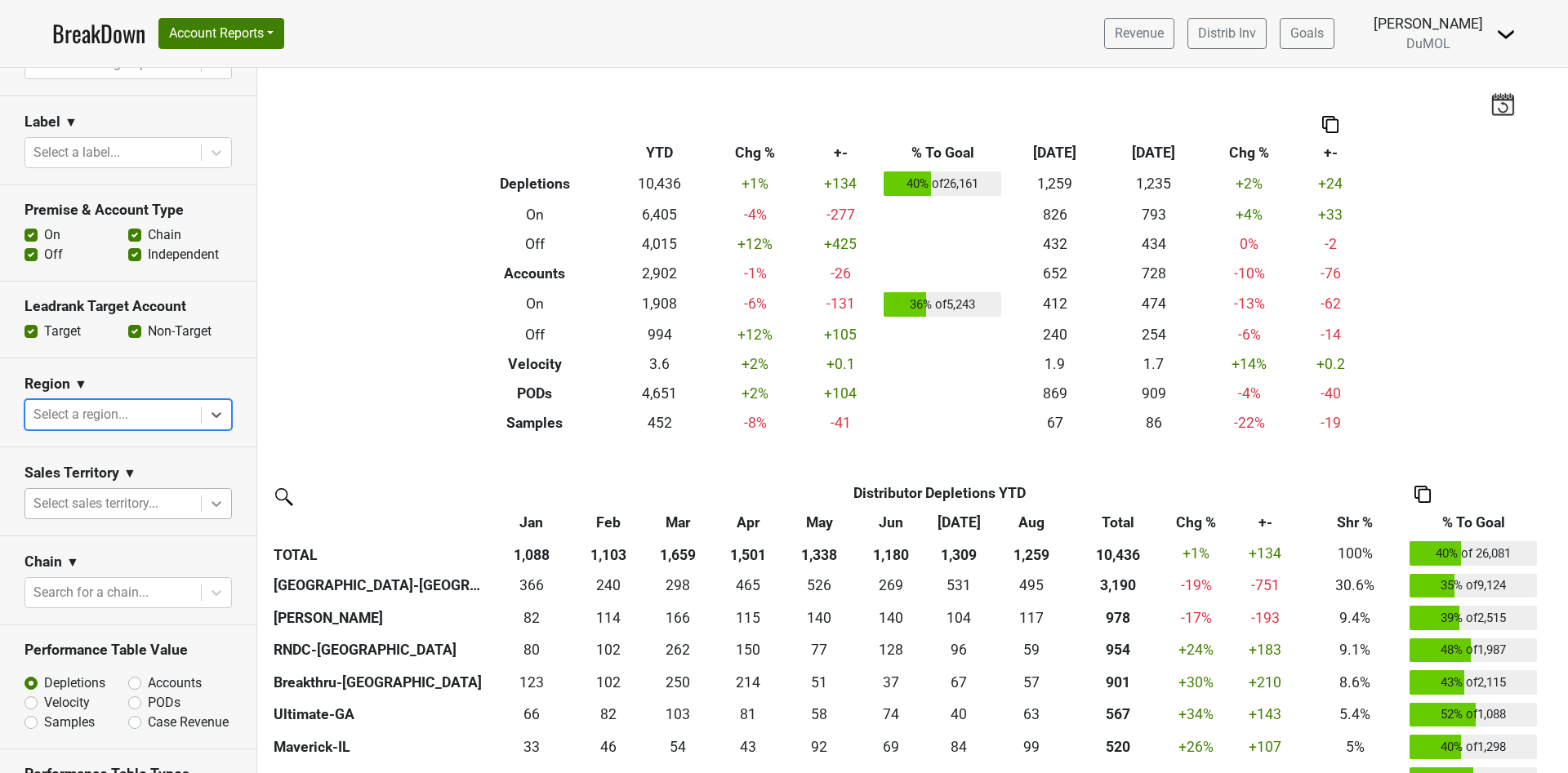
scroll to position [255, 0]
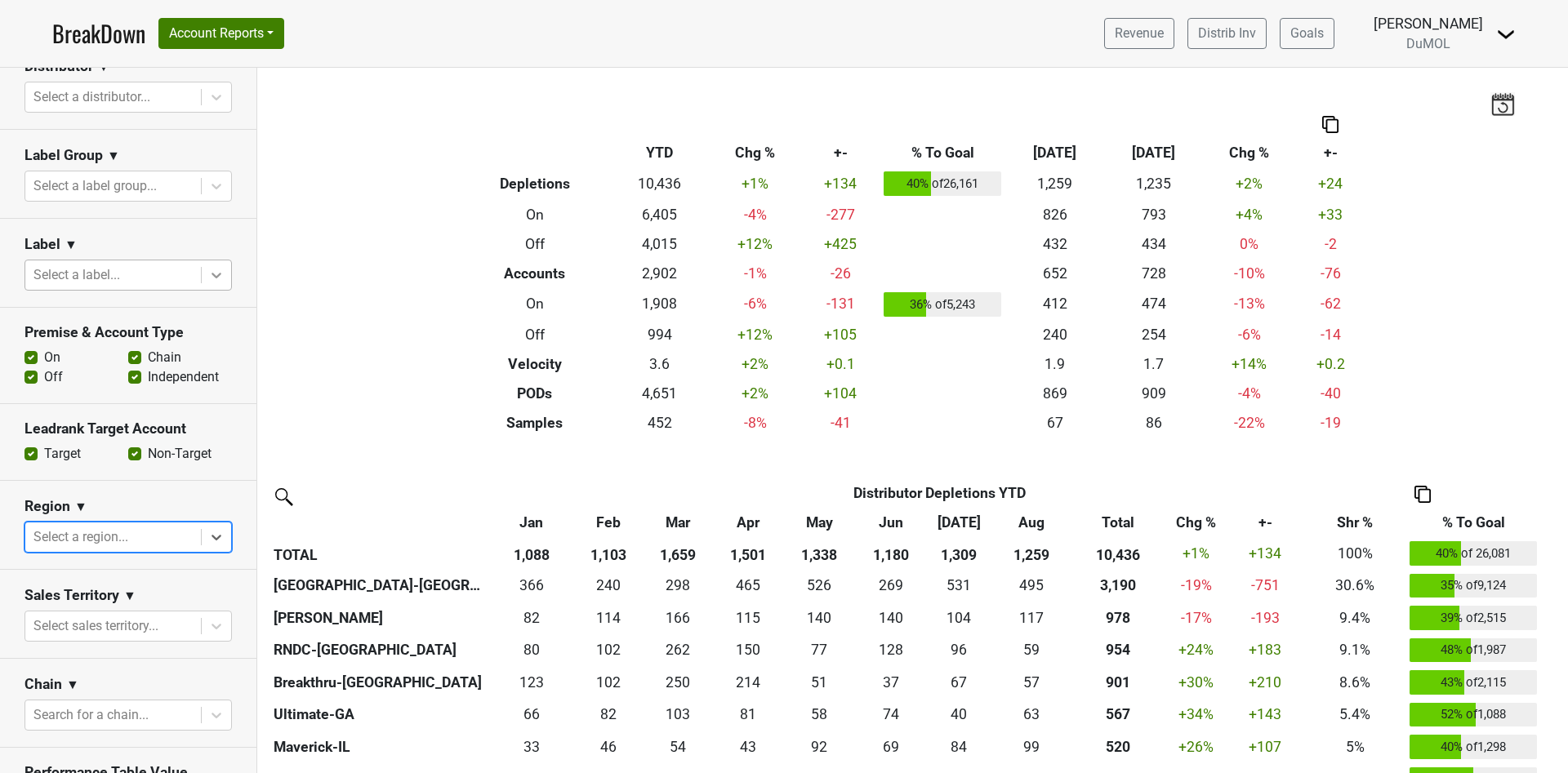
click at [211, 272] on icon at bounding box center [216, 275] width 10 height 6
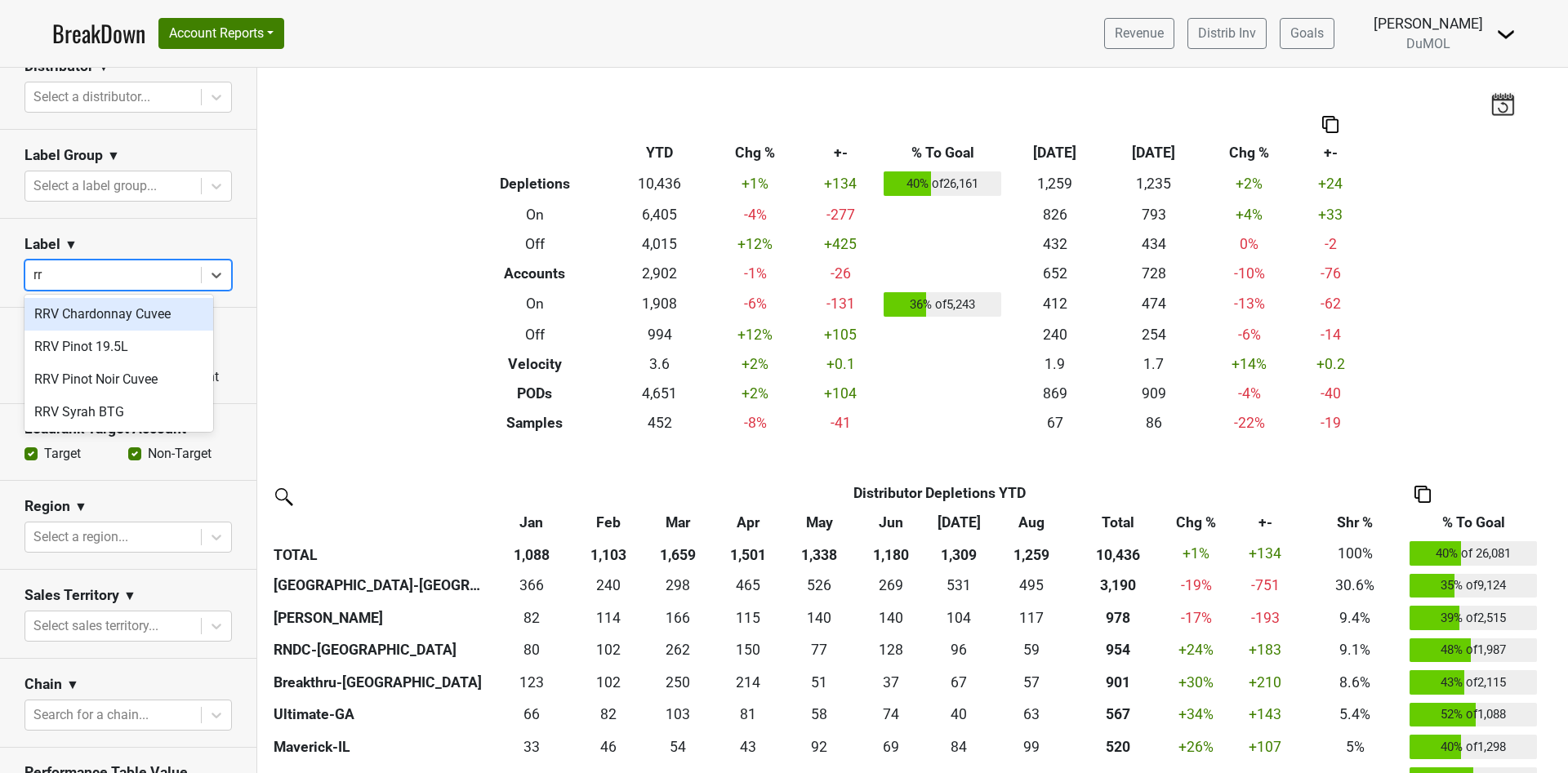
type input "rrv"
click at [141, 374] on div "RRV Pinot Noir Cuvee" at bounding box center [119, 379] width 188 height 32
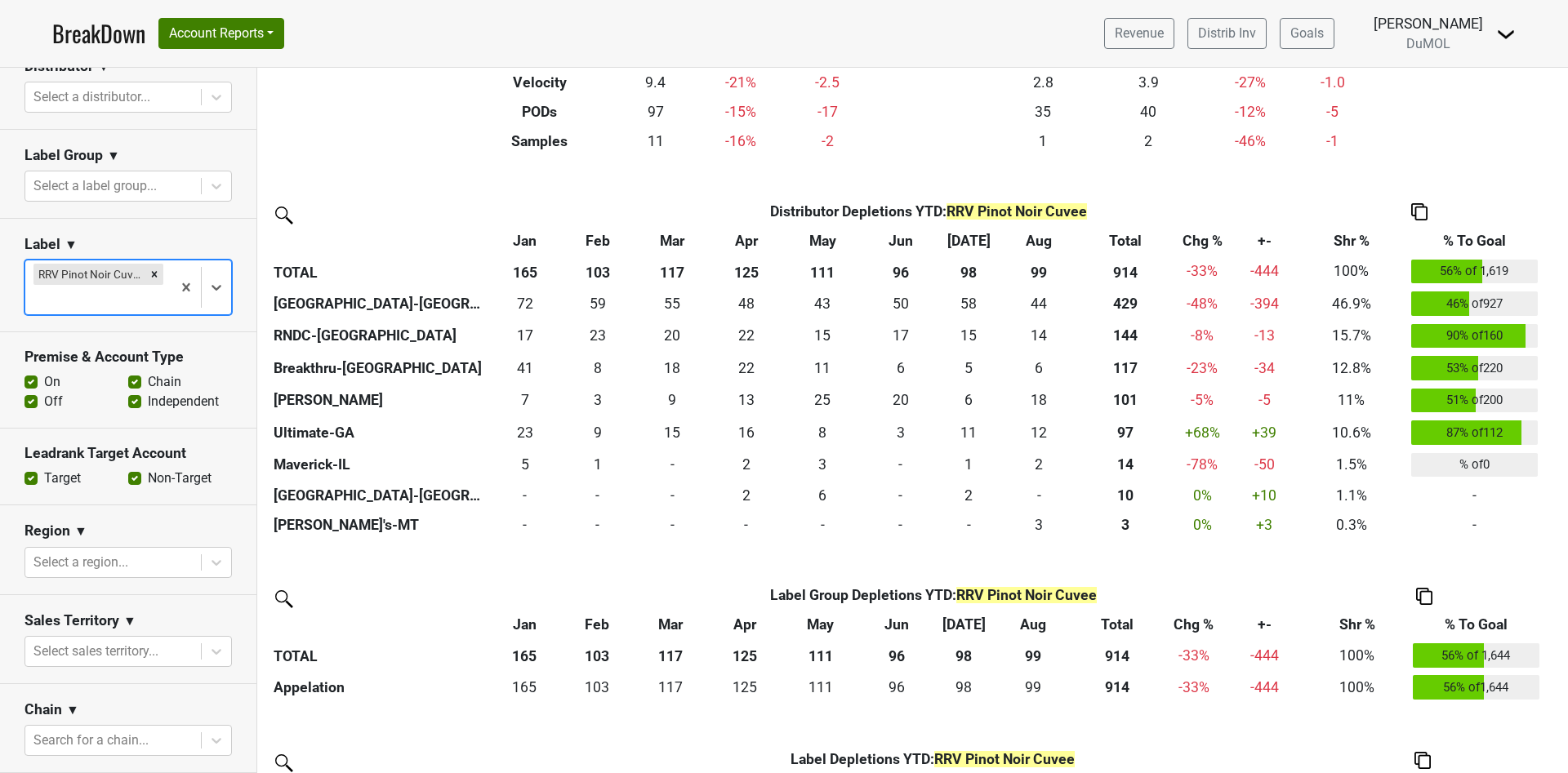
scroll to position [245, 0]
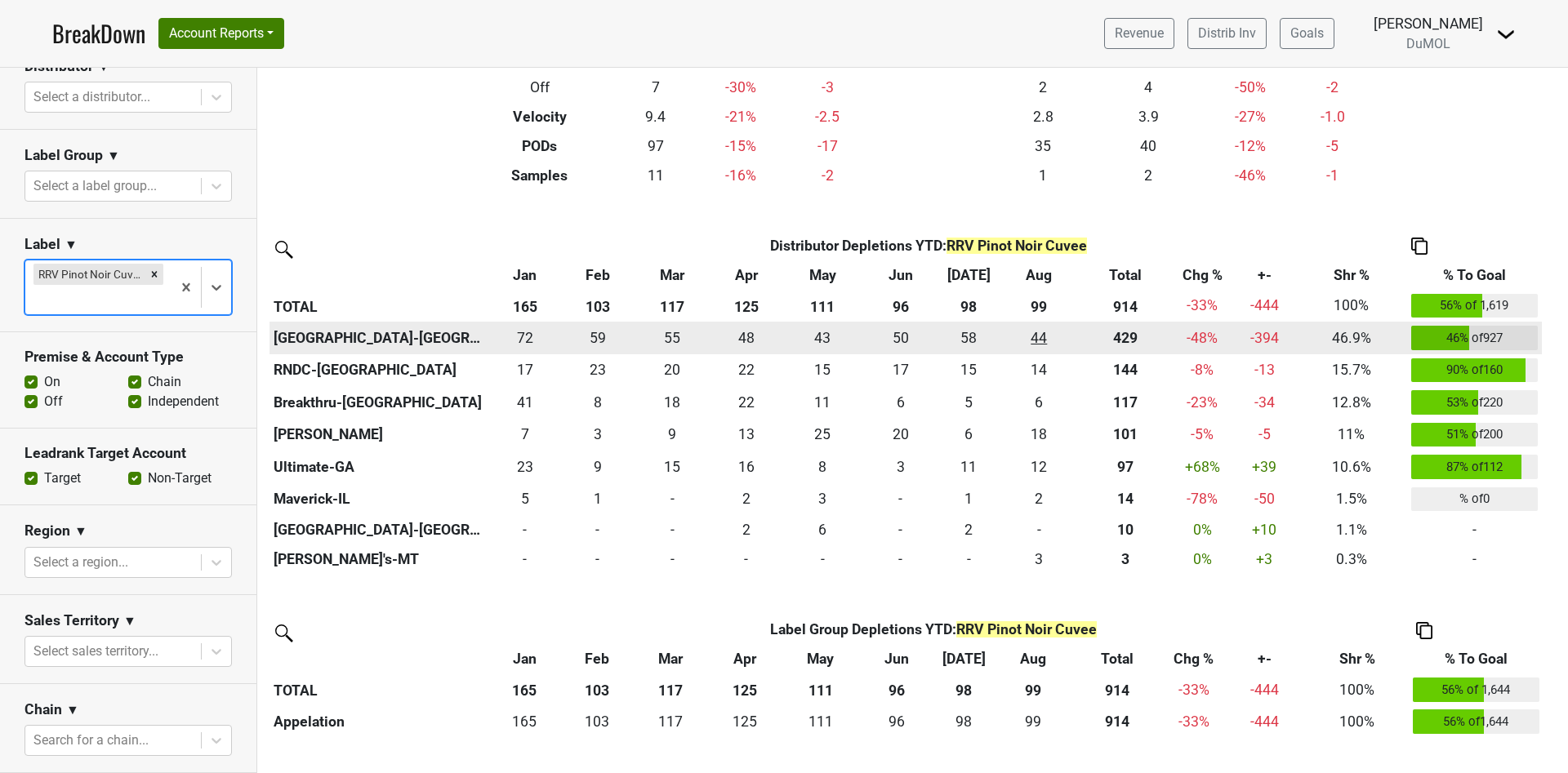
click at [1035, 336] on div "44 44" at bounding box center [1039, 338] width 70 height 21
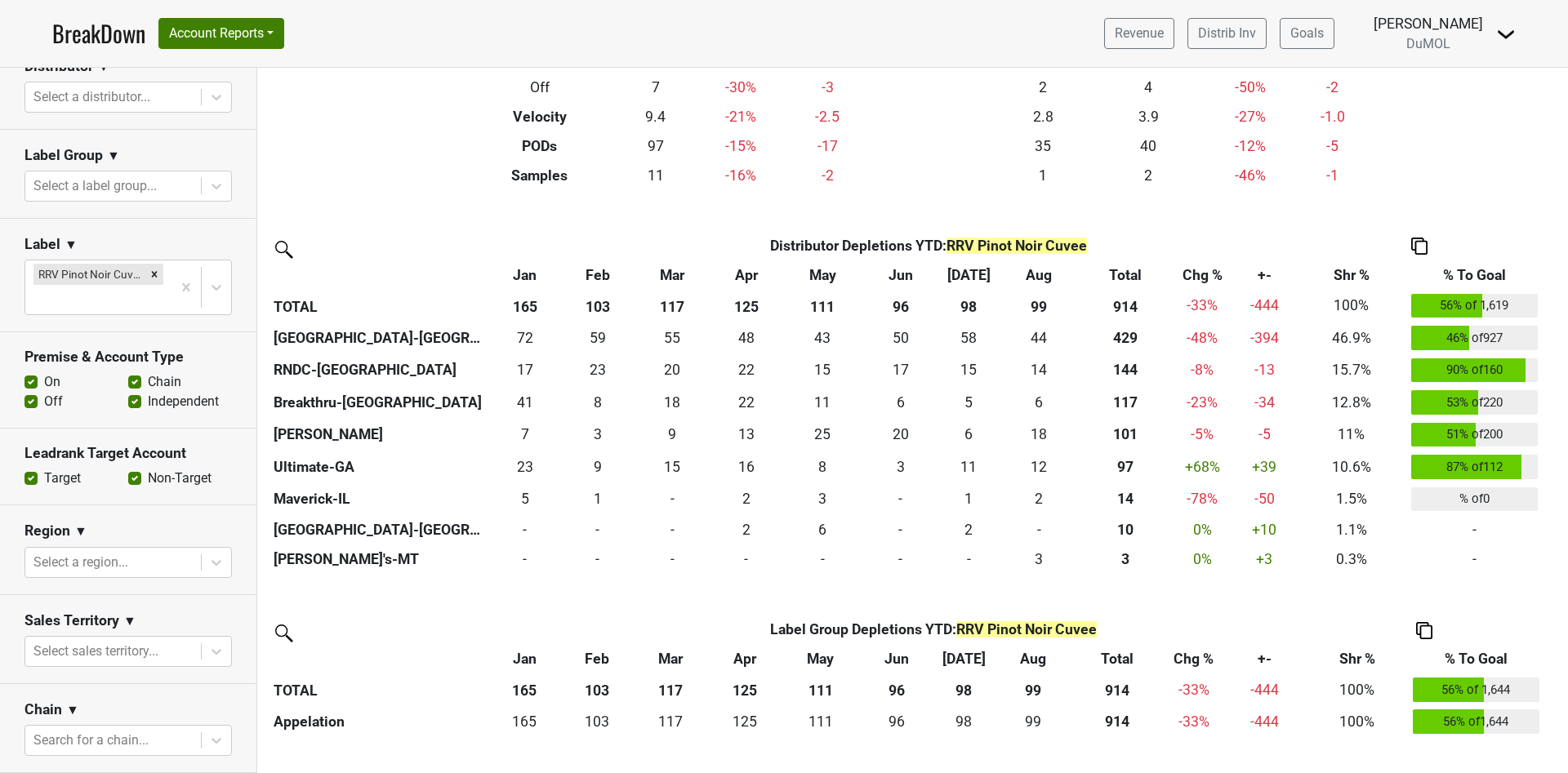
click at [1422, 244] on img at bounding box center [1419, 246] width 16 height 17
click at [1416, 171] on div "Copy as Image" at bounding box center [1419, 170] width 83 height 24
